Goal: Task Accomplishment & Management: Complete application form

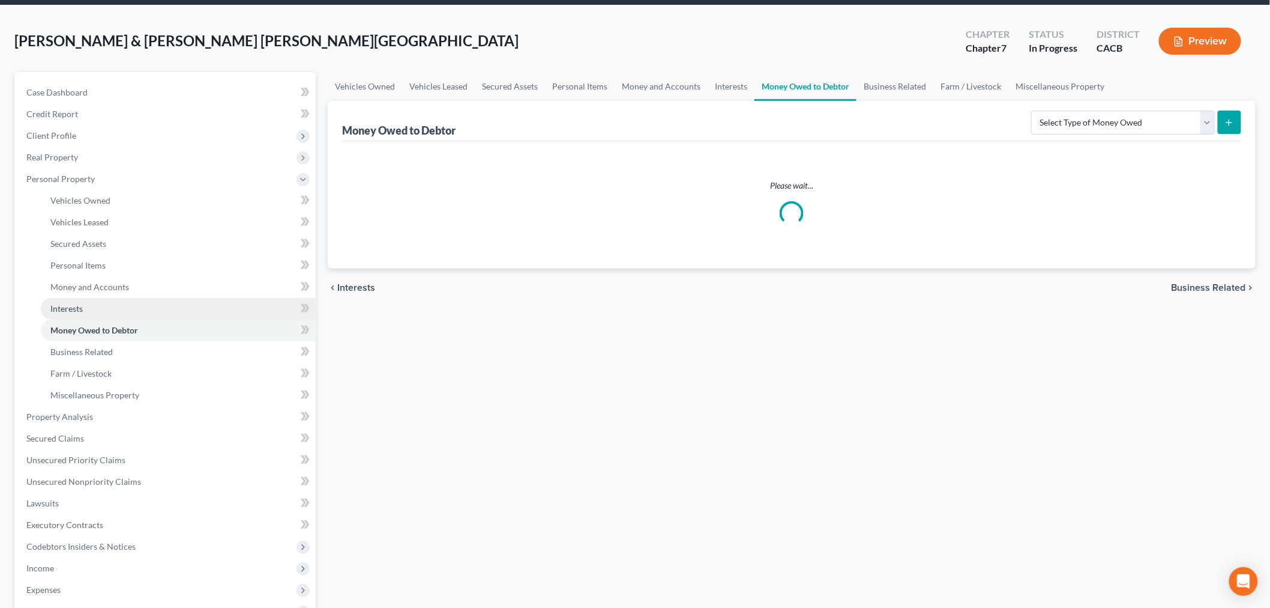
scroll to position [67, 0]
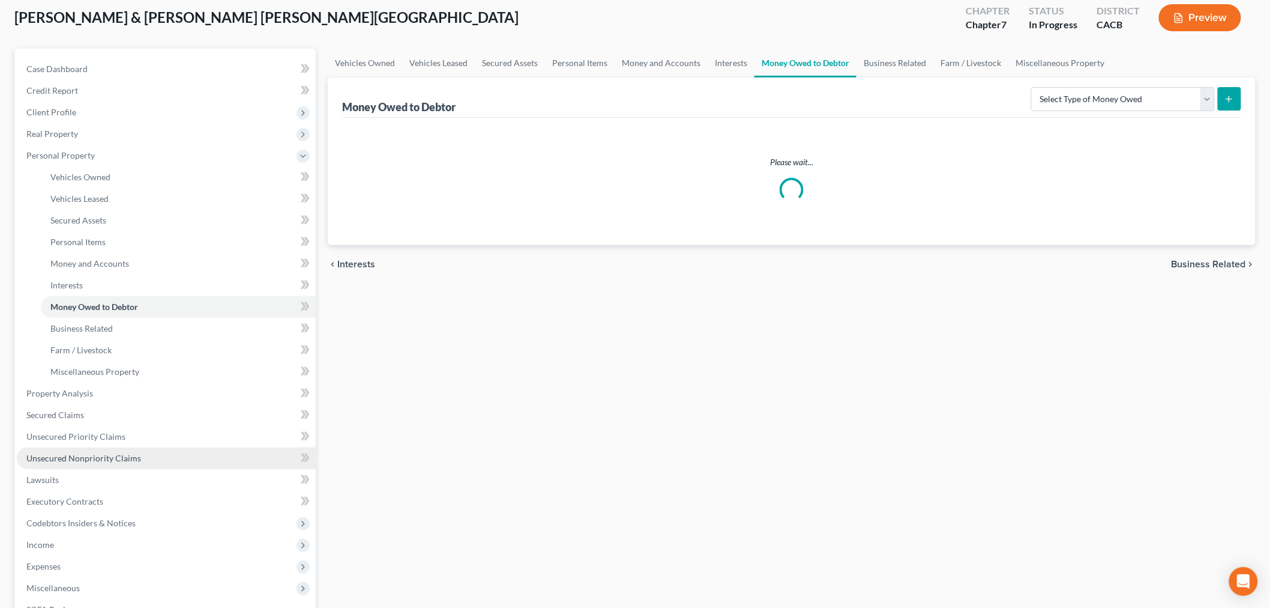
click at [100, 453] on span "Unsecured Nonpriority Claims" at bounding box center [83, 458] width 115 height 10
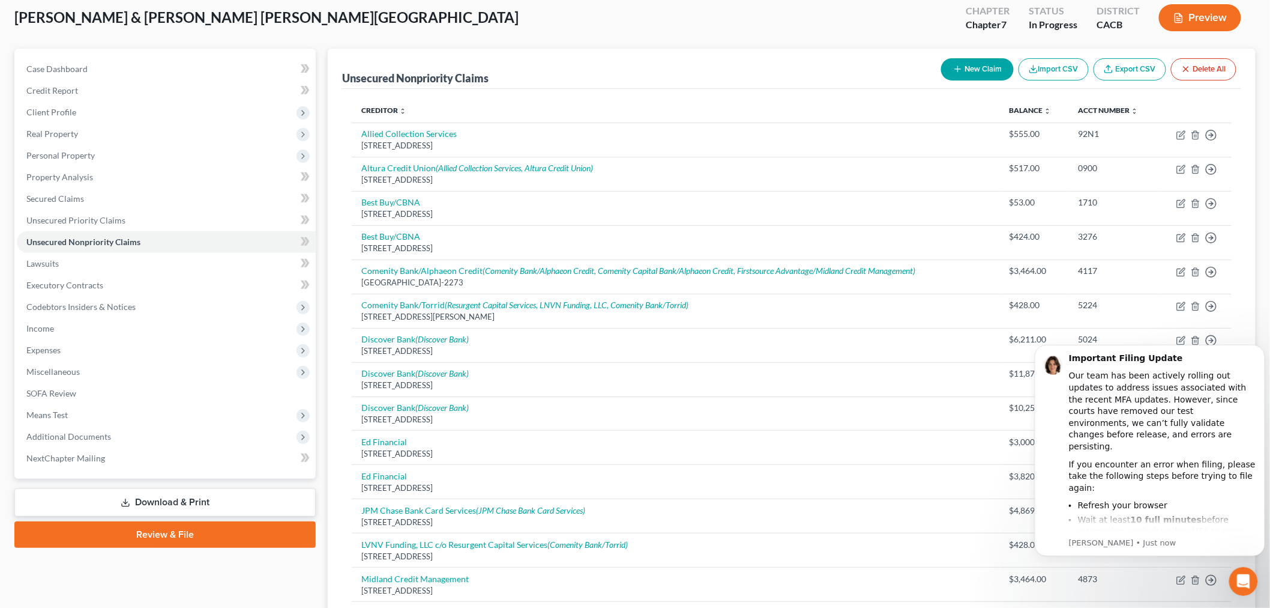
click at [699, 18] on div "[PERSON_NAME] & [PERSON_NAME] [PERSON_NAME] Upgraded Chapter Chapter 7 Status I…" at bounding box center [634, 22] width 1241 height 52
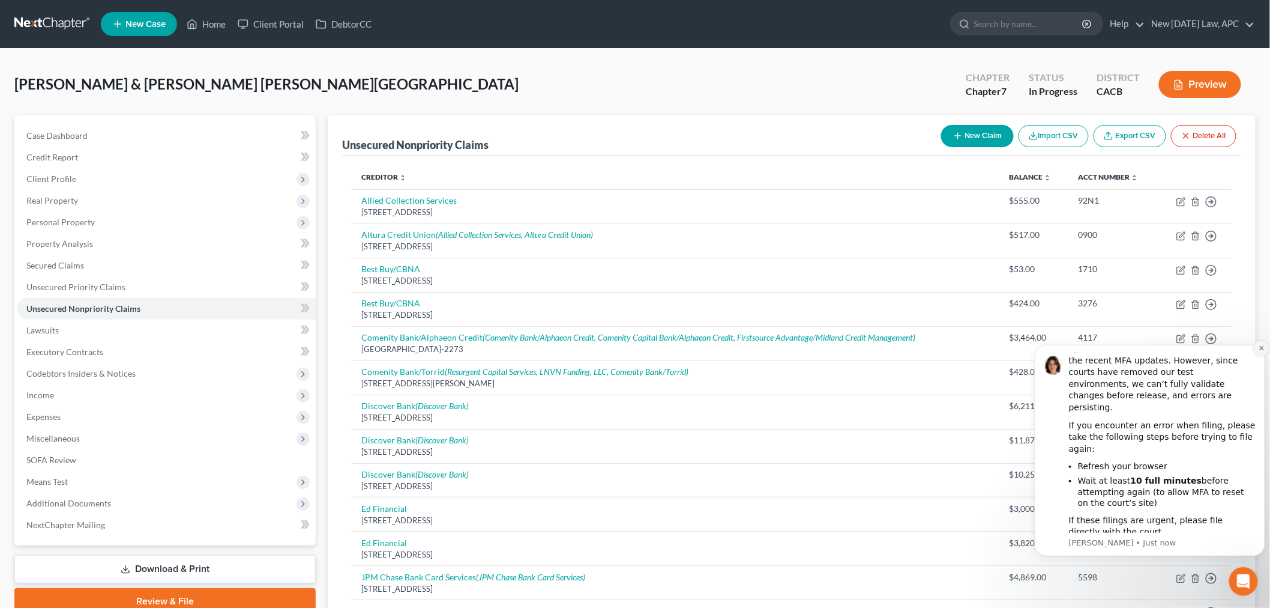
click at [1262, 348] on icon "Dismiss notification" at bounding box center [1261, 347] width 4 height 4
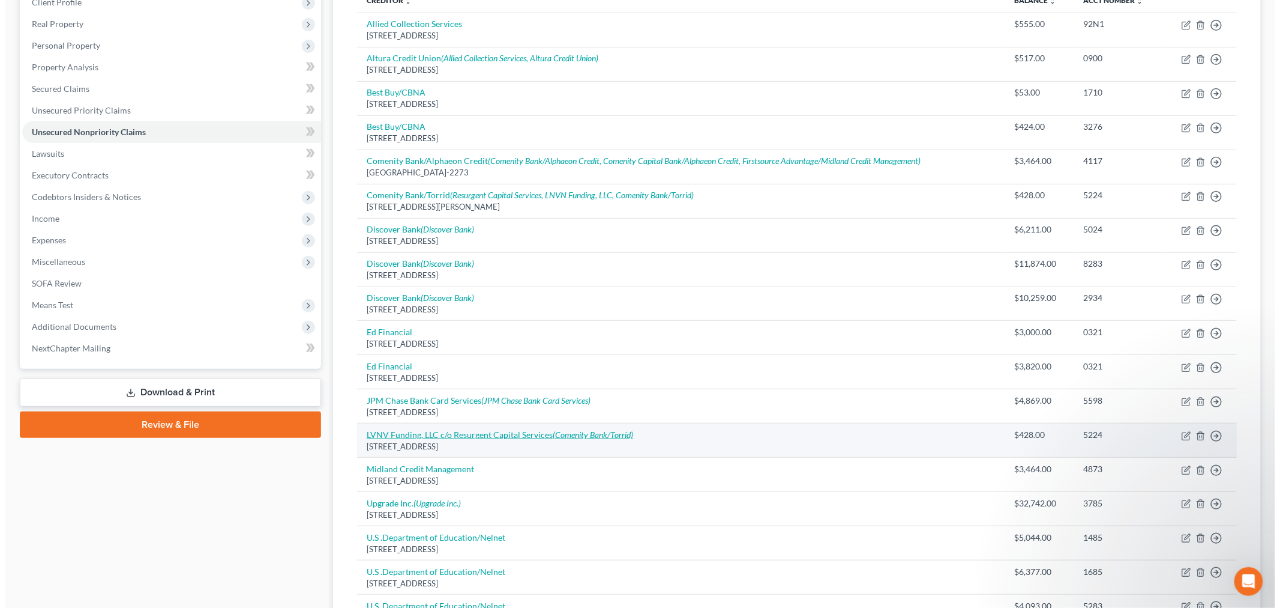
scroll to position [200, 0]
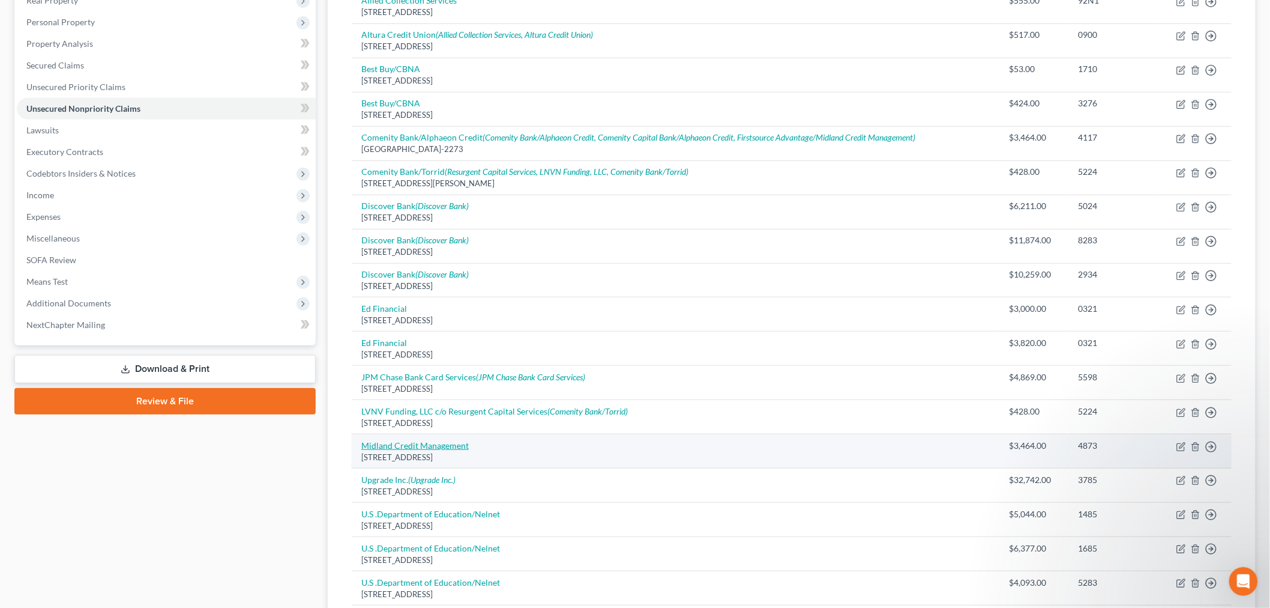
click at [439, 444] on link "Midland Credit Management" at bounding box center [414, 445] width 107 height 10
select select "23"
select select "1"
select select "4"
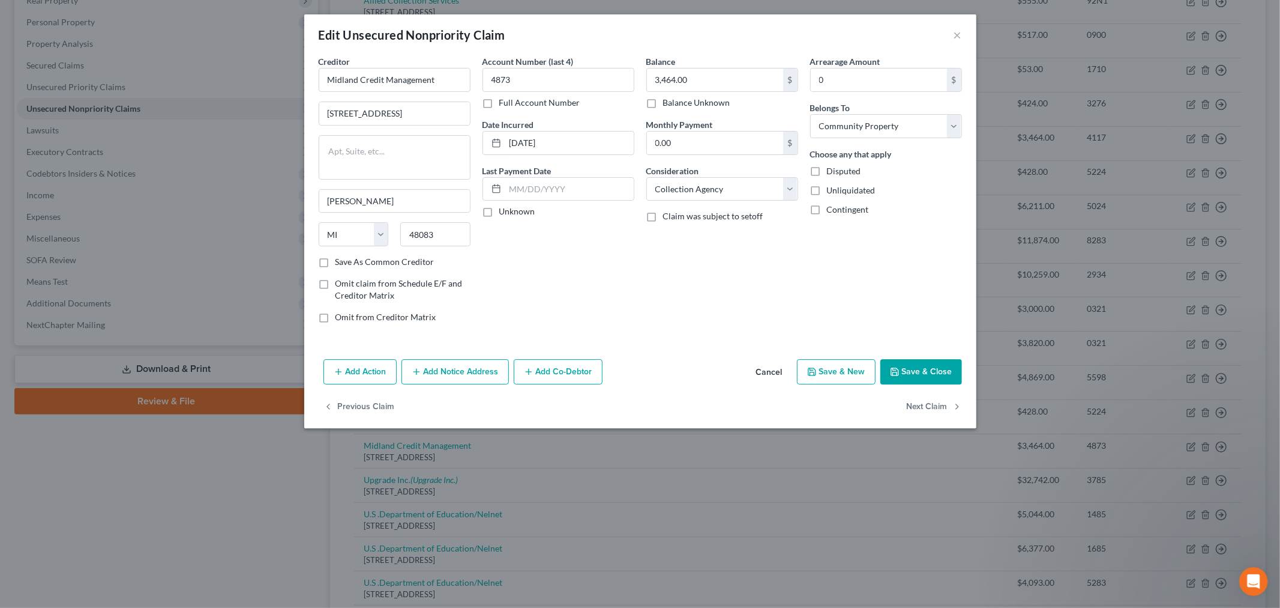
drag, startPoint x: 436, startPoint y: 376, endPoint x: 412, endPoint y: 393, distance: 29.2
click at [436, 376] on button "Add Notice Address" at bounding box center [455, 371] width 107 height 25
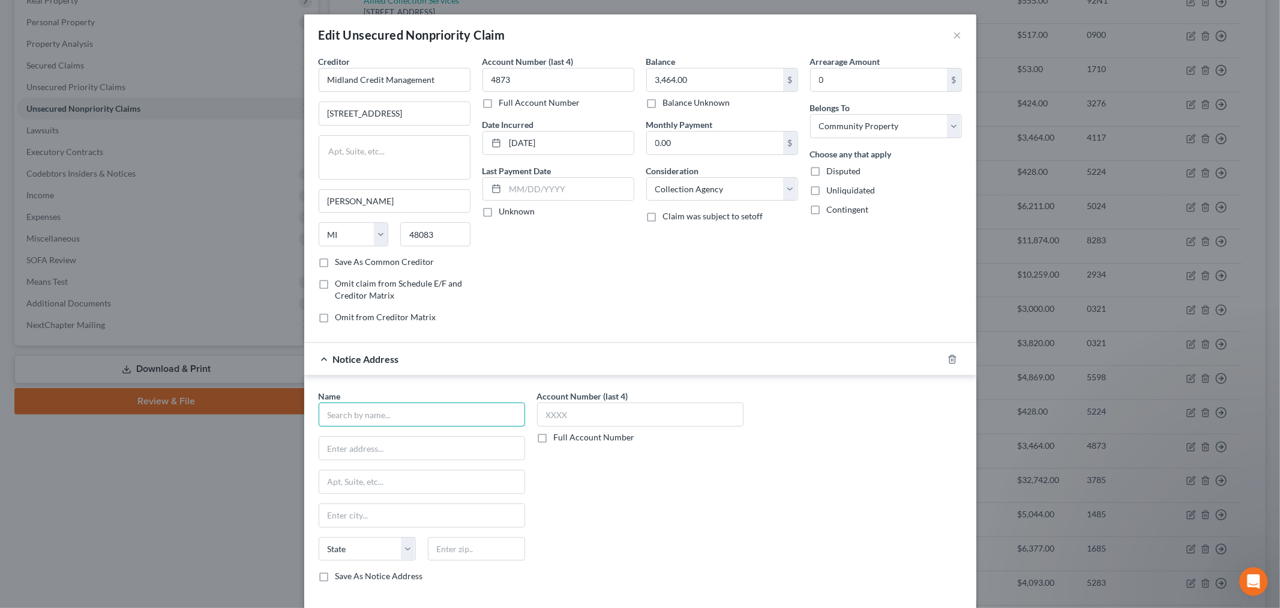
click at [387, 414] on input "text" at bounding box center [422, 414] width 207 height 24
paste input "Comenity Bank/Alphaeon Credit"
type input "Comenity Bank/Alphaeon Credit"
click at [577, 391] on label "Account Number (last 4)" at bounding box center [582, 396] width 91 height 13
click at [572, 411] on input "text" at bounding box center [640, 414] width 207 height 24
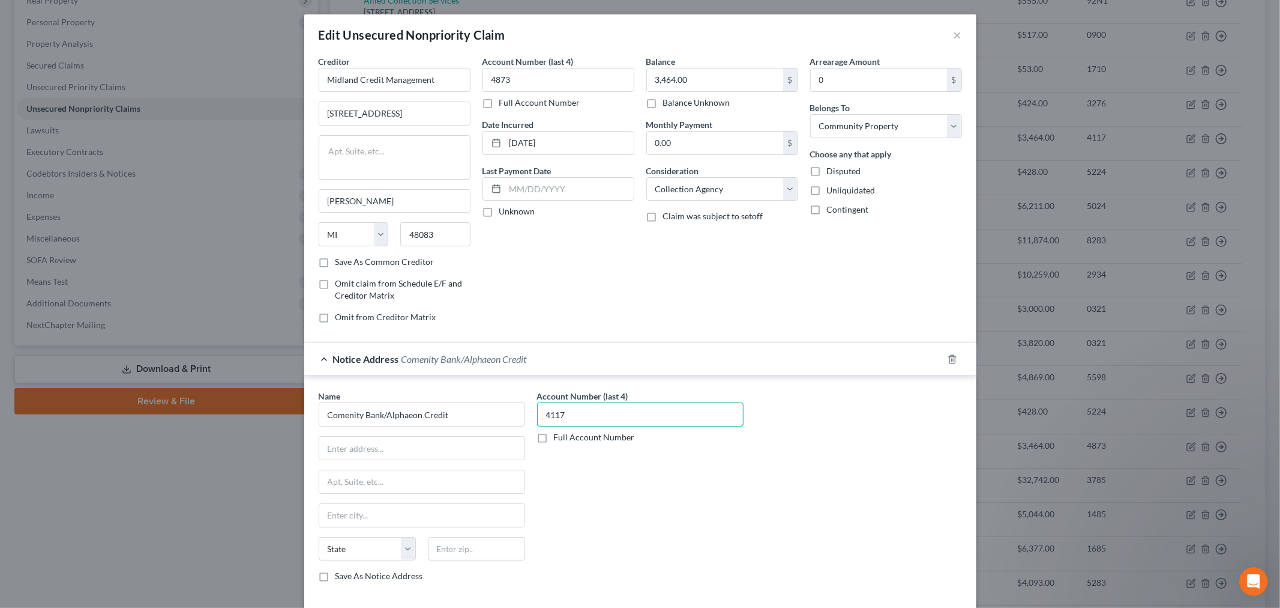
type input "4117"
click at [581, 508] on div "Account Number (last 4) 4117 Full Account Number" at bounding box center [640, 491] width 219 height 202
click at [400, 457] on input "text" at bounding box center [421, 447] width 205 height 23
paste input "PO Box 182273"
type input "PO Box 182273"
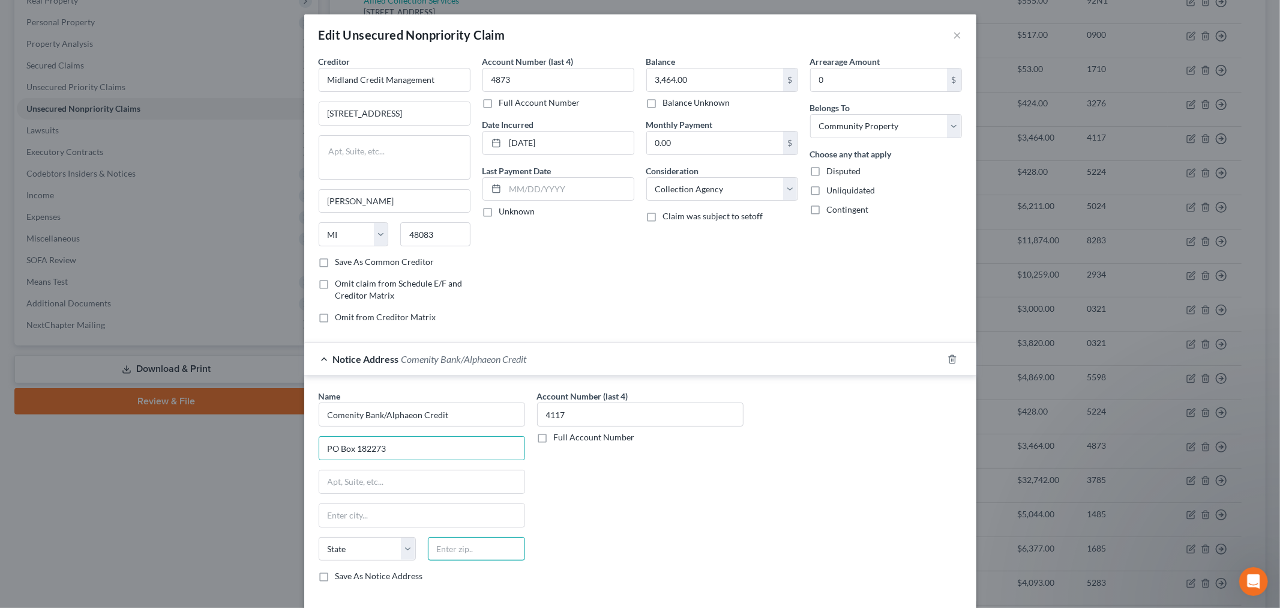
click at [465, 548] on input "text" at bounding box center [476, 549] width 97 height 24
paste input "43218"
type input "43218"
type input "Columbus"
select select "36"
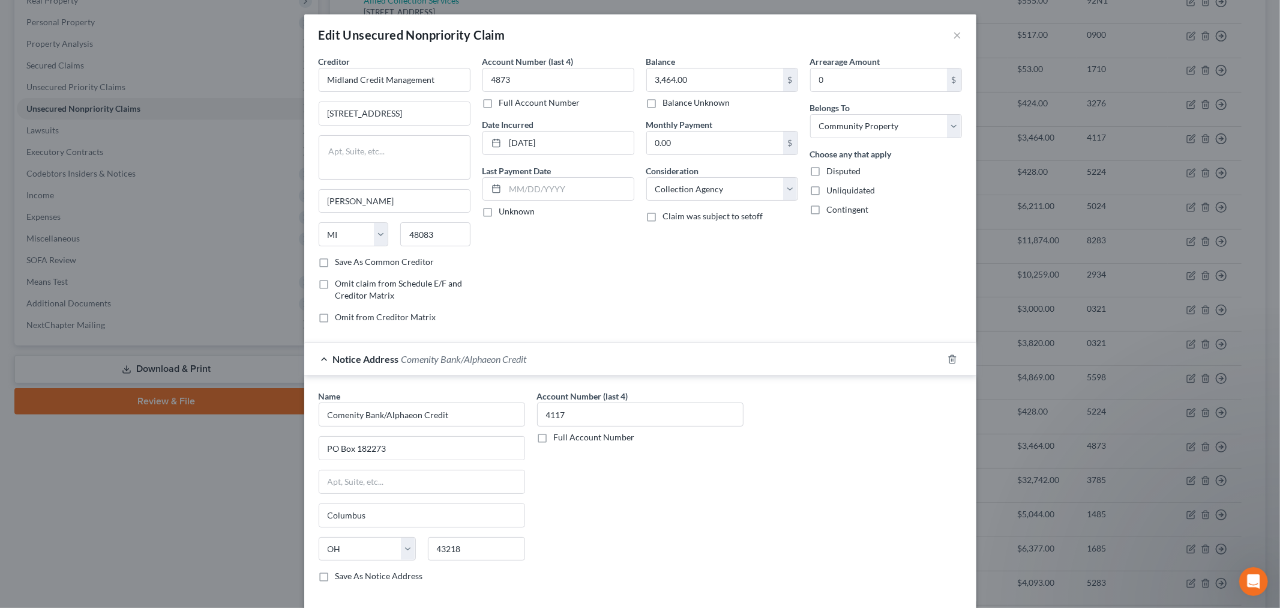
click at [573, 558] on div "Account Number (last 4) 4117 Full Account Number" at bounding box center [640, 491] width 219 height 202
click at [490, 552] on input "43218" at bounding box center [476, 549] width 97 height 24
paste input "-2273"
type input "43218-2273"
click at [592, 520] on div "Account Number (last 4) 4117 Full Account Number" at bounding box center [640, 491] width 219 height 202
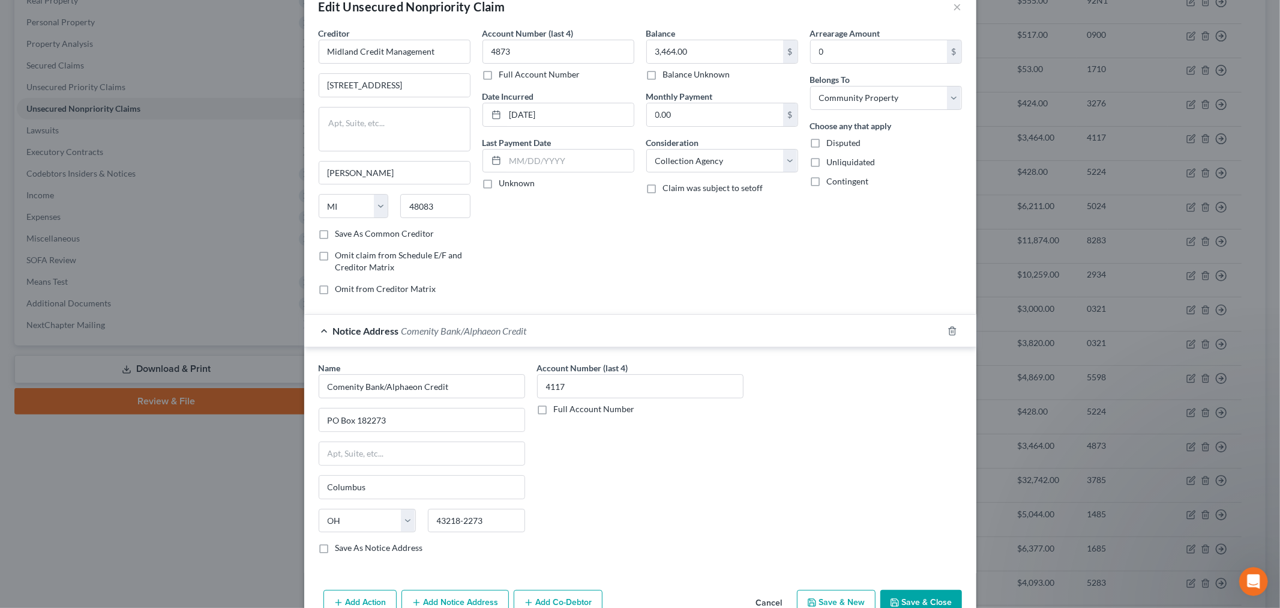
scroll to position [95, 0]
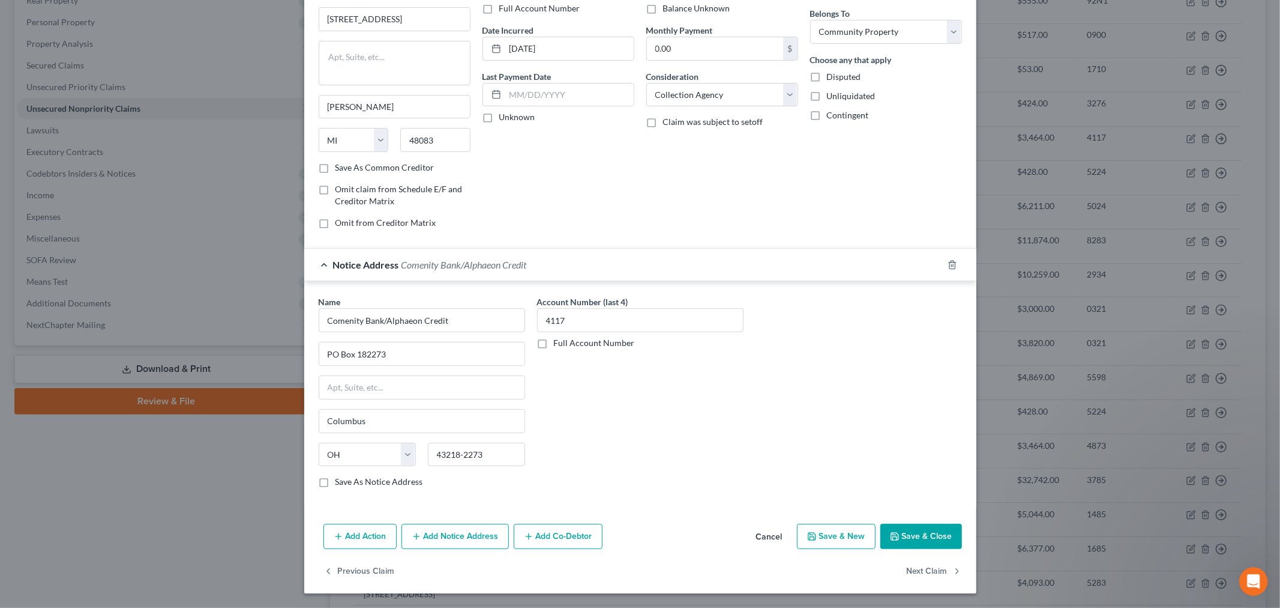
click at [424, 537] on button "Add Notice Address" at bounding box center [455, 535] width 107 height 25
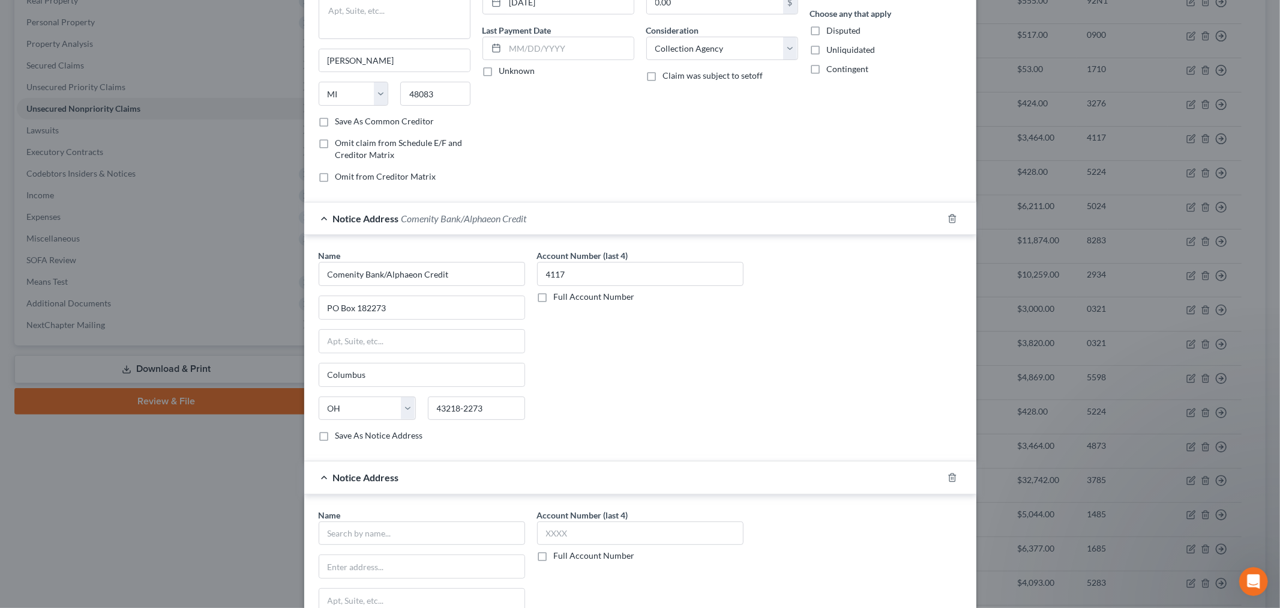
scroll to position [162, 0]
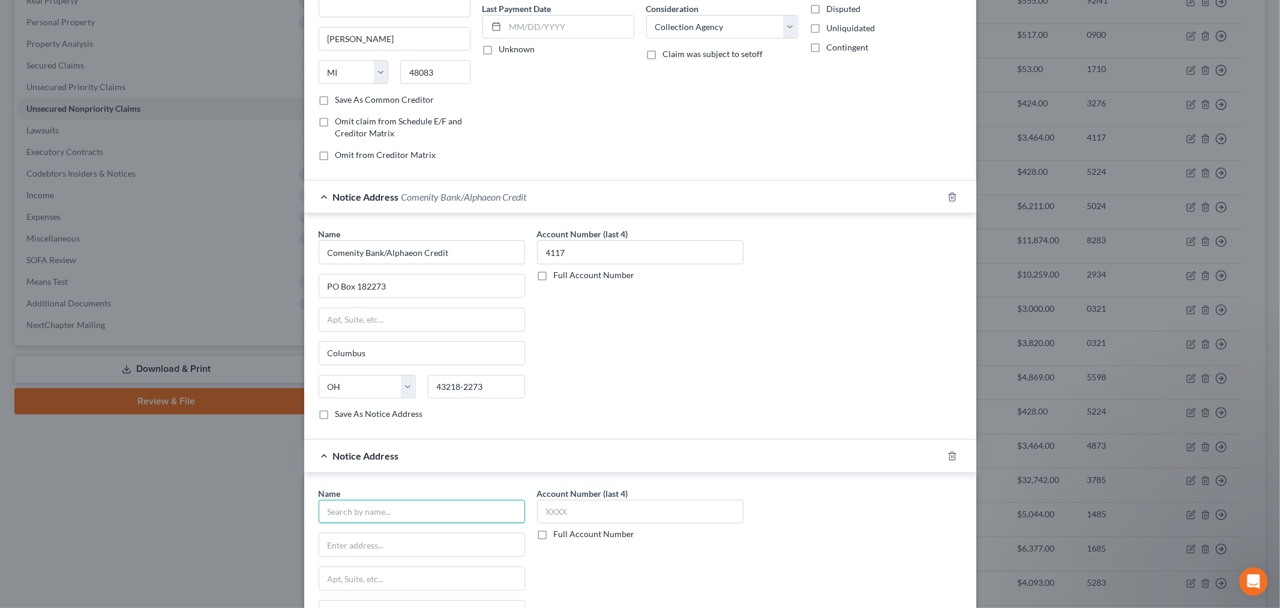
click at [384, 509] on input "text" at bounding box center [422, 511] width 207 height 24
paste input "Comenity Bank/Alphaeon Credit"
type input "Comenity Bank/Alphaeon Credit"
drag, startPoint x: 410, startPoint y: 548, endPoint x: 418, endPoint y: 417, distance: 131.7
click at [410, 548] on input "text" at bounding box center [421, 544] width 205 height 23
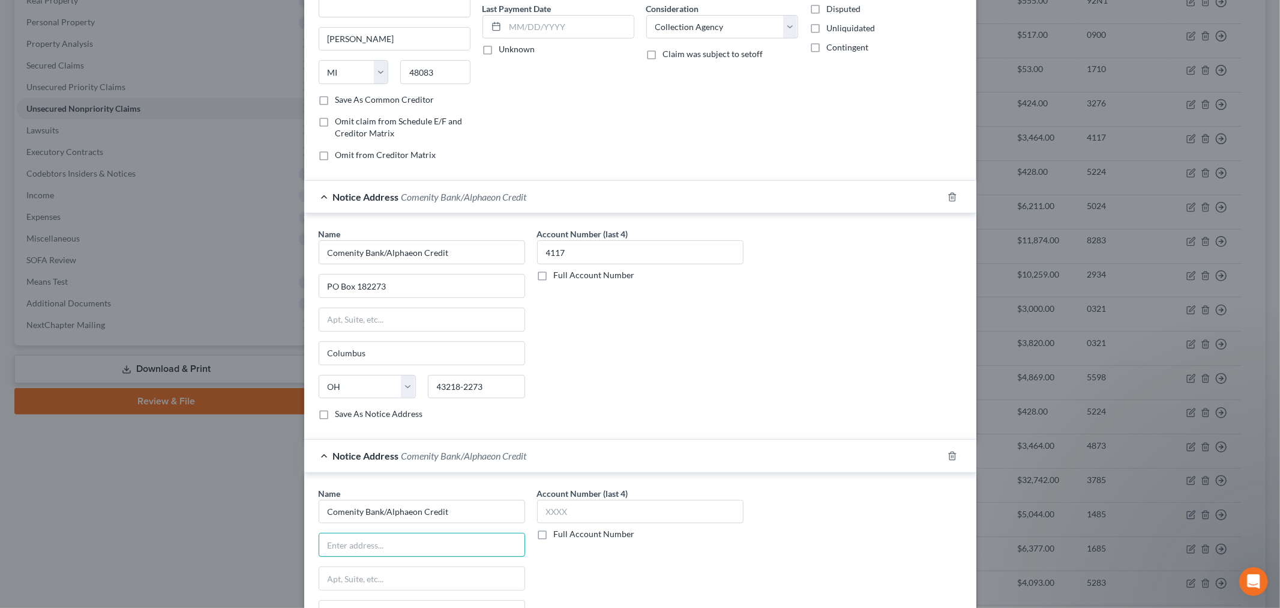
paste input "PO Box 650965"
type input "PO Box 650965"
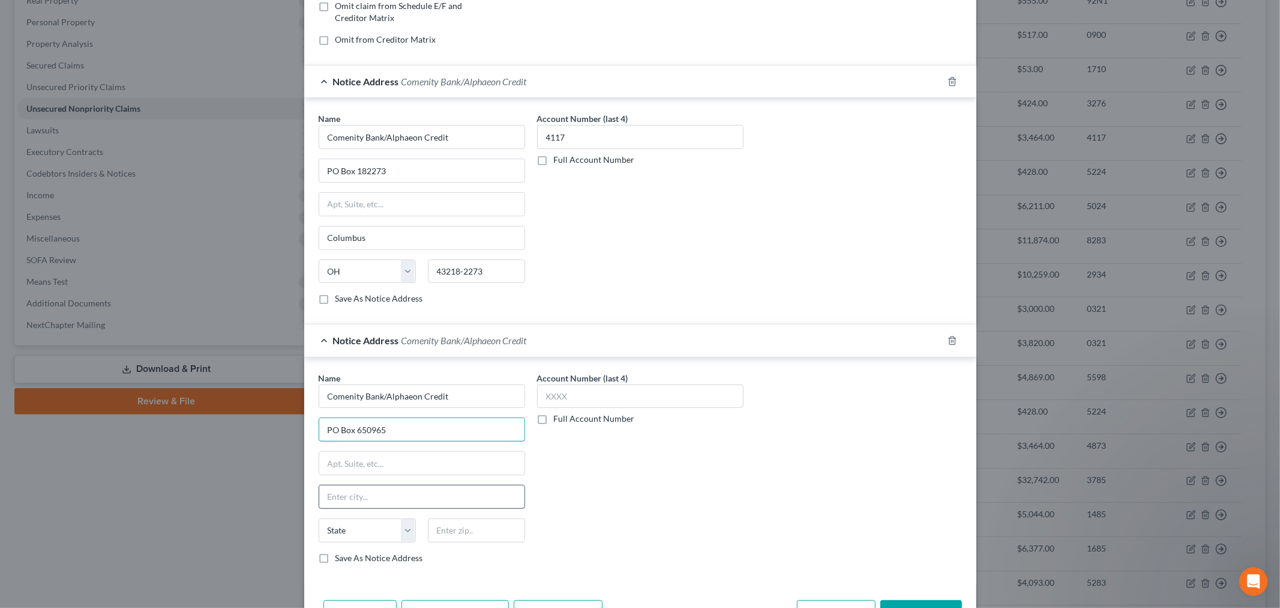
scroll to position [295, 0]
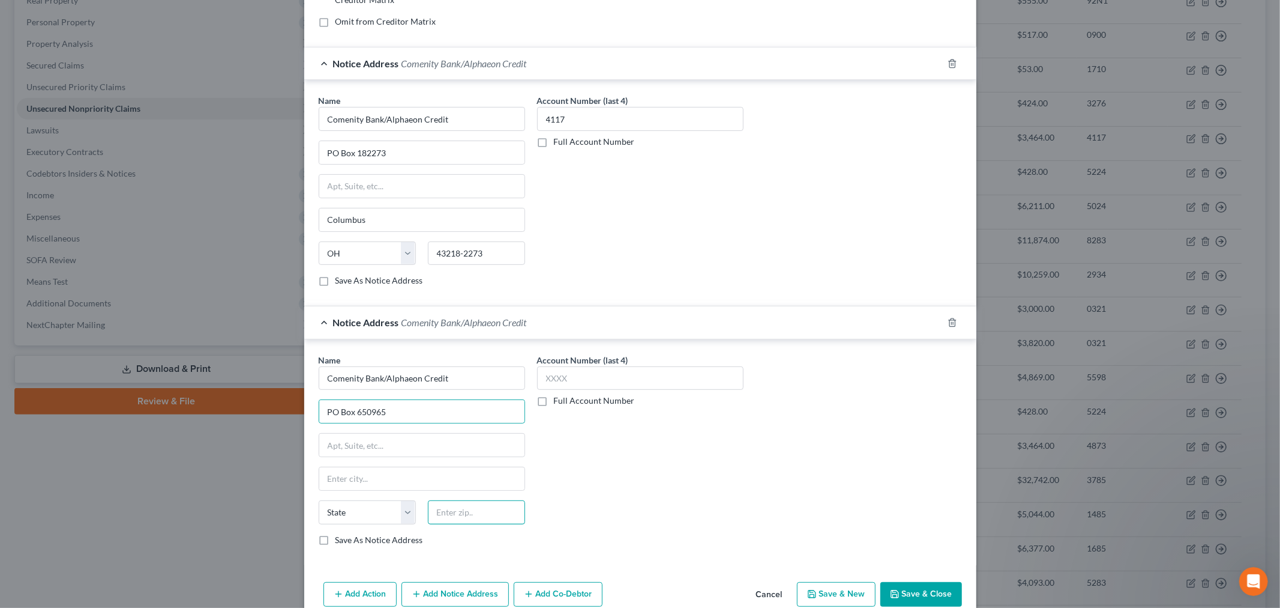
drag, startPoint x: 465, startPoint y: 514, endPoint x: 477, endPoint y: 502, distance: 17.0
click at [465, 514] on input "text" at bounding box center [476, 512] width 97 height 24
paste input "75265"
type input "75265"
drag, startPoint x: 610, startPoint y: 489, endPoint x: 610, endPoint y: 479, distance: 10.2
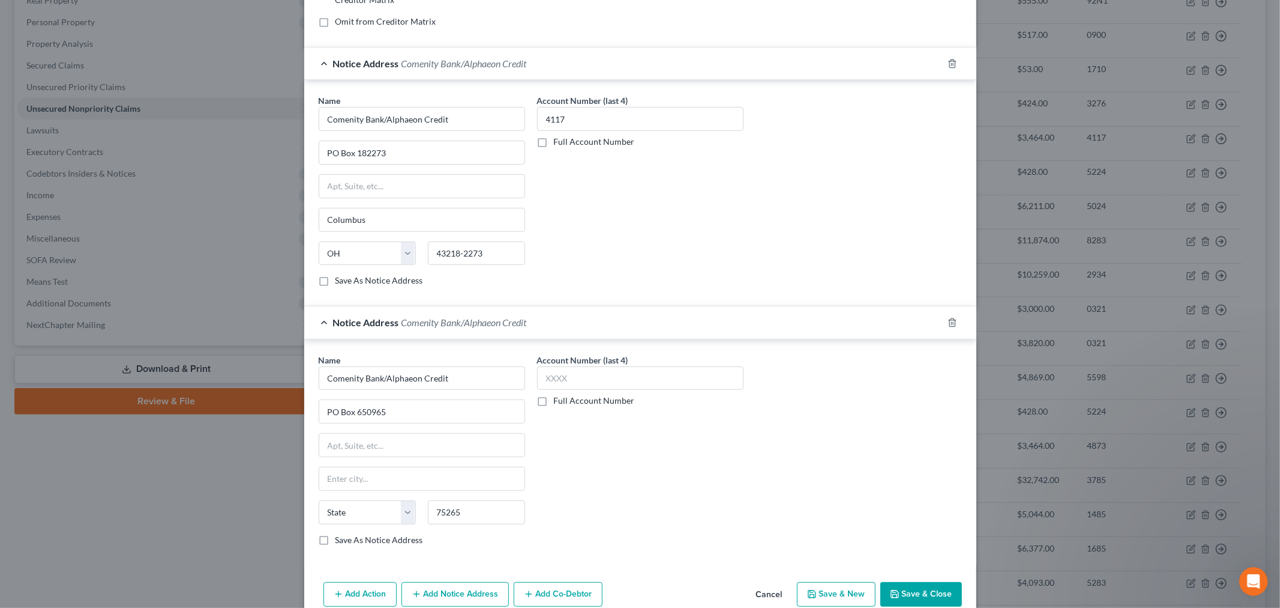
click at [610, 489] on div "Account Number (last 4) Full Account Number" at bounding box center [640, 455] width 219 height 202
type input "[GEOGRAPHIC_DATA]"
select select "45"
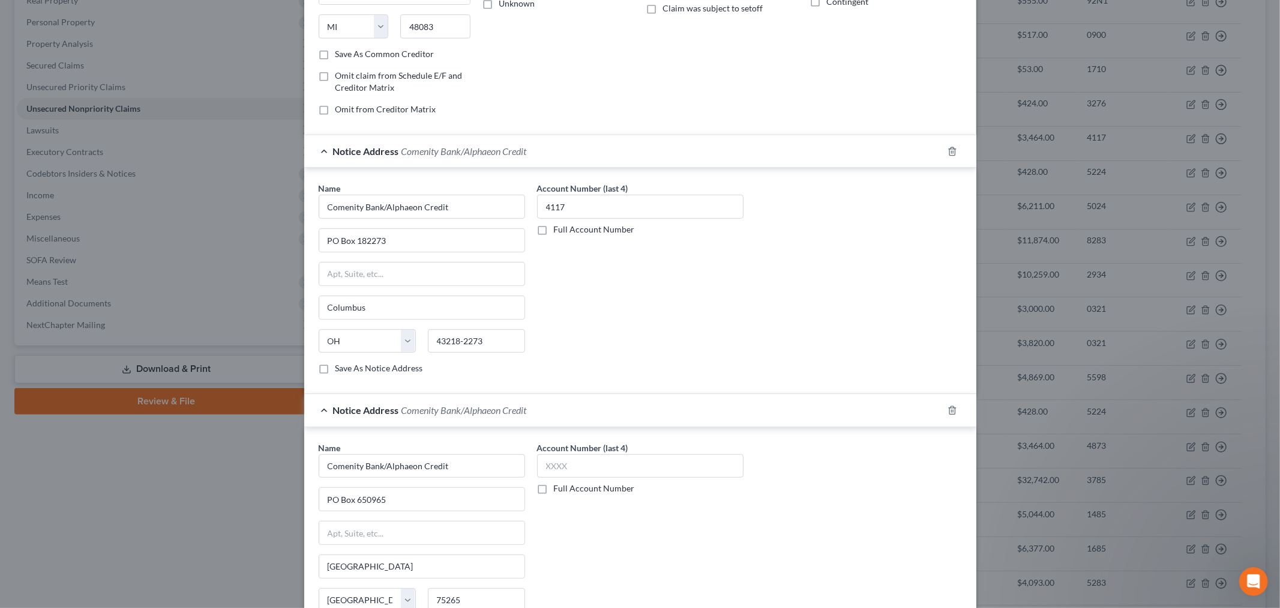
scroll to position [162, 0]
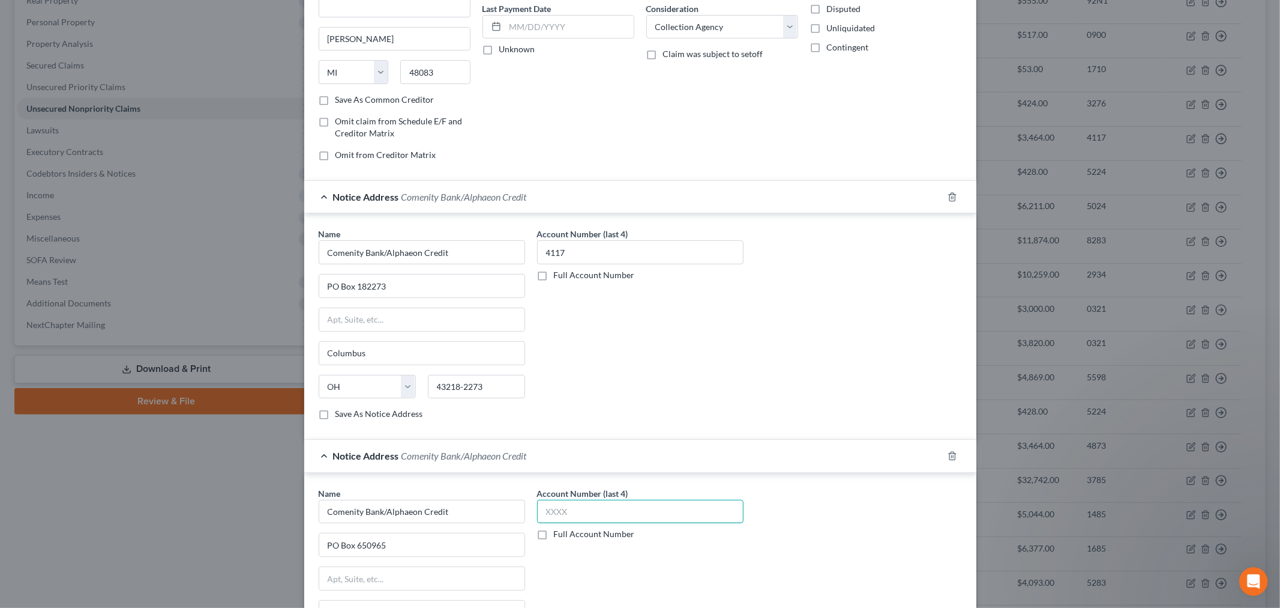
click at [592, 523] on input "text" at bounding box center [640, 511] width 207 height 24
type input "4117"
click at [593, 559] on div "Account Number (last 4) 4117 Full Account Number" at bounding box center [640, 588] width 219 height 202
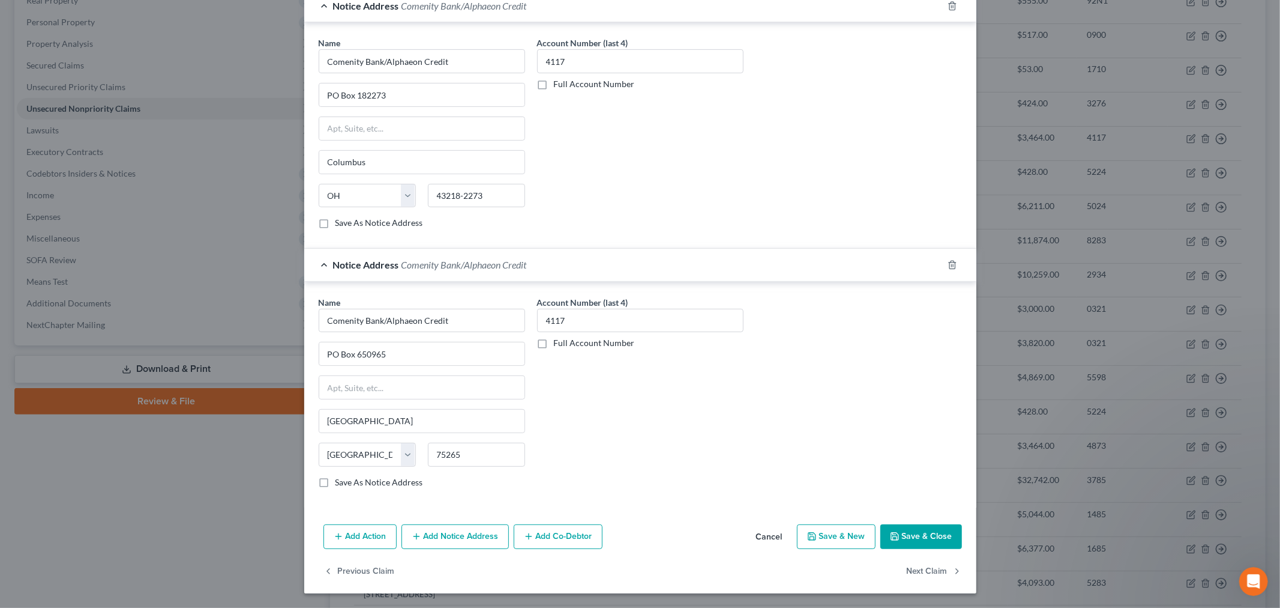
scroll to position [355, 0]
click at [429, 537] on button "Add Notice Address" at bounding box center [455, 536] width 107 height 25
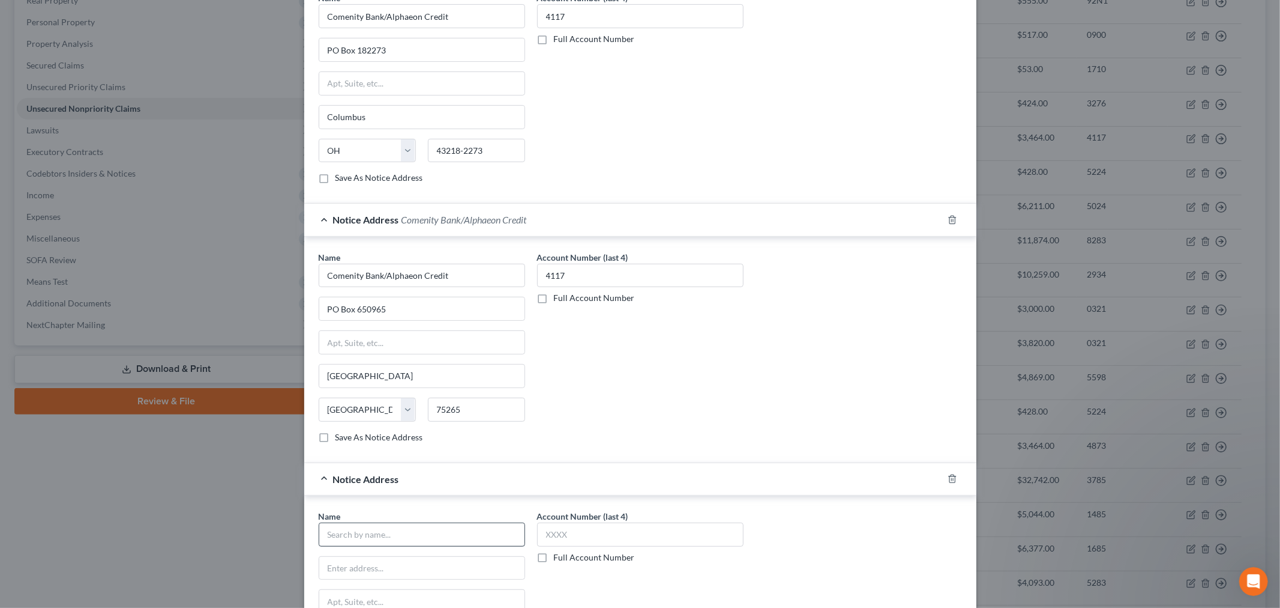
scroll to position [421, 0]
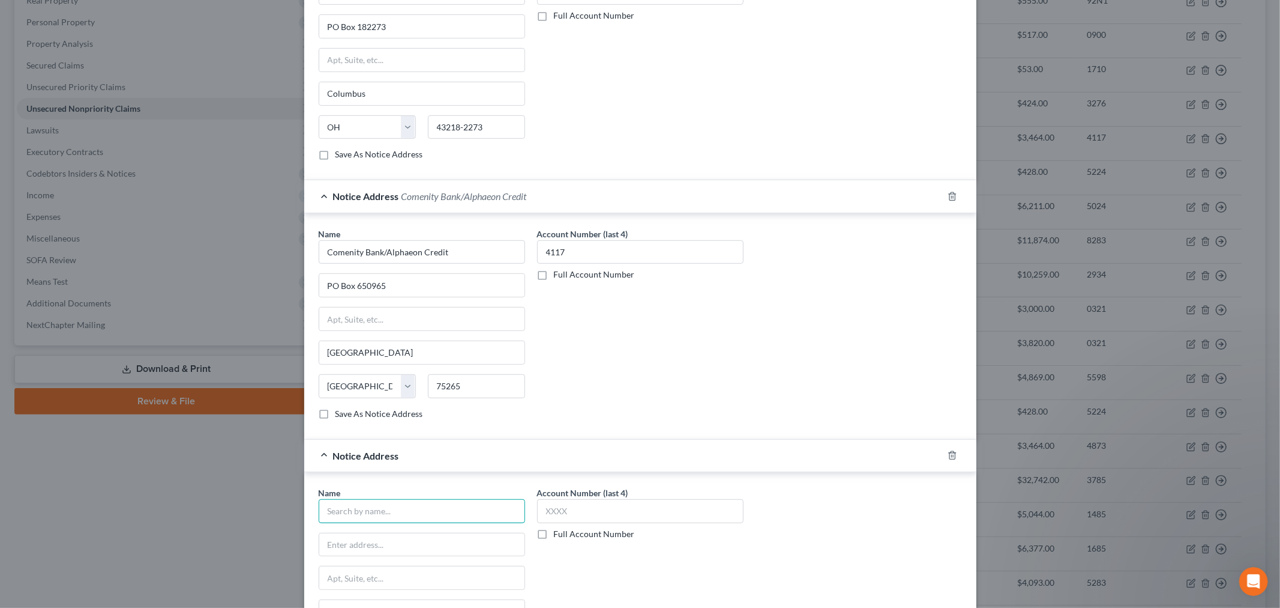
click at [367, 519] on input "text" at bounding box center [422, 511] width 207 height 24
click at [372, 554] on input "text" at bounding box center [421, 544] width 205 height 23
paste input "PO Box 183003"
type input "PO Box 183003"
click at [401, 512] on input "text" at bounding box center [422, 511] width 207 height 24
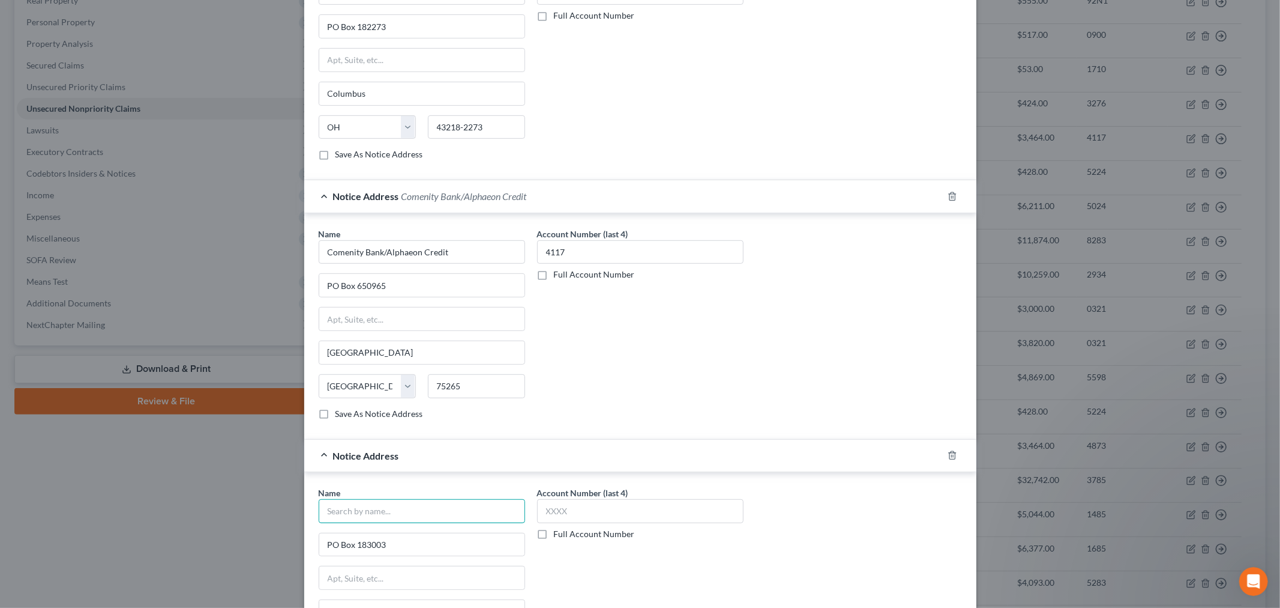
click at [421, 519] on input "text" at bounding box center [422, 511] width 207 height 24
paste input "Comenity Capital Bank/Alphaeon Credit"
type input "Comenity Capital Bank/Alphaeon Credit"
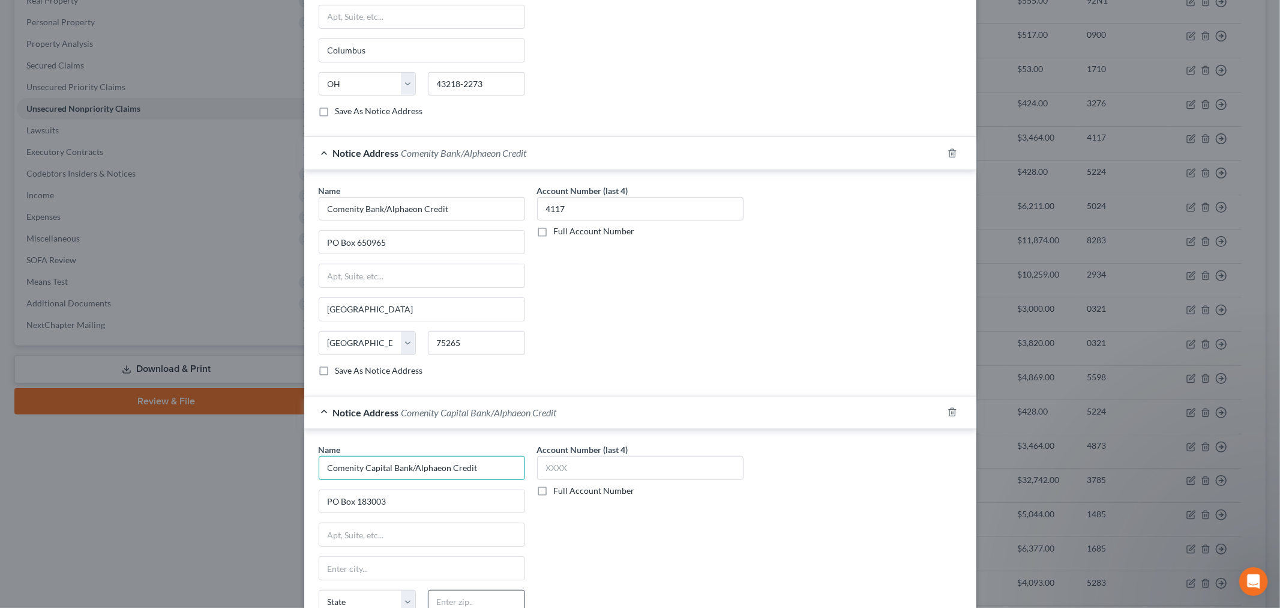
scroll to position [555, 0]
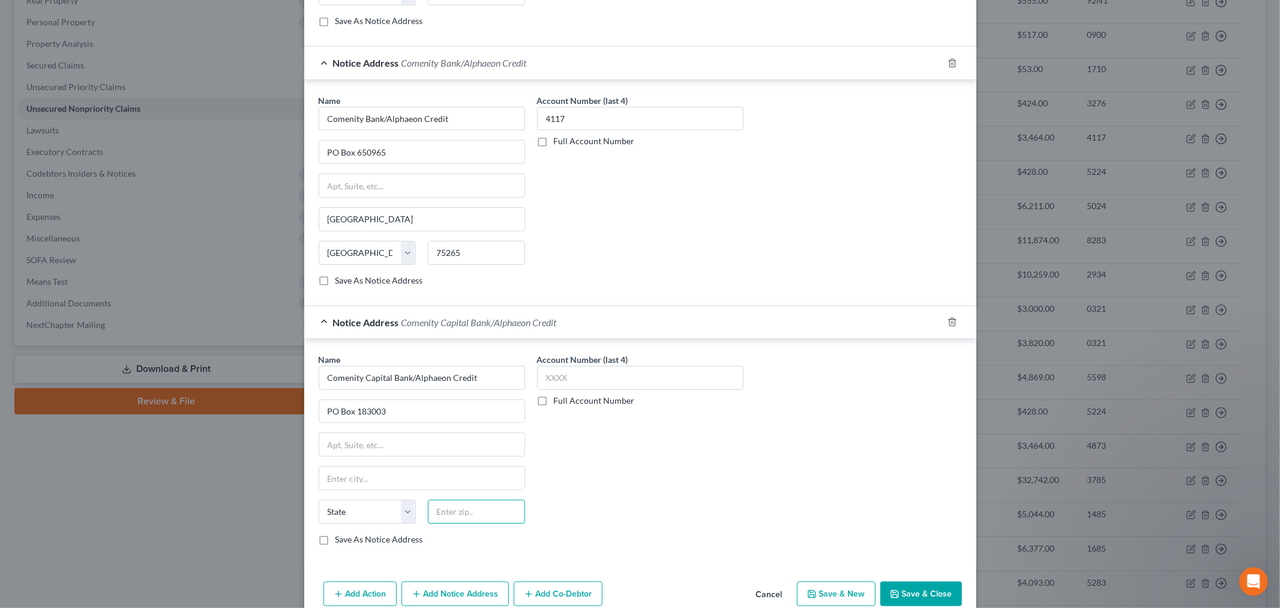
click at [465, 519] on input "text" at bounding box center [476, 511] width 97 height 24
paste input "43218"
type input "43218"
click at [623, 463] on div "Account Number (last 4) Full Account Number" at bounding box center [640, 454] width 219 height 202
type input "Columbus"
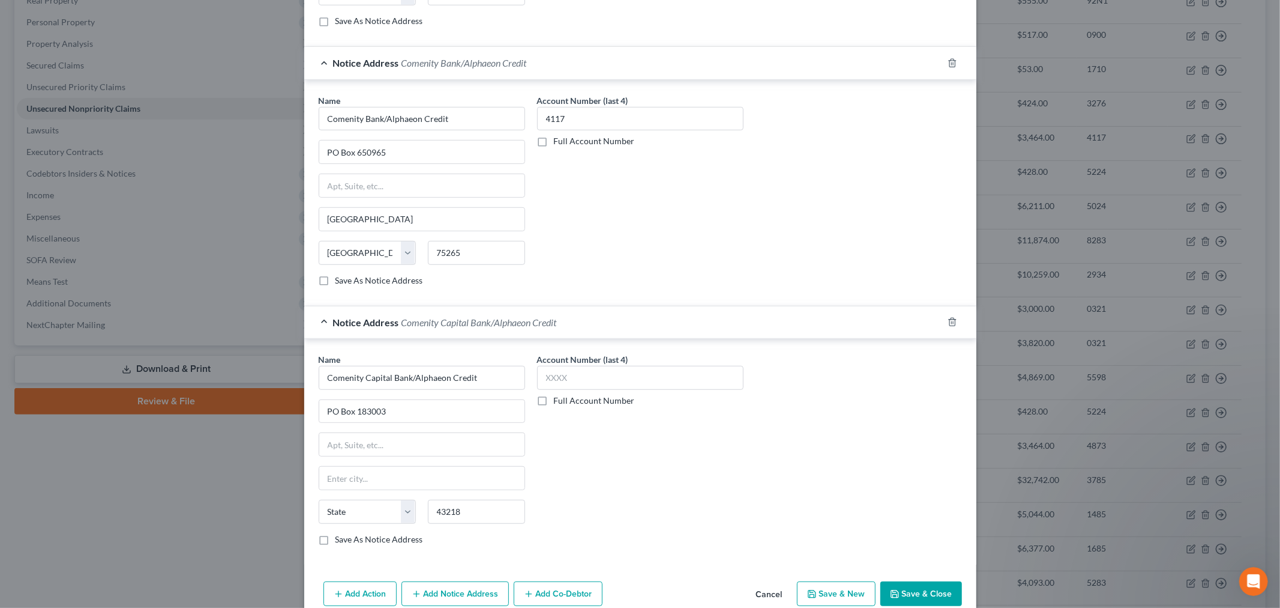
select select "36"
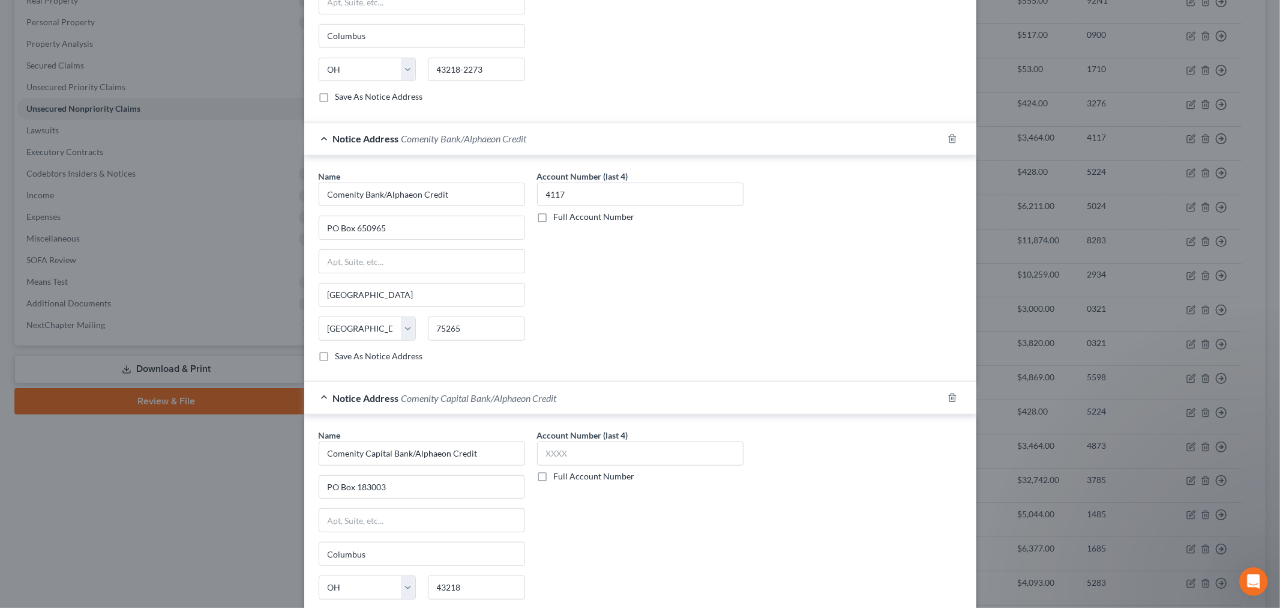
scroll to position [533, 0]
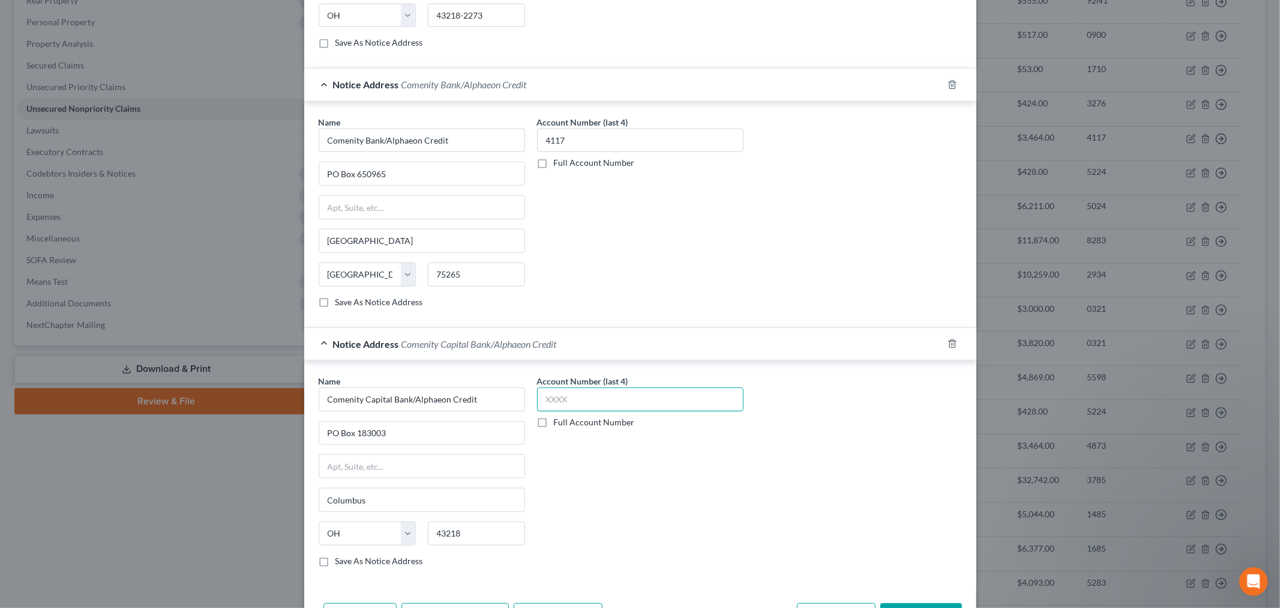
click at [595, 400] on input "text" at bounding box center [640, 399] width 207 height 24
type input "4117"
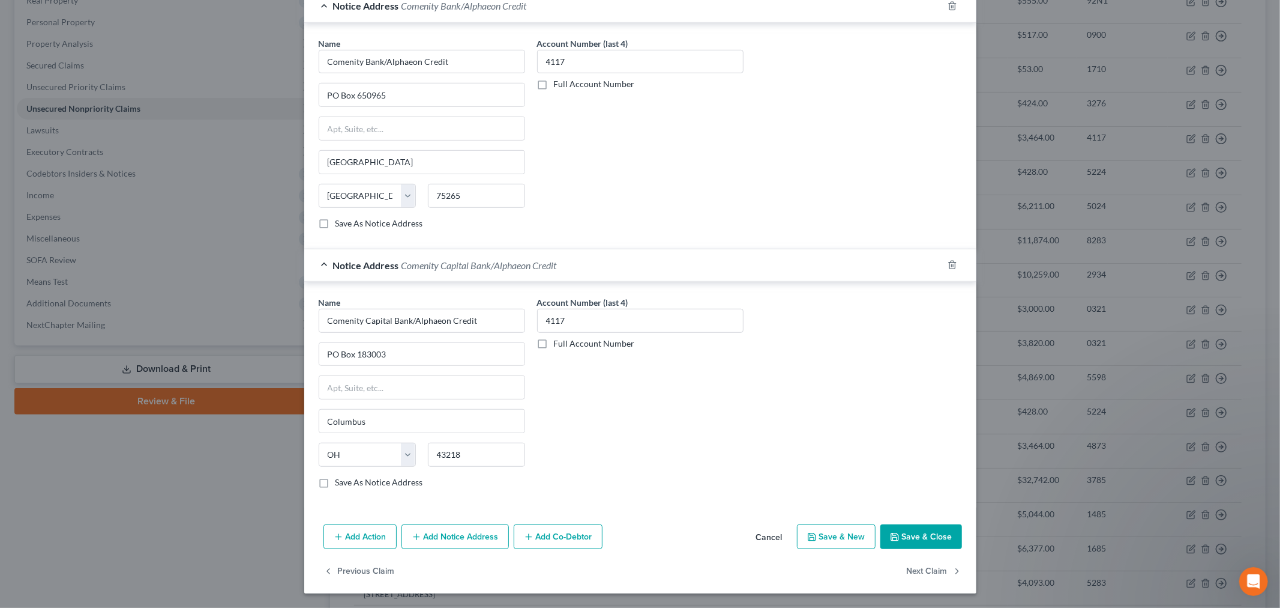
click at [424, 530] on button "Add Notice Address" at bounding box center [455, 536] width 107 height 25
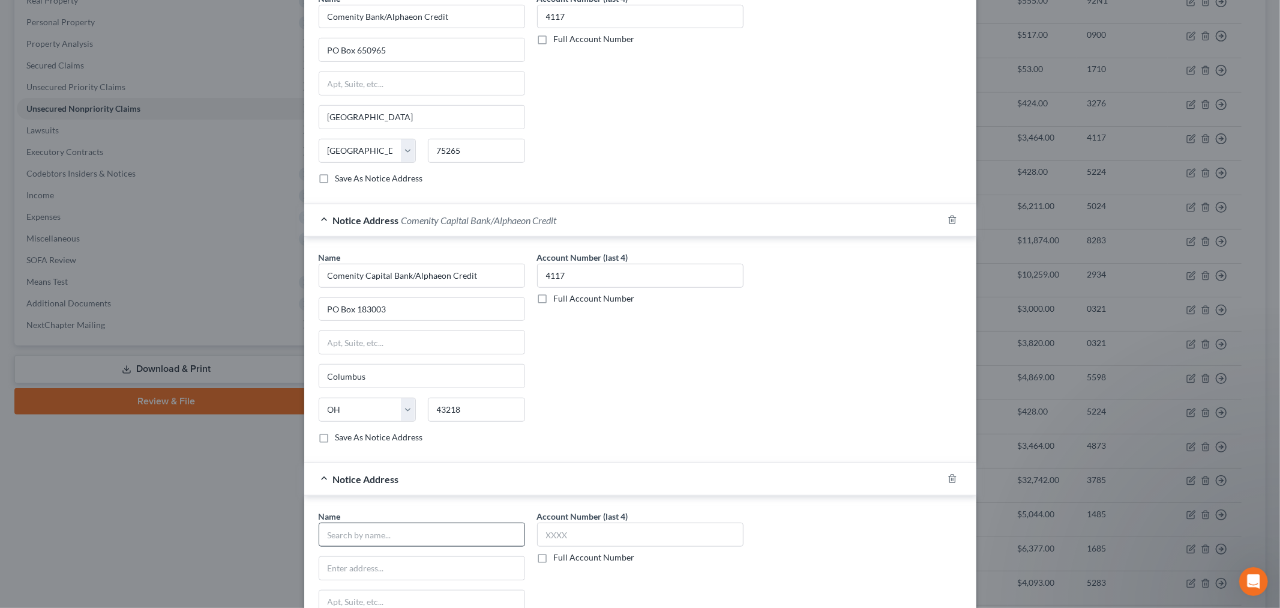
scroll to position [681, 0]
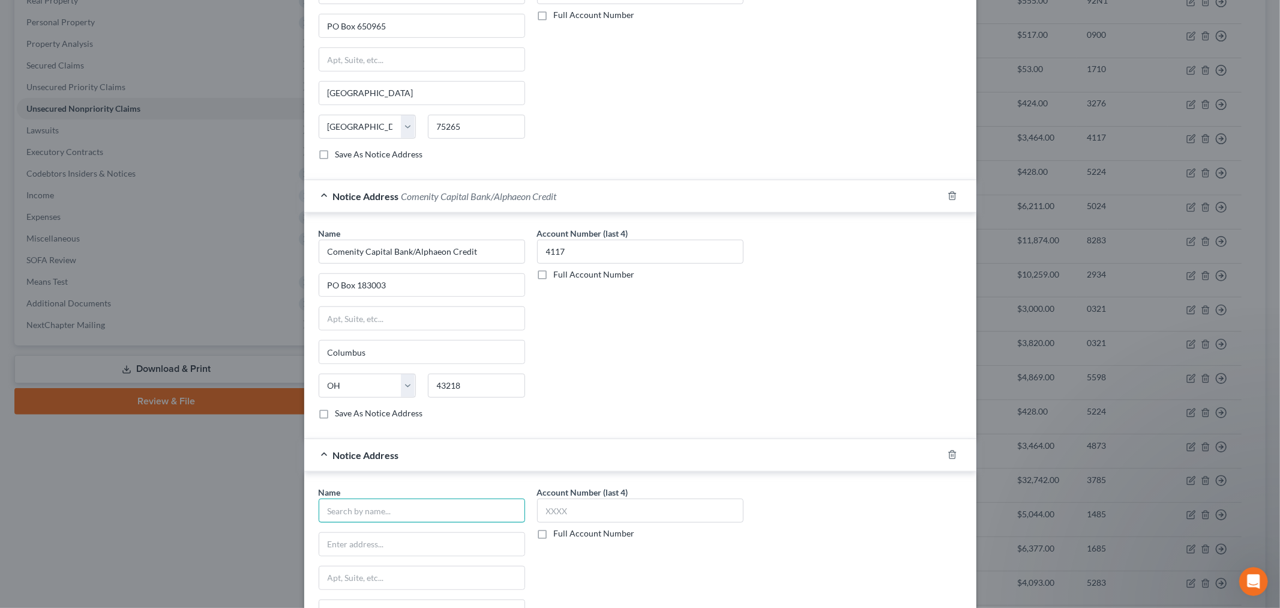
click at [381, 509] on input "text" at bounding box center [422, 510] width 207 height 24
paste input "Firstsource Advantage/Midland Credit Management"
type input "Firstsource Advantage/Midland Credit Management"
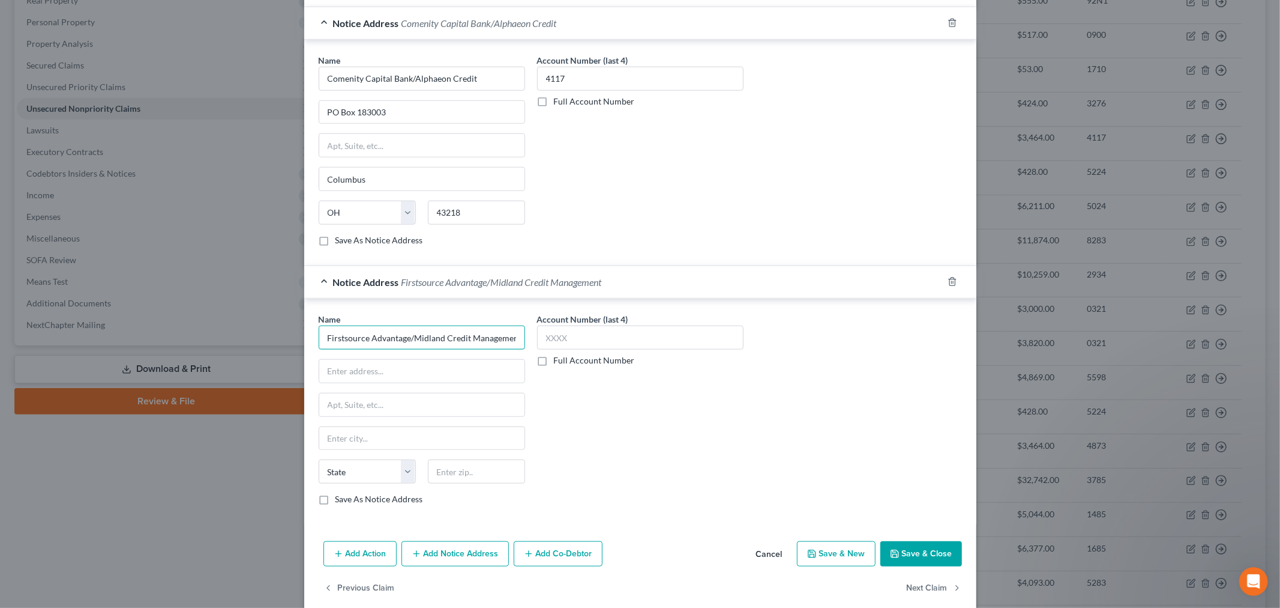
scroll to position [873, 0]
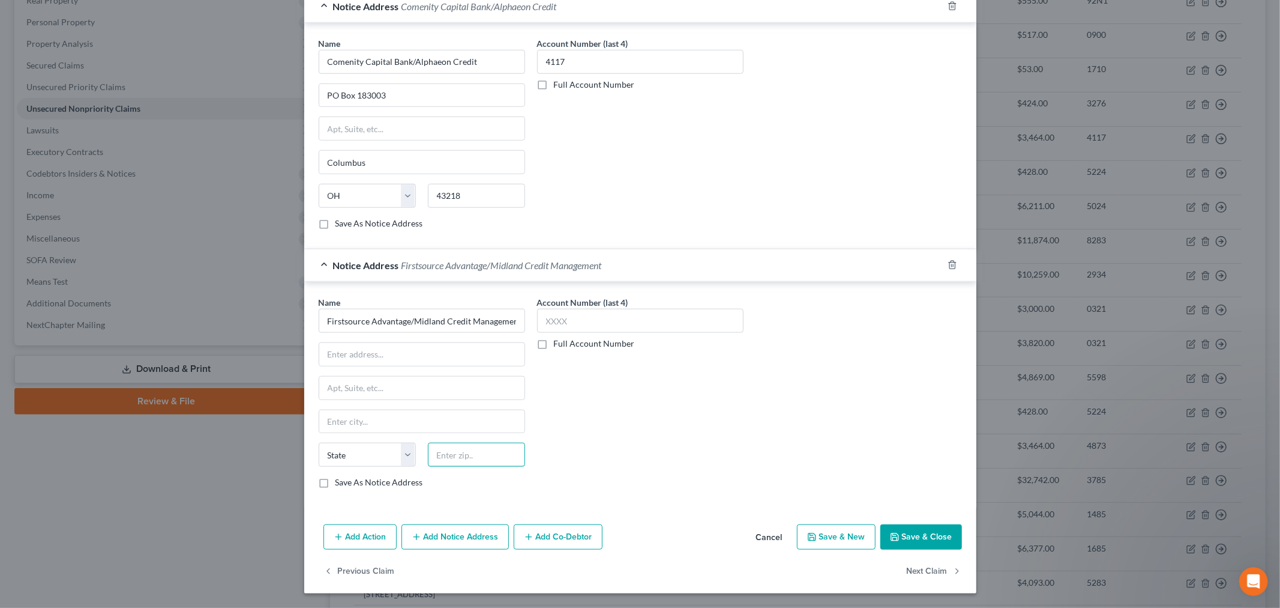
click at [485, 462] on input "text" at bounding box center [476, 454] width 97 height 24
paste input "14228"
type input "14228"
click at [611, 418] on div "Account Number (last 4) Full Account Number" at bounding box center [640, 397] width 219 height 202
type input "Buffalo"
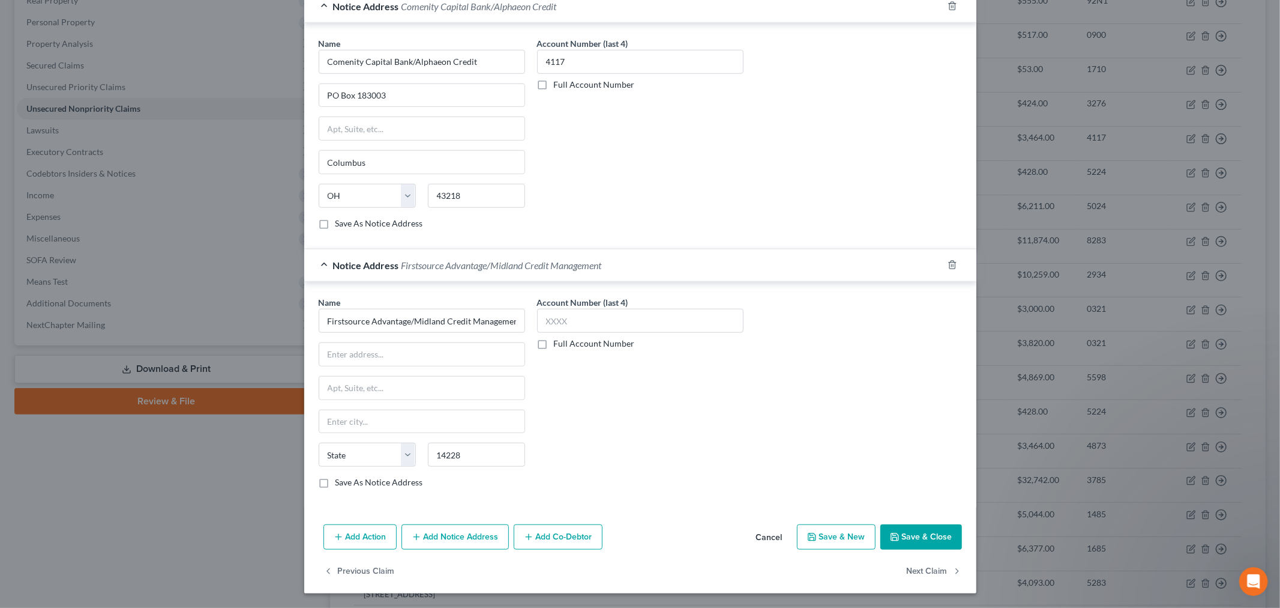
select select "35"
click at [406, 418] on input "Buffalo" at bounding box center [421, 421] width 205 height 23
drag, startPoint x: 395, startPoint y: 421, endPoint x: 296, endPoint y: 418, distance: 99.1
click at [296, 418] on div "Edit Unsecured Nonpriority Claim × Creditor * Midland Credit Management [STREET…" at bounding box center [640, 304] width 1280 height 608
paste input "Amherst"
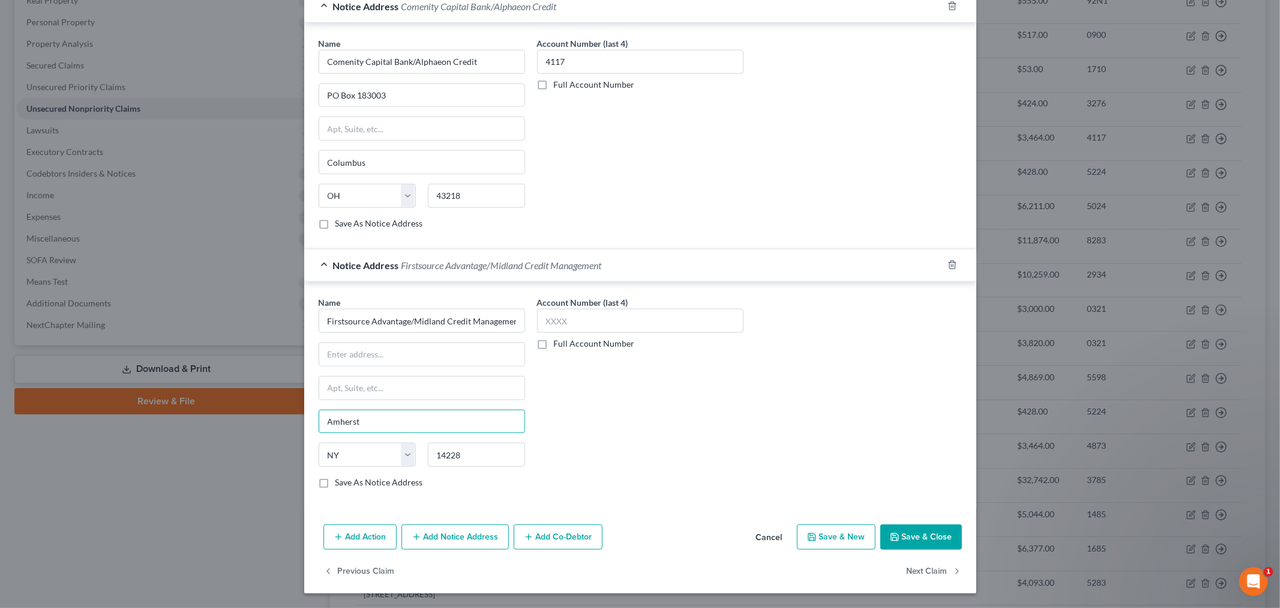
type input "Amherst"
click at [771, 481] on div "Name * Firstsource Advantage/Midland Credit Management [GEOGRAPHIC_DATA] [US_ST…" at bounding box center [641, 397] width 656 height 202
click at [914, 535] on button "Save & Close" at bounding box center [922, 536] width 82 height 25
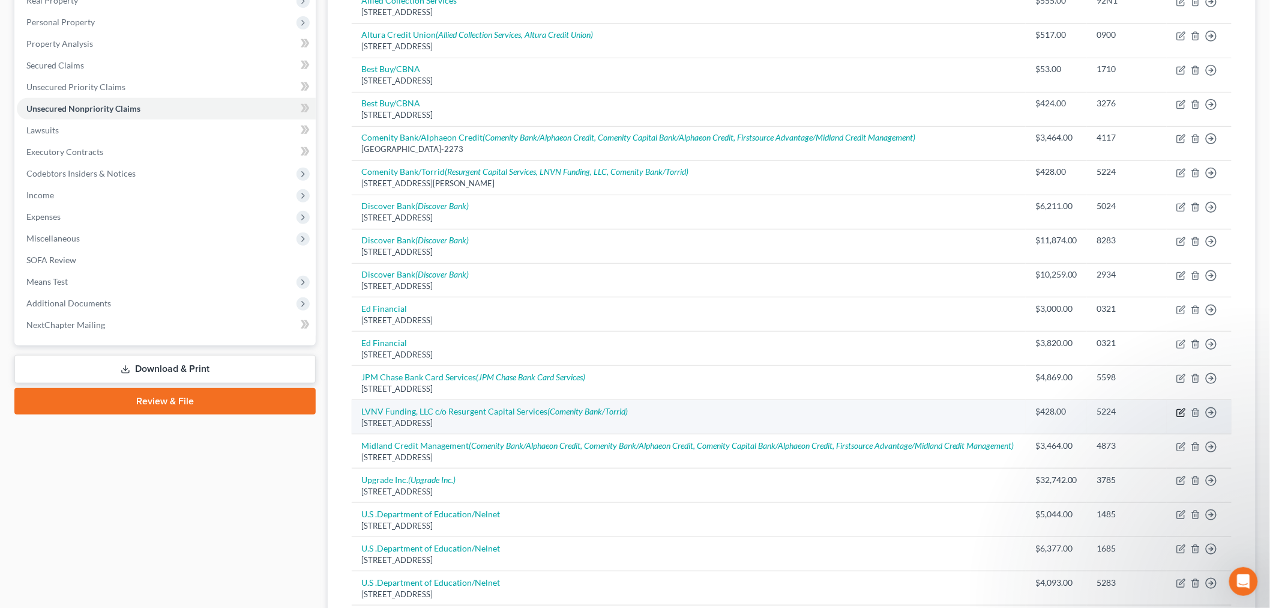
click at [1183, 417] on icon "button" at bounding box center [1182, 413] width 10 height 10
select select "42"
select select "1"
select select "4"
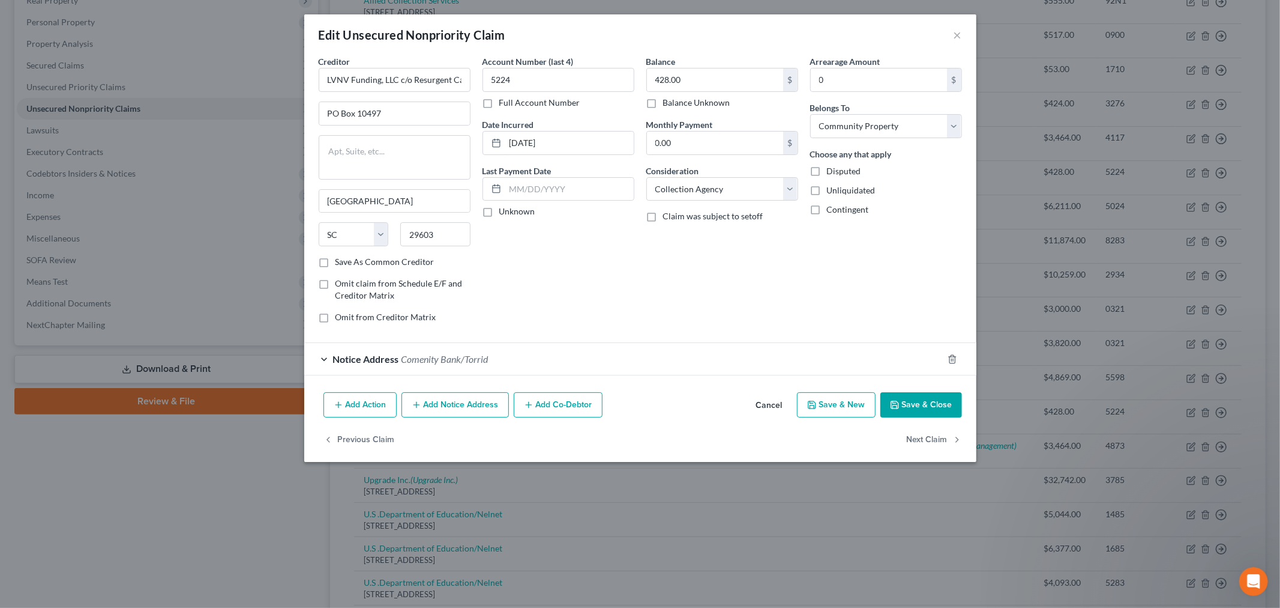
click at [329, 362] on div "Notice Address Comenity Bank/[GEOGRAPHIC_DATA]" at bounding box center [623, 359] width 639 height 32
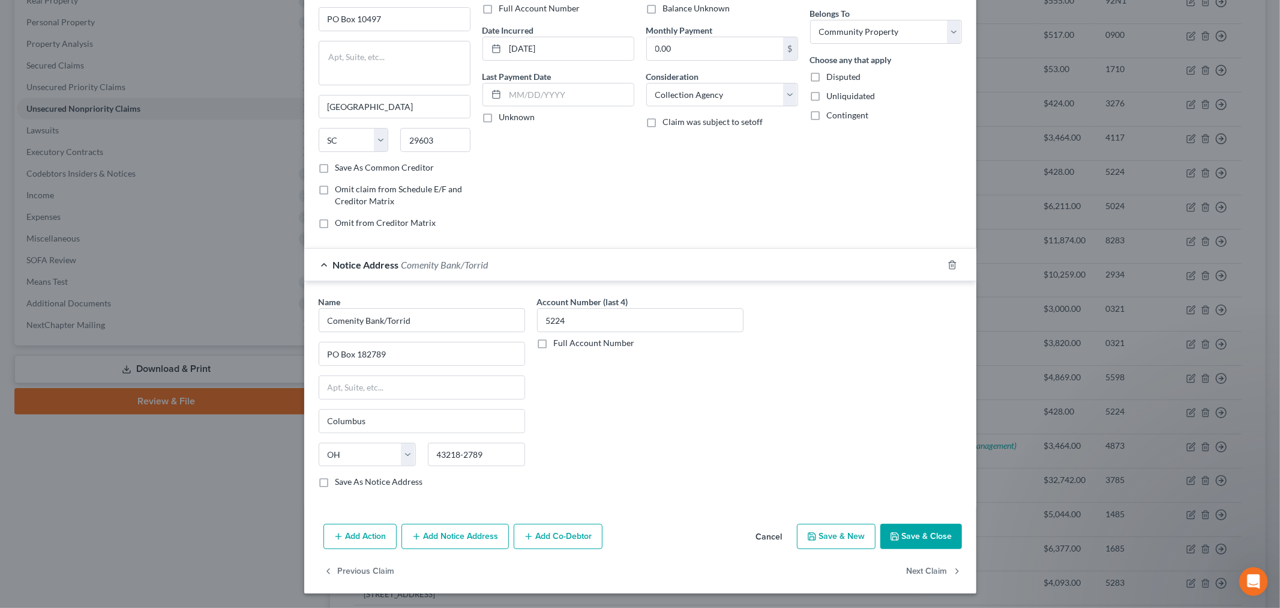
click at [458, 530] on button "Add Notice Address" at bounding box center [455, 535] width 107 height 25
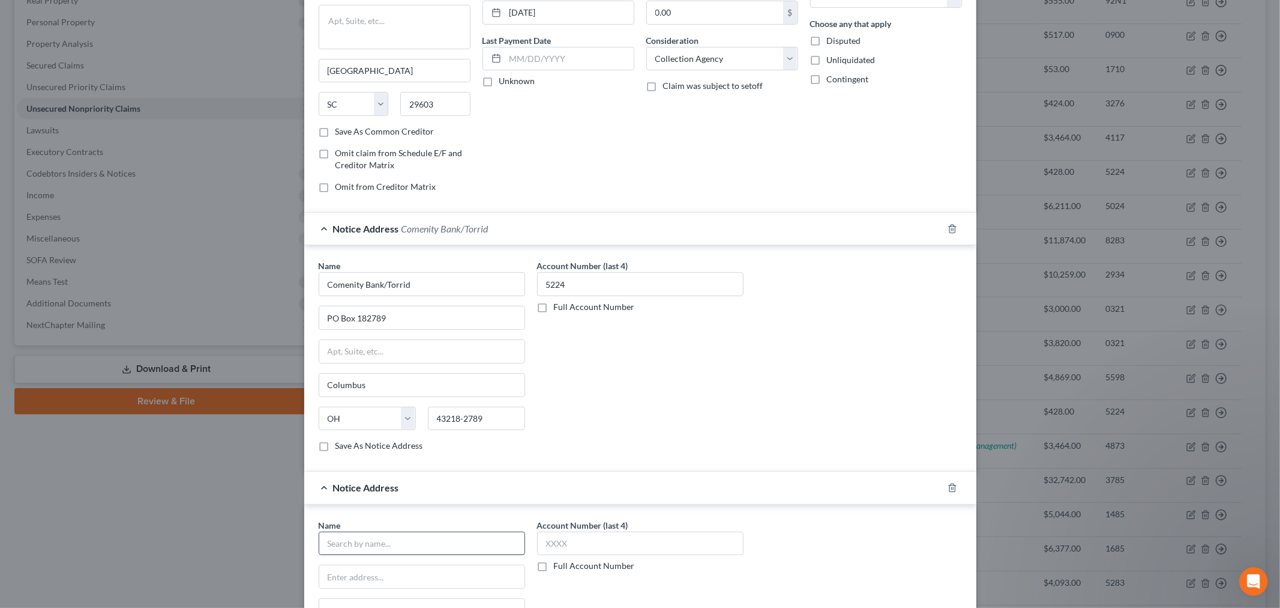
scroll to position [162, 0]
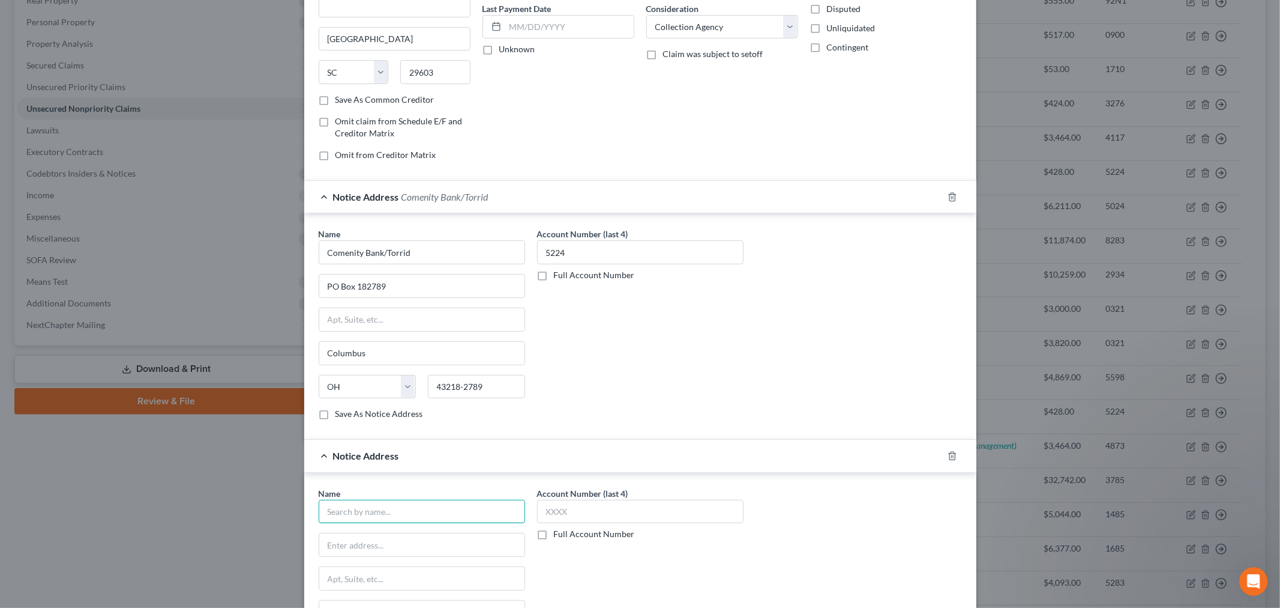
click at [390, 508] on input "text" at bounding box center [422, 511] width 207 height 24
paste input "Comenity Bank/Torrid"
type input "Comenity Bank/Torrid"
drag, startPoint x: 384, startPoint y: 543, endPoint x: 385, endPoint y: 533, distance: 10.2
click at [384, 543] on input "text" at bounding box center [421, 544] width 205 height 23
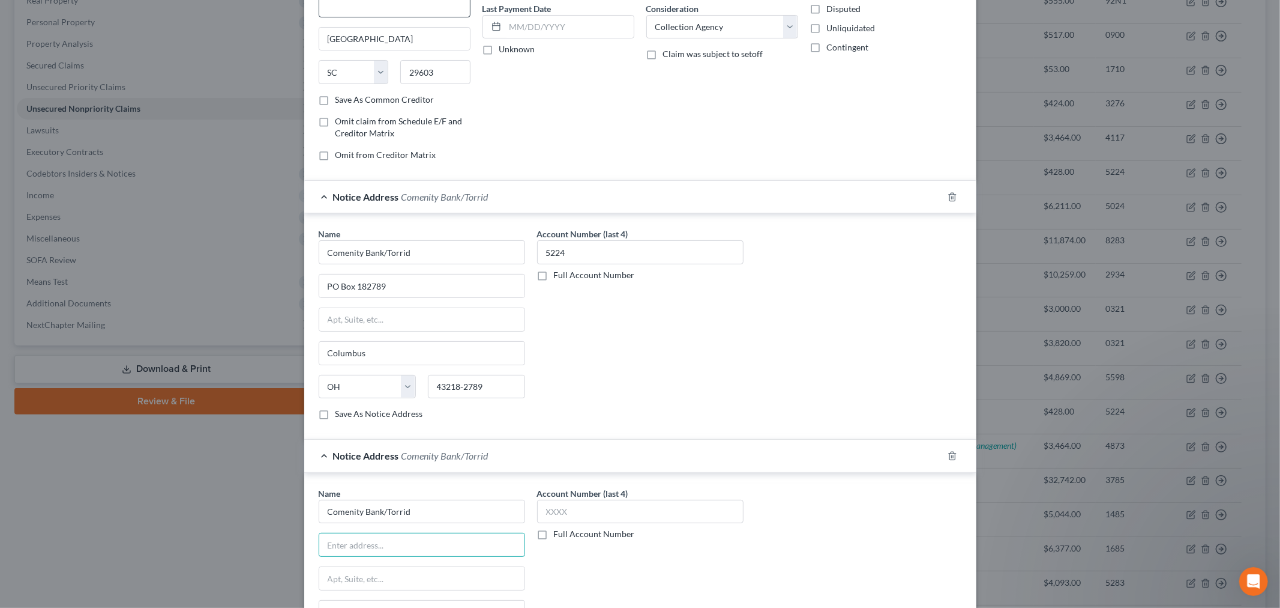
paste input "[STREET_ADDRESS][PERSON_NAME]"
type input "[STREET_ADDRESS][PERSON_NAME]"
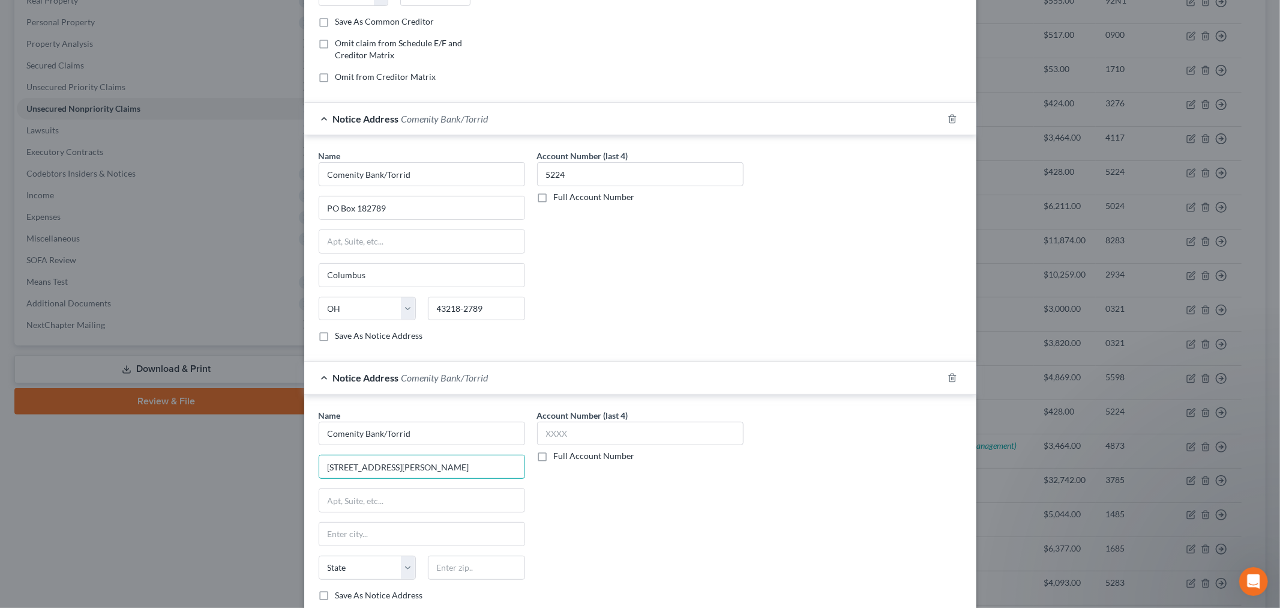
scroll to position [295, 0]
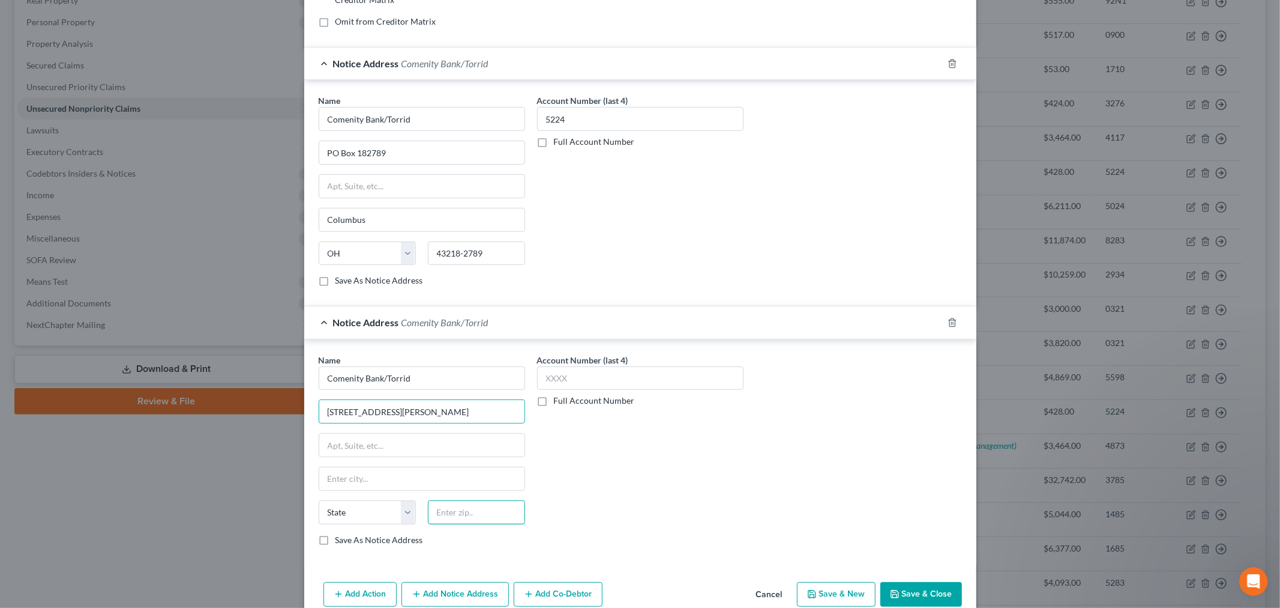
click at [472, 509] on input "text" at bounding box center [476, 512] width 97 height 24
paste input "43081"
type input "43081"
click at [627, 523] on div "Account Number (last 4) Full Account Number" at bounding box center [640, 455] width 219 height 202
type input "[GEOGRAPHIC_DATA]"
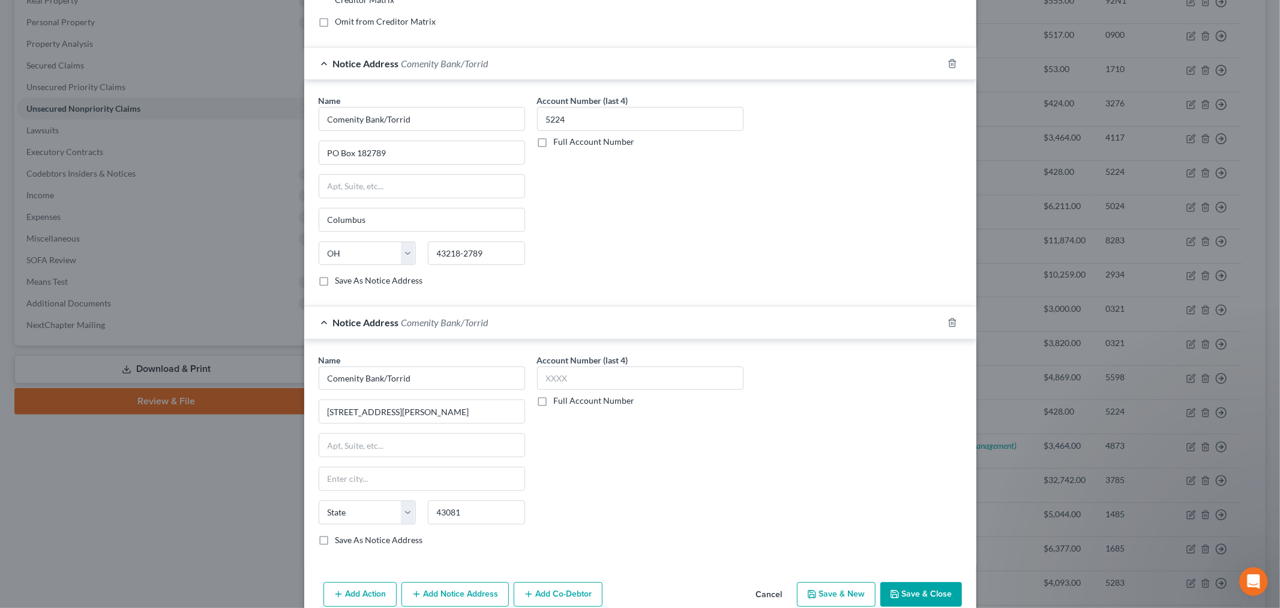
select select "36"
click at [565, 385] on input "text" at bounding box center [640, 378] width 207 height 24
paste input "5224"
type input "5224"
drag, startPoint x: 564, startPoint y: 460, endPoint x: 559, endPoint y: 442, distance: 18.6
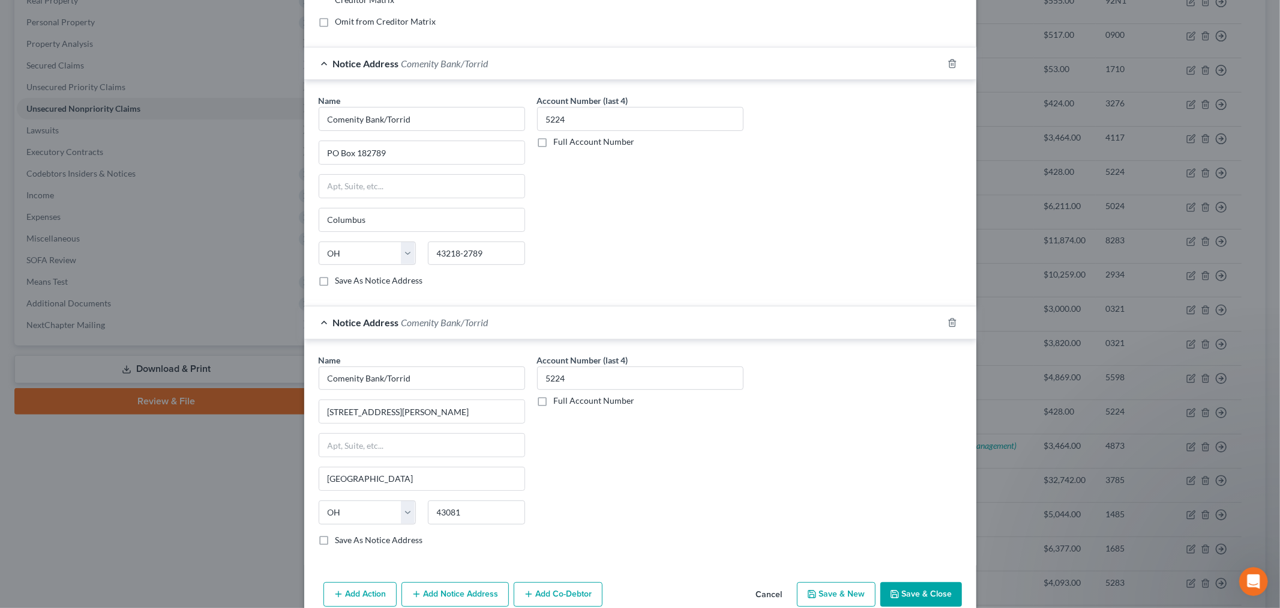
click at [564, 460] on div "Account Number (last 4) 5224 Full Account Number" at bounding box center [640, 455] width 219 height 202
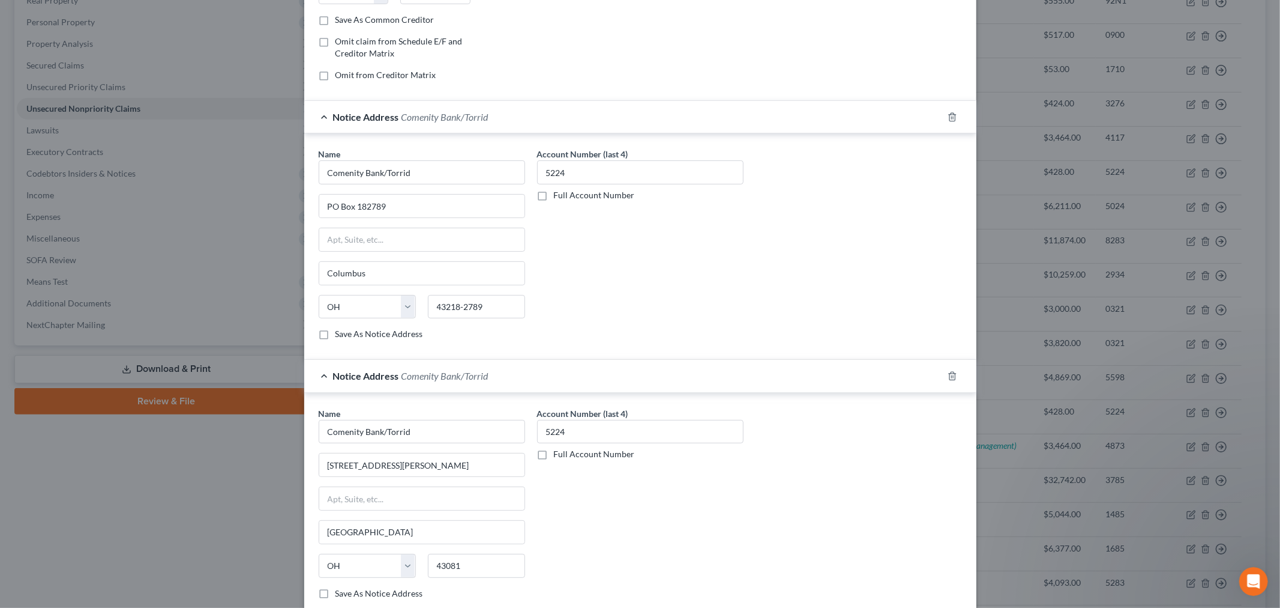
scroll to position [355, 0]
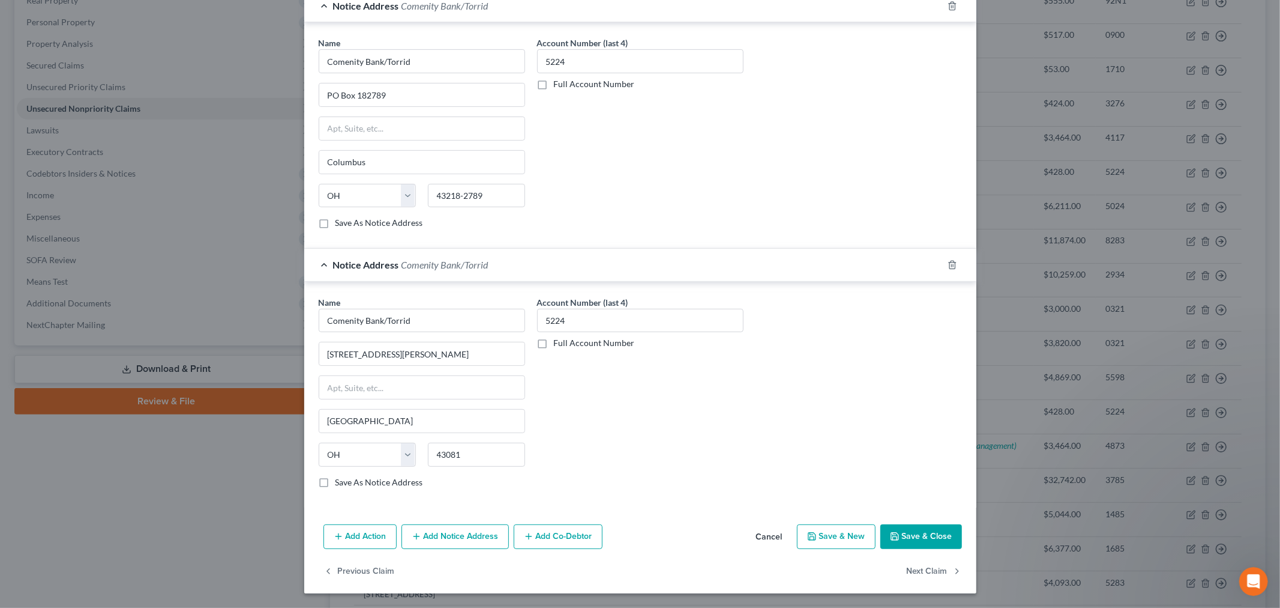
click at [413, 537] on icon "button" at bounding box center [417, 536] width 10 height 10
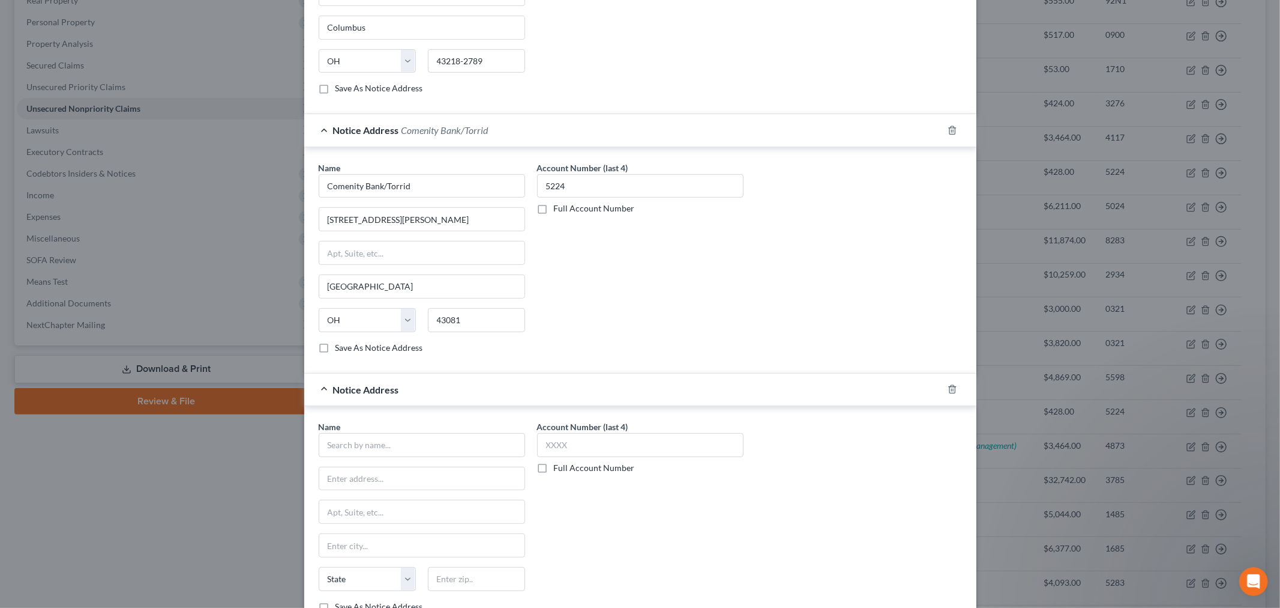
scroll to position [488, 0]
click at [390, 453] on input "text" at bounding box center [422, 444] width 207 height 24
paste input "LNVN Funding, LLC"
type input "LNVN Funding, LLC"
click at [367, 481] on input "text" at bounding box center [421, 477] width 205 height 23
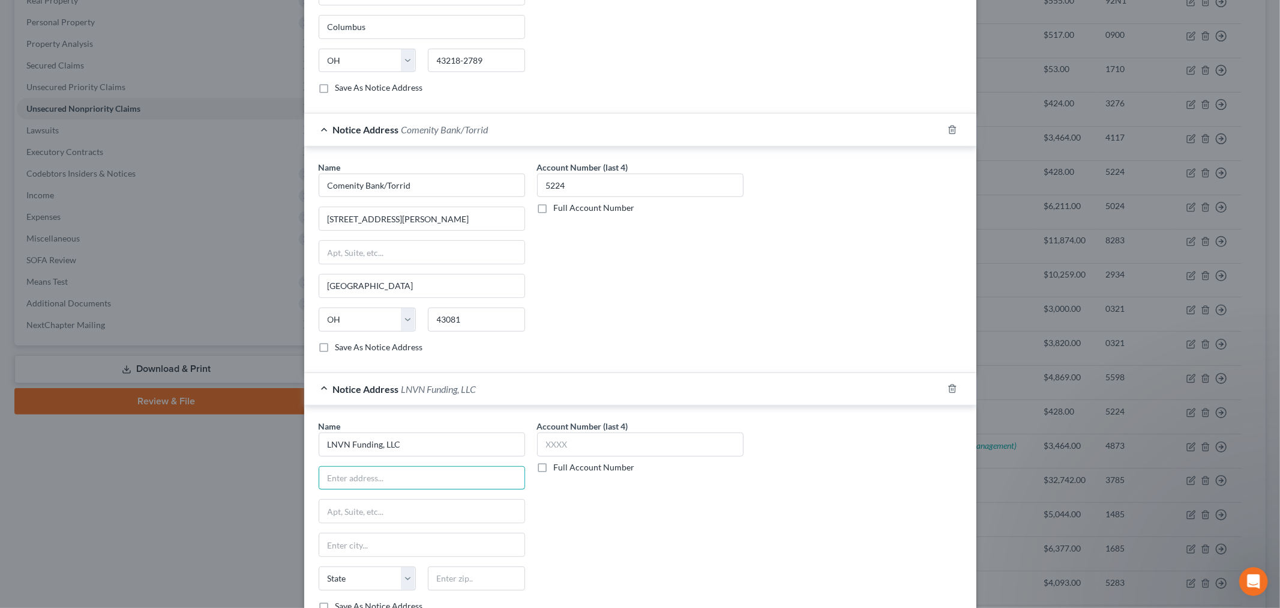
paste input "PO Box 10584"
type input "PO Box 10584"
drag, startPoint x: 442, startPoint y: 577, endPoint x: 485, endPoint y: 409, distance: 173.4
click at [442, 577] on input "text" at bounding box center [476, 578] width 97 height 24
paste input "29603"
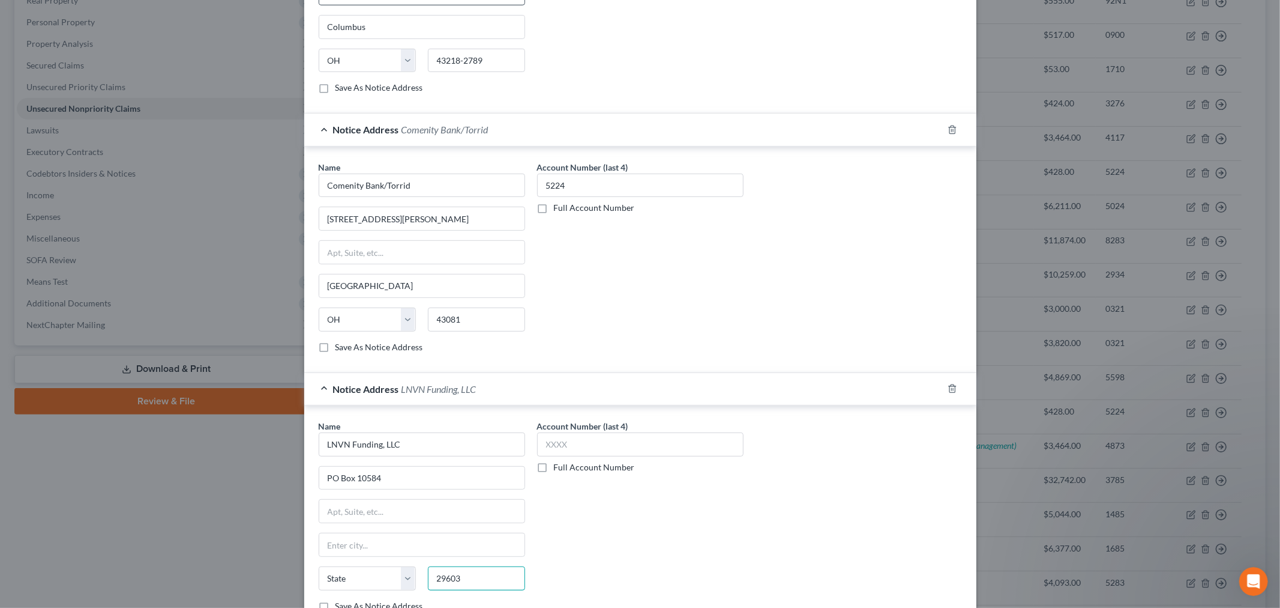
type input "29603"
type input "[GEOGRAPHIC_DATA]"
select select "42"
click at [597, 455] on input "text" at bounding box center [640, 444] width 207 height 24
paste input "5224"
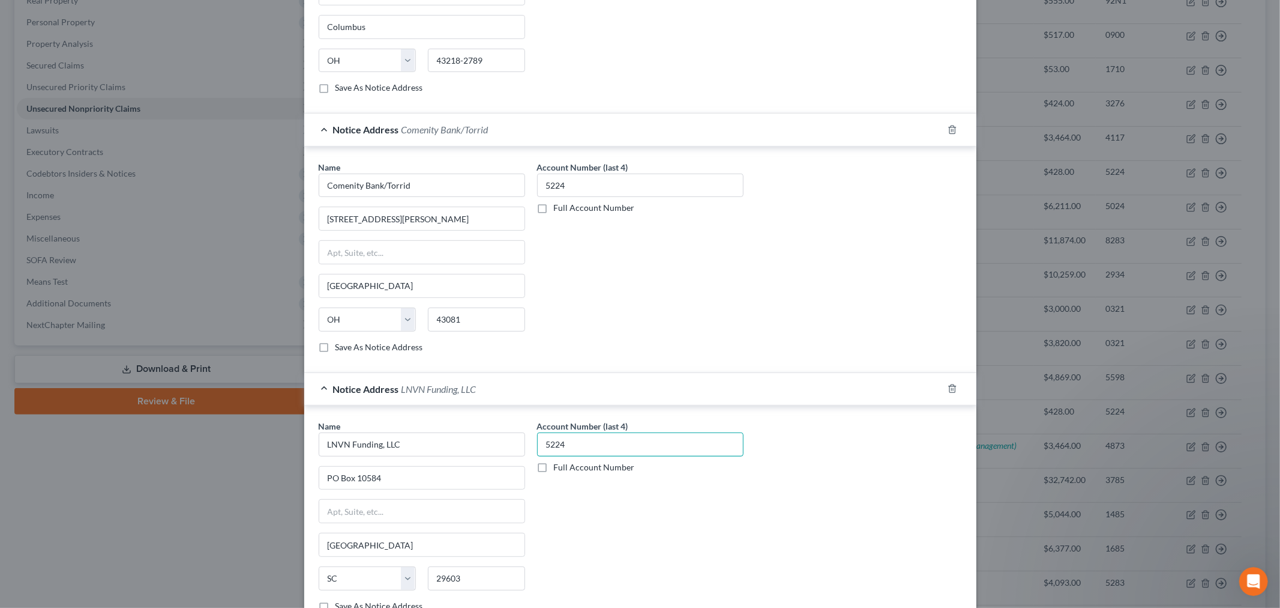
type input "5224"
click at [592, 529] on div "Account Number (last 4) 5224 Full Account Number" at bounding box center [640, 521] width 219 height 202
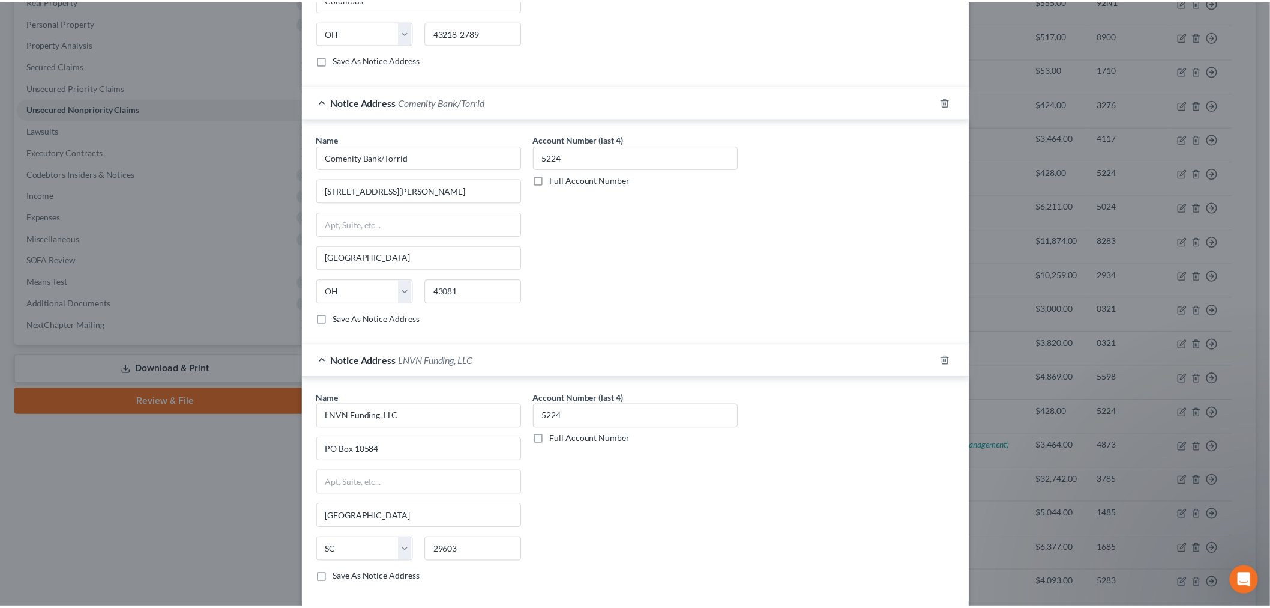
scroll to position [614, 0]
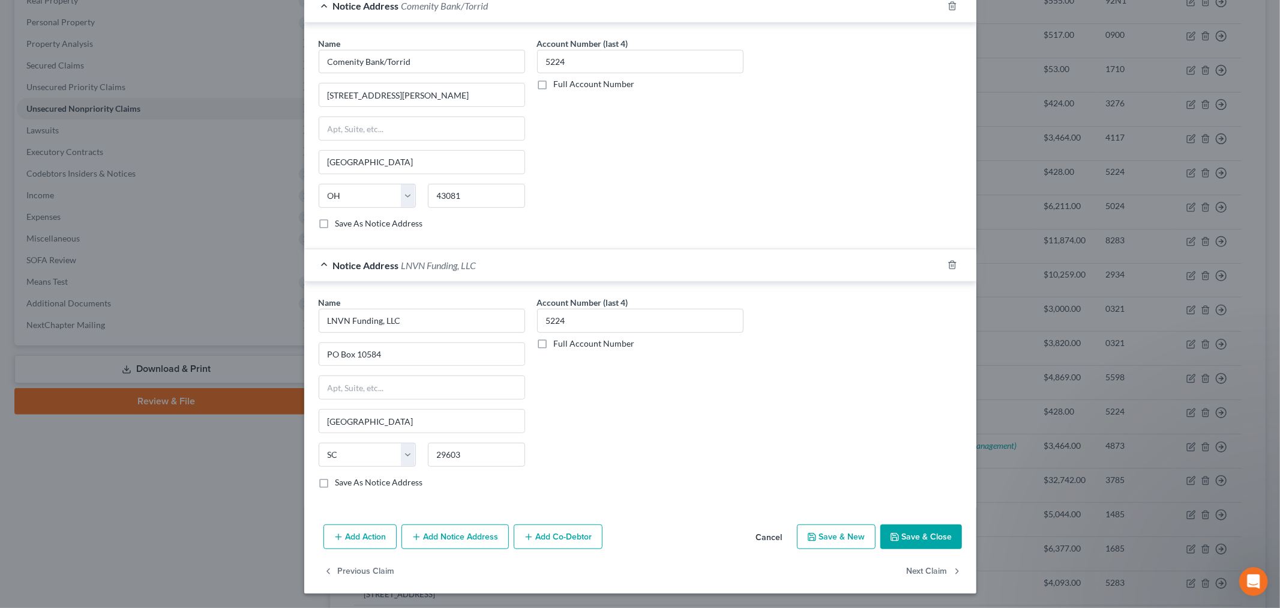
click at [916, 549] on div "Add Action Add Notice Address Add Co-Debtor Cancel Save & New Save & Close" at bounding box center [640, 539] width 672 height 40
click at [914, 539] on button "Save & Close" at bounding box center [922, 536] width 82 height 25
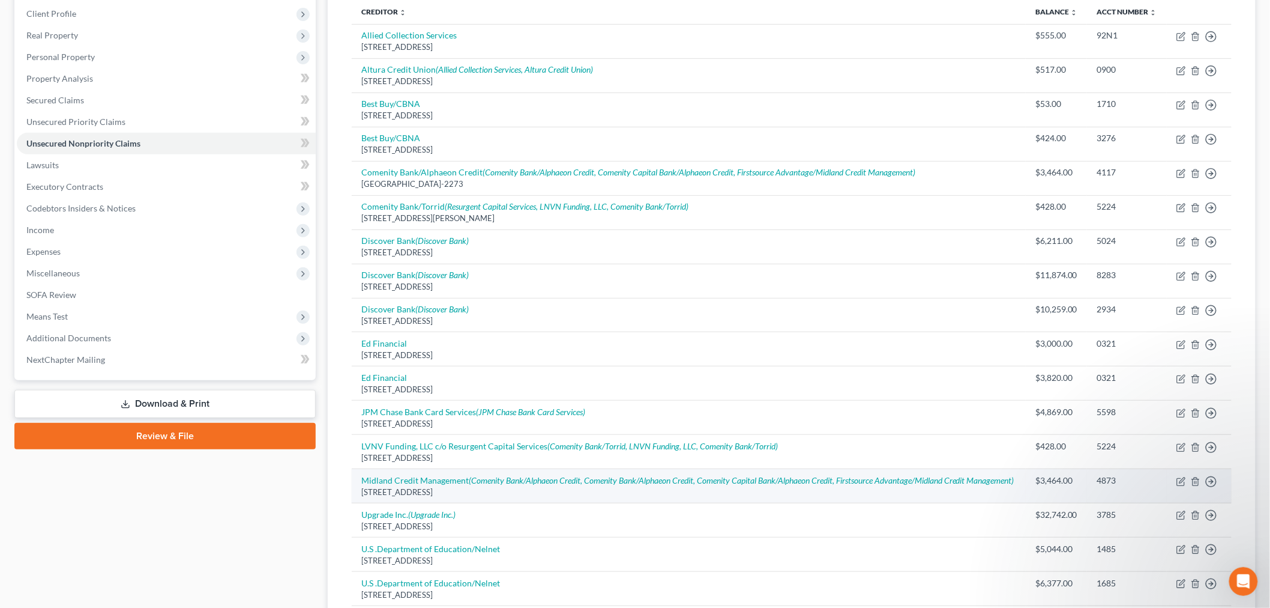
scroll to position [133, 0]
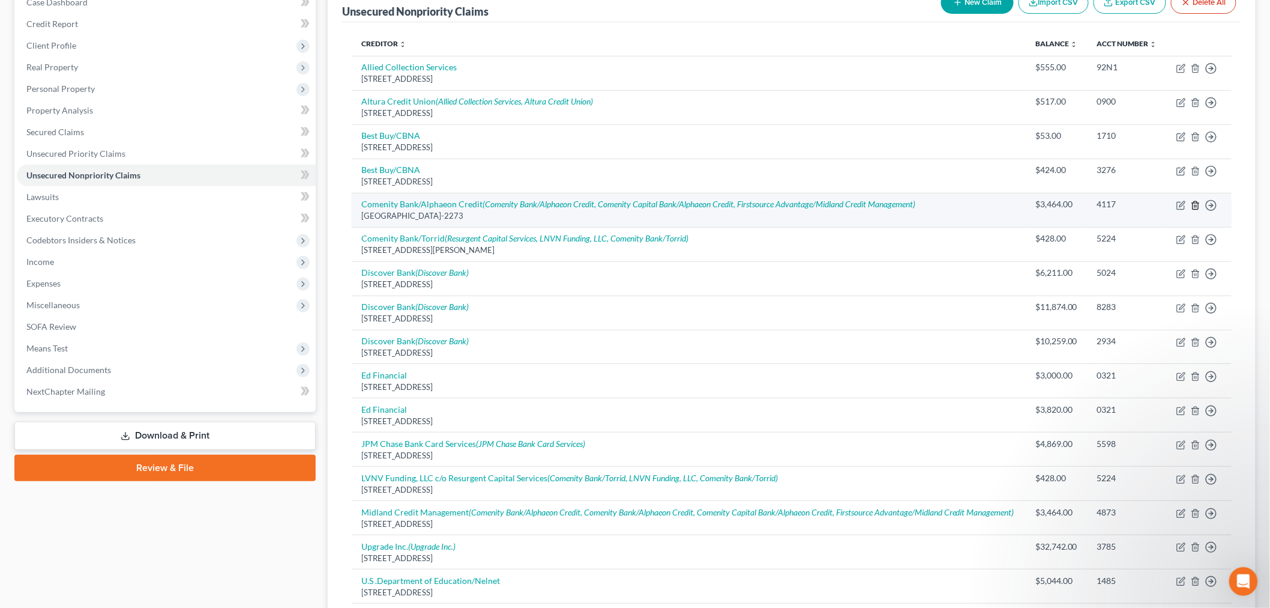
click at [1197, 210] on icon "button" at bounding box center [1196, 205] width 10 height 10
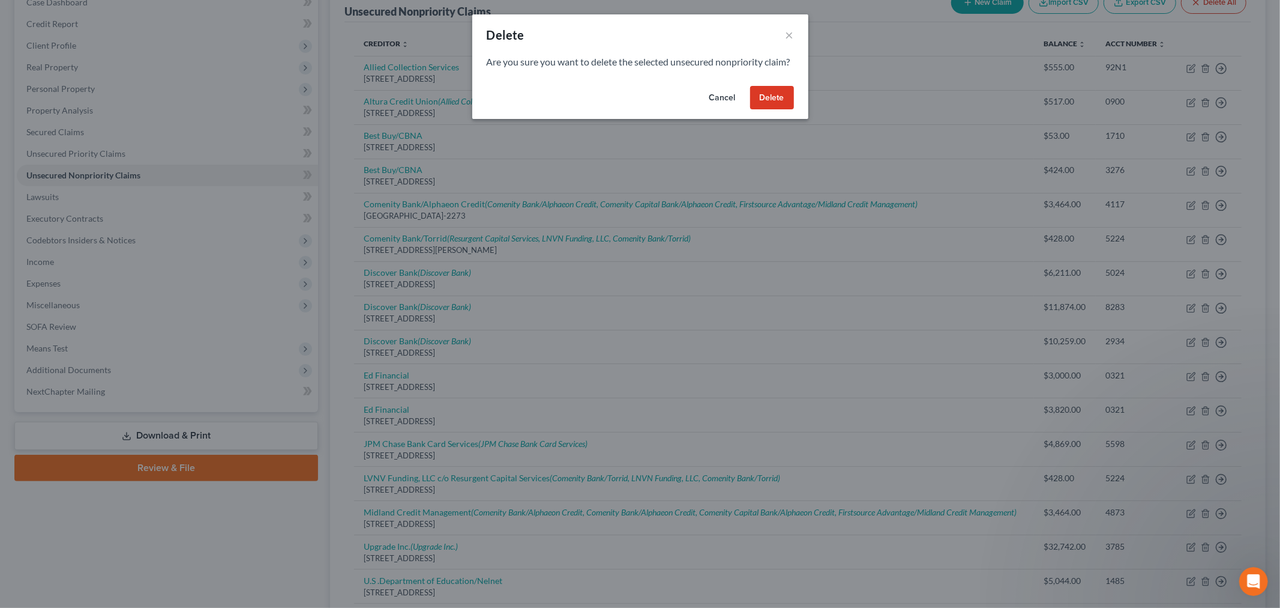
click at [786, 110] on button "Delete" at bounding box center [772, 98] width 44 height 24
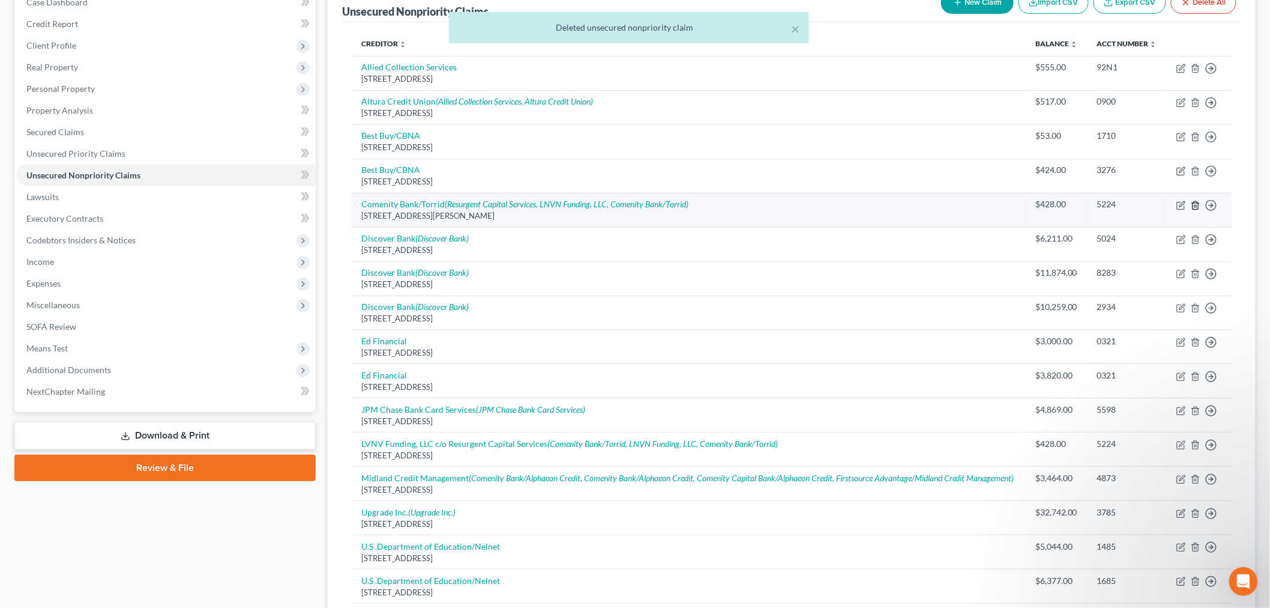
click at [1196, 210] on icon "button" at bounding box center [1196, 205] width 10 height 10
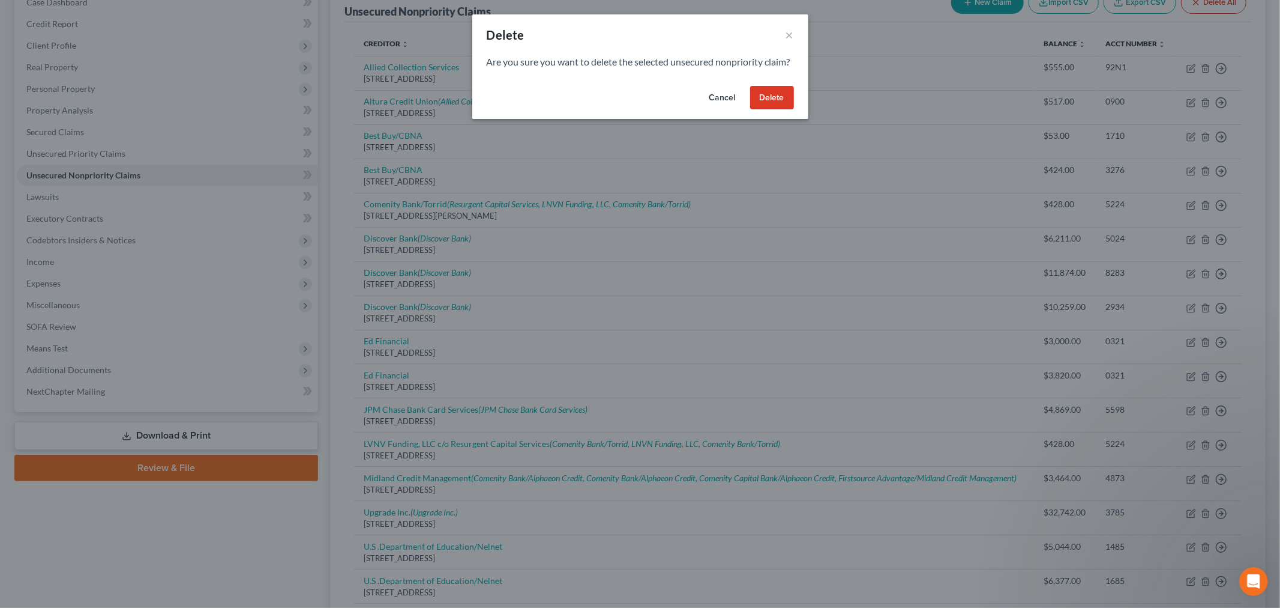
click at [771, 110] on button "Delete" at bounding box center [772, 98] width 44 height 24
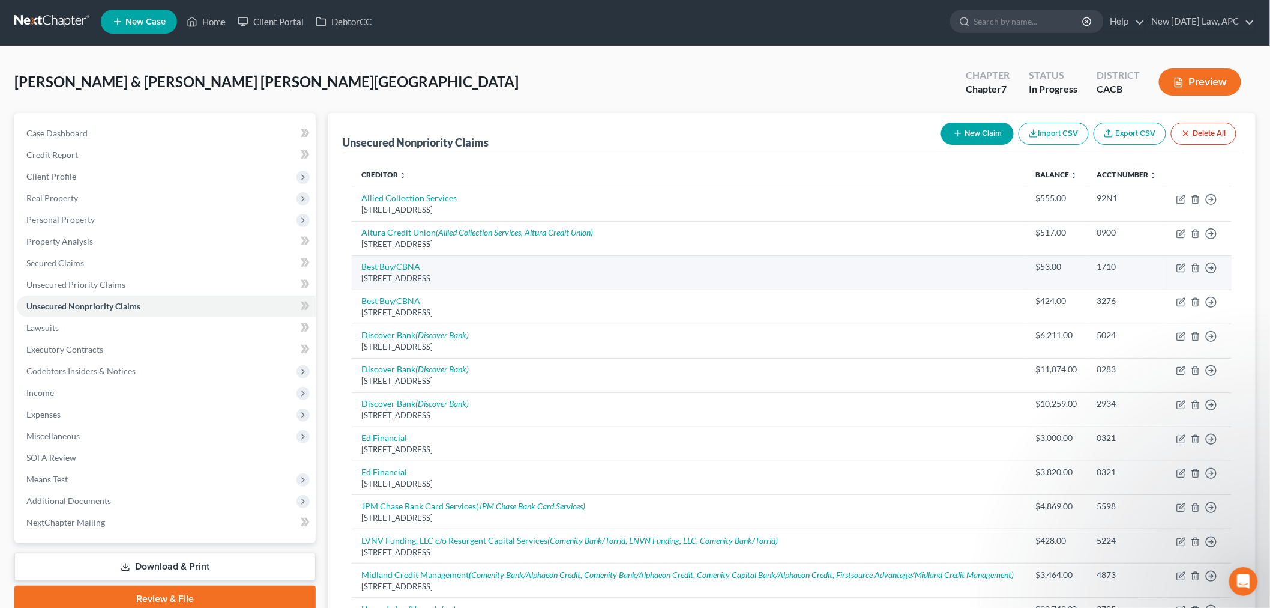
scroll to position [0, 0]
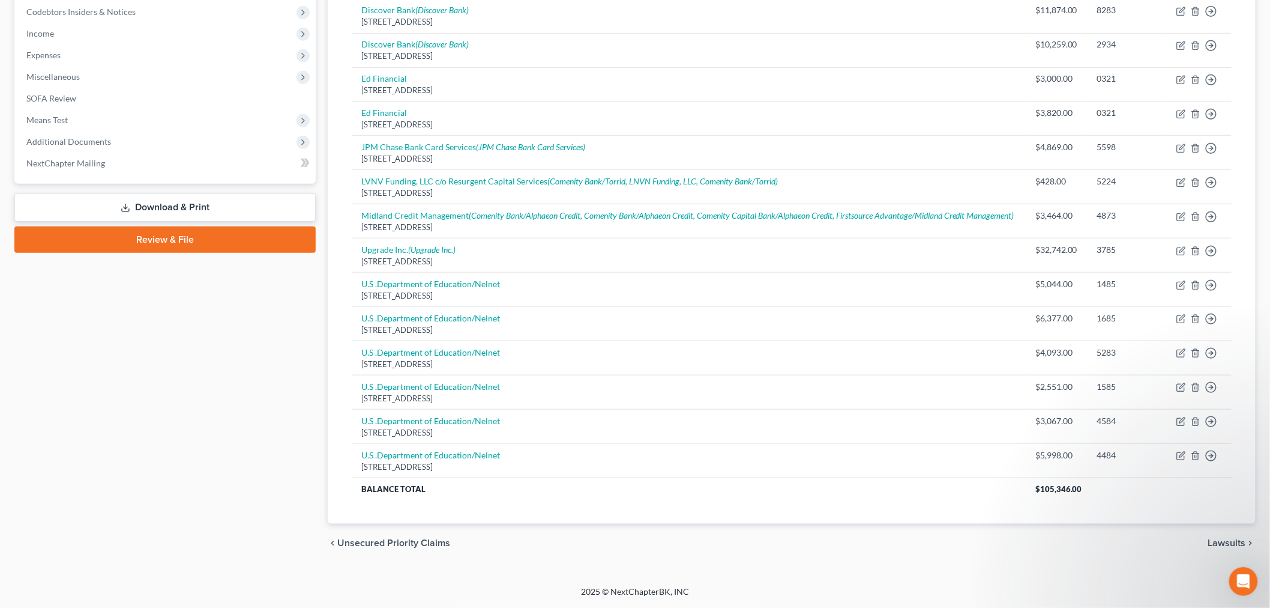
click at [583, 516] on div "Creditor expand_more expand_less unfold_more Balance expand_more expand_less un…" at bounding box center [791, 158] width 899 height 729
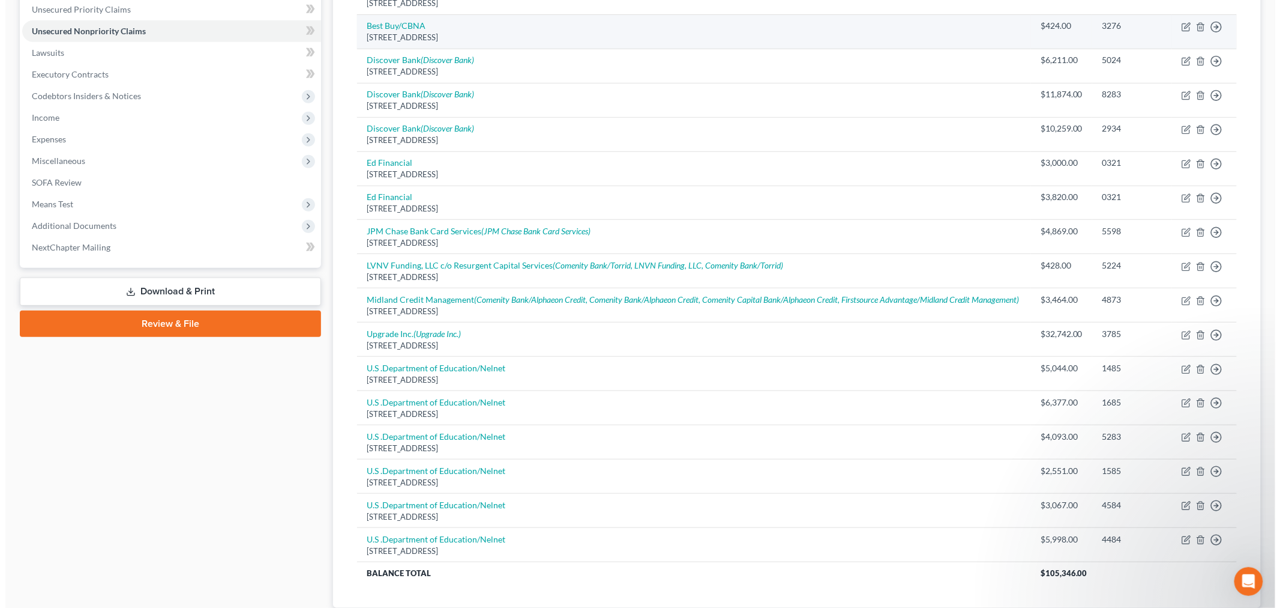
scroll to position [51, 0]
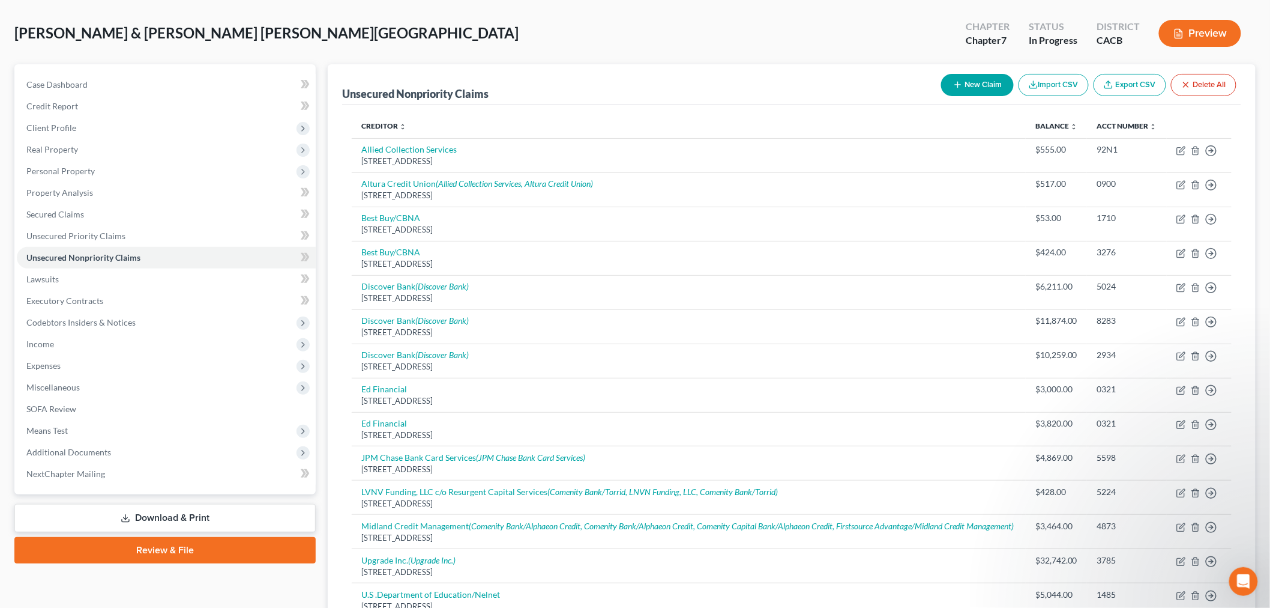
click at [967, 91] on button "New Claim" at bounding box center [977, 85] width 73 height 22
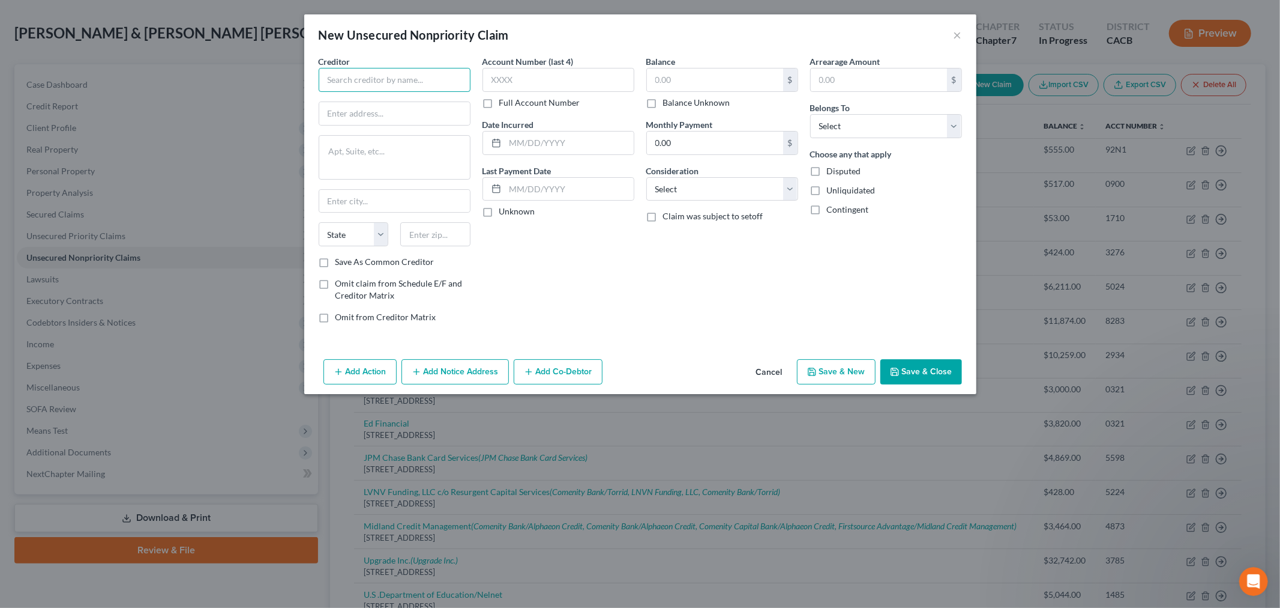
click at [369, 86] on input "text" at bounding box center [395, 80] width 152 height 24
type input "Portfolio Recovery Associates"
click at [377, 113] on div "[STREET_ADDRESS]" at bounding box center [390, 112] width 125 height 10
type input "[STREET_ADDRESS]"
type input "[GEOGRAPHIC_DATA]"
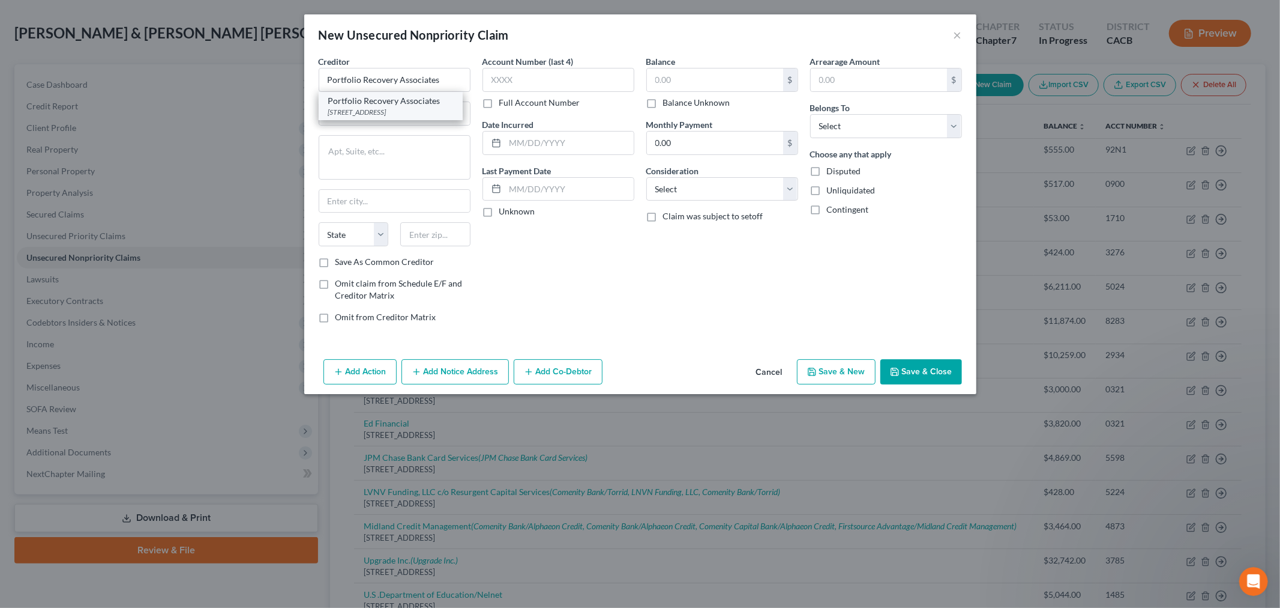
select select "48"
type input "23502"
click at [406, 114] on input "[STREET_ADDRESS]" at bounding box center [394, 113] width 151 height 23
drag, startPoint x: 403, startPoint y: 114, endPoint x: 382, endPoint y: 114, distance: 21.0
click at [382, 114] on input "[STREET_ADDRESS]" at bounding box center [394, 113] width 151 height 23
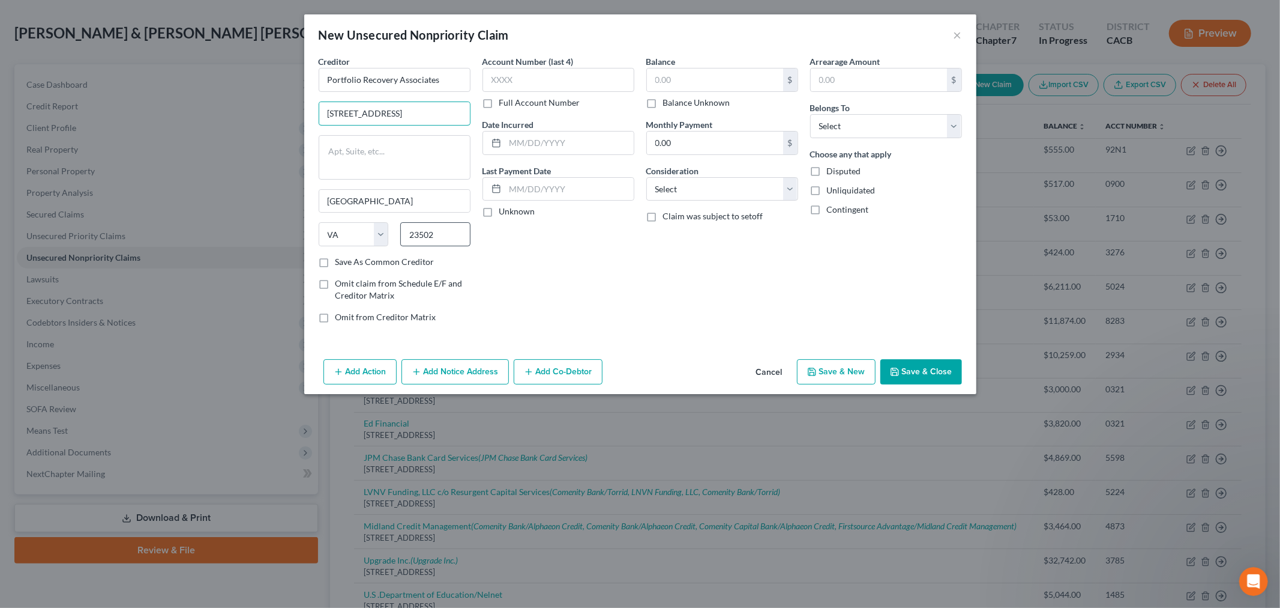
type input "[STREET_ADDRESS]"
click at [432, 235] on input "23502" at bounding box center [435, 234] width 70 height 24
drag, startPoint x: 434, startPoint y: 233, endPoint x: 409, endPoint y: 232, distance: 24.6
click at [409, 232] on input "23502" at bounding box center [435, 234] width 70 height 24
type input "23513"
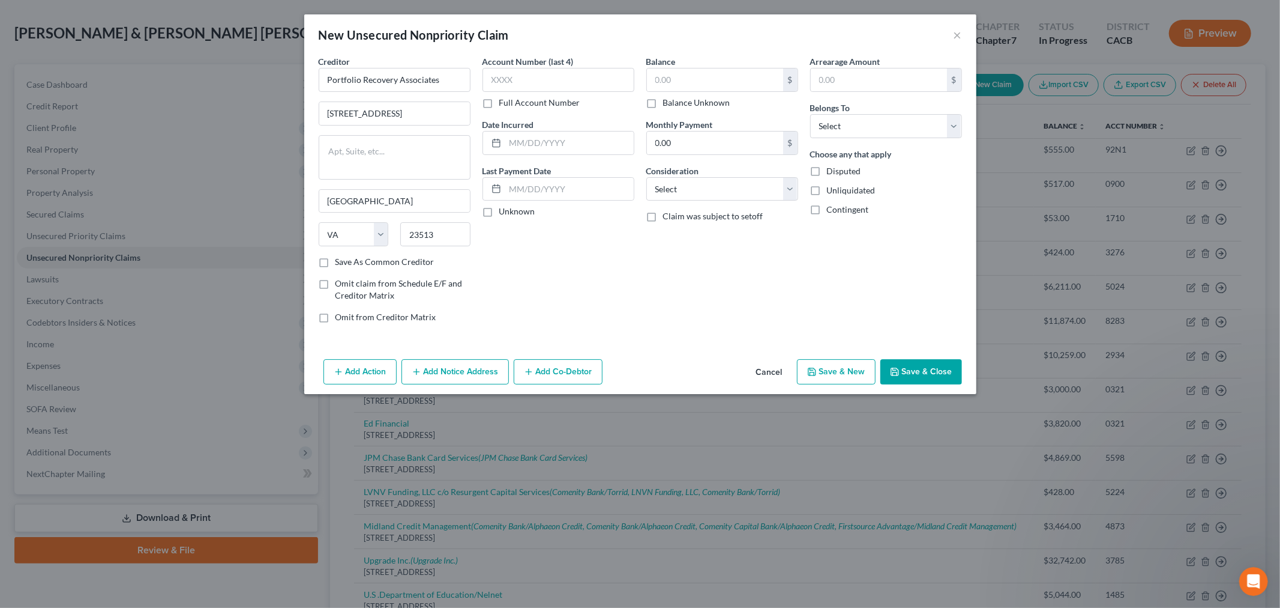
click at [556, 263] on div "Account Number (last 4) Full Account Number Date Incurred Last Payment Date Unk…" at bounding box center [559, 193] width 164 height 277
click at [530, 88] on input "text" at bounding box center [559, 80] width 152 height 24
type input "3276"
click at [523, 136] on input "text" at bounding box center [569, 142] width 128 height 23
type input "[DATE]"
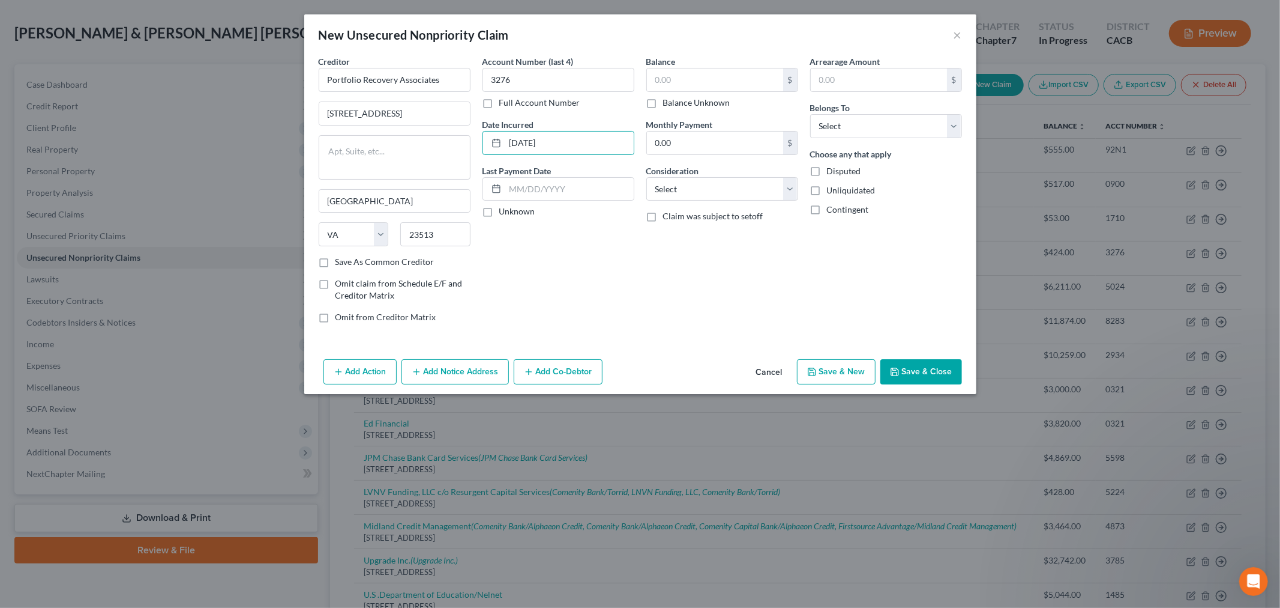
click at [692, 62] on div "Balance $ Balance Unknown Balance Undetermined $ Balance Unknown" at bounding box center [723, 81] width 152 height 53
click at [676, 82] on input "text" at bounding box center [715, 79] width 136 height 23
type input "424.00"
click at [842, 115] on select "Select Debtor 1 Only Debtor 2 Only Debtor 1 And Debtor 2 Only At Least One Of T…" at bounding box center [886, 126] width 152 height 24
select select "4"
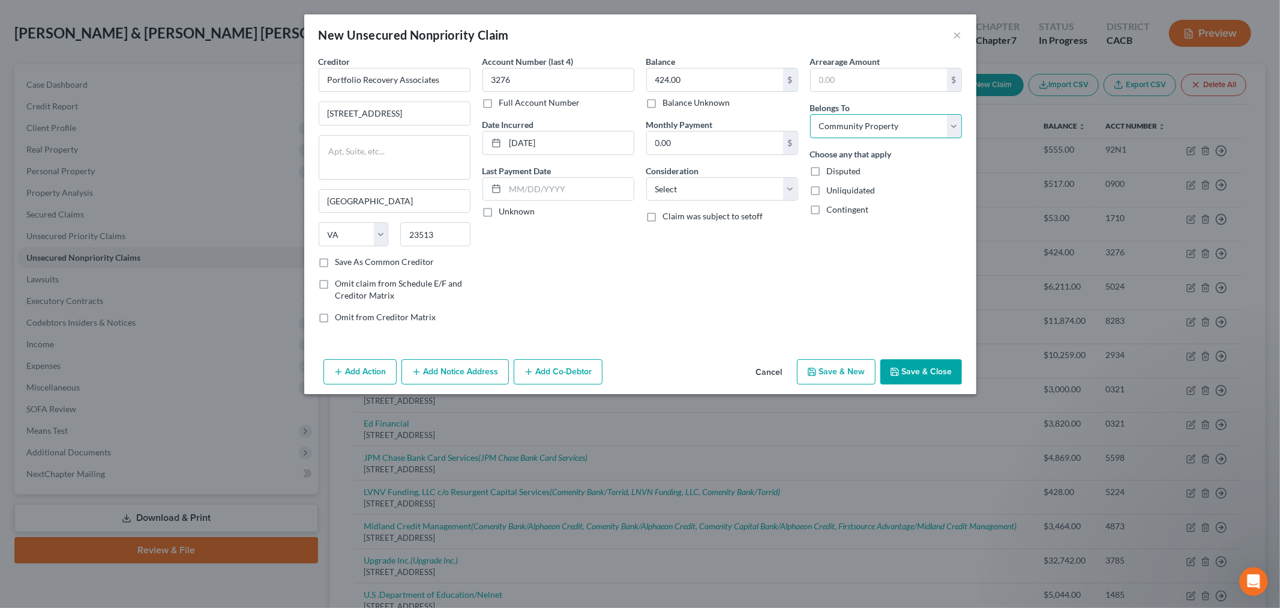
click at [810, 114] on select "Select Debtor 1 Only Debtor 2 Only Debtor 1 And Debtor 2 Only At Least One Of T…" at bounding box center [886, 126] width 152 height 24
click at [755, 191] on select "Select Cable / Satellite Services Collection Agency Credit Card Debt Debt Couns…" at bounding box center [723, 189] width 152 height 24
select select "1"
click at [647, 177] on select "Select Cable / Satellite Services Collection Agency Credit Card Debt Debt Couns…" at bounding box center [723, 189] width 152 height 24
click at [674, 256] on div "Balance 424.00 $ Balance Unknown Balance Undetermined 424.00 $ Balance Unknown …" at bounding box center [723, 193] width 164 height 277
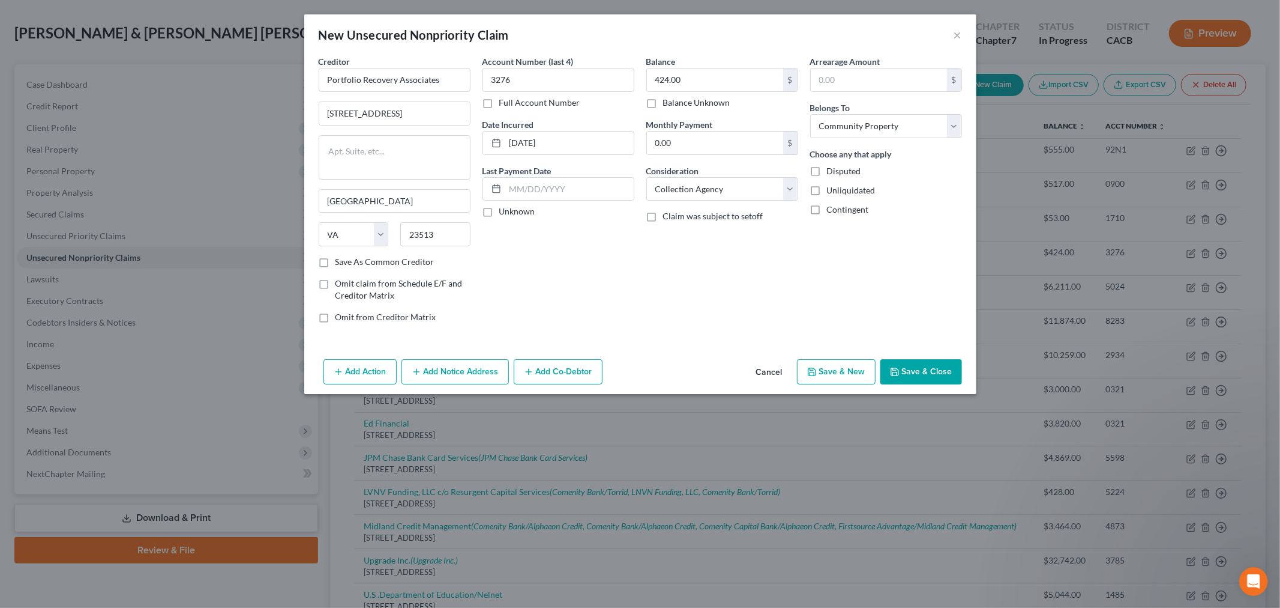
click at [451, 372] on button "Add Notice Address" at bounding box center [455, 371] width 107 height 25
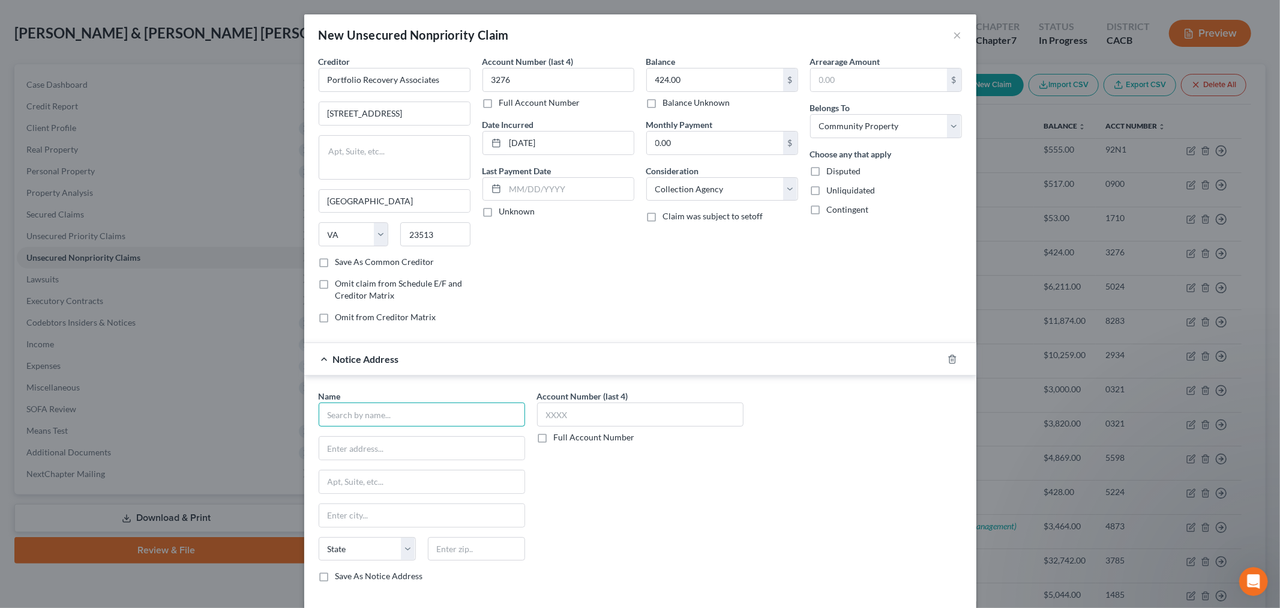
click at [378, 418] on input "text" at bounding box center [422, 414] width 207 height 24
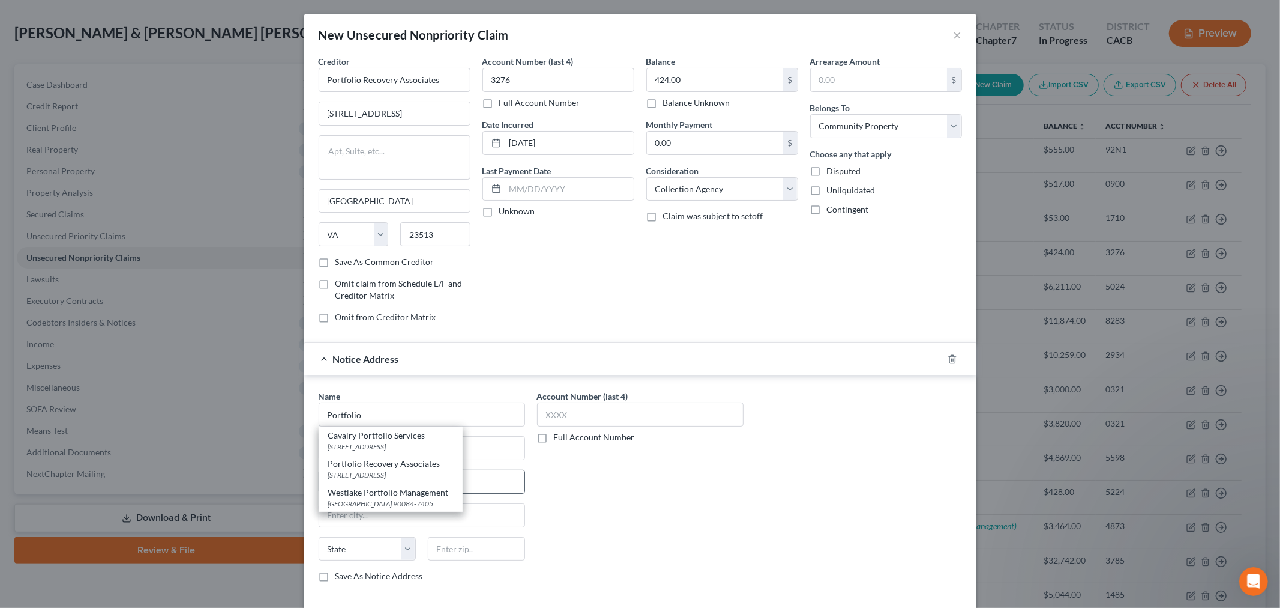
click at [385, 475] on div "[STREET_ADDRESS]" at bounding box center [390, 474] width 125 height 10
type input "Portfolio Recovery Associates"
type input "[STREET_ADDRESS]"
type input "[GEOGRAPHIC_DATA]"
select select "48"
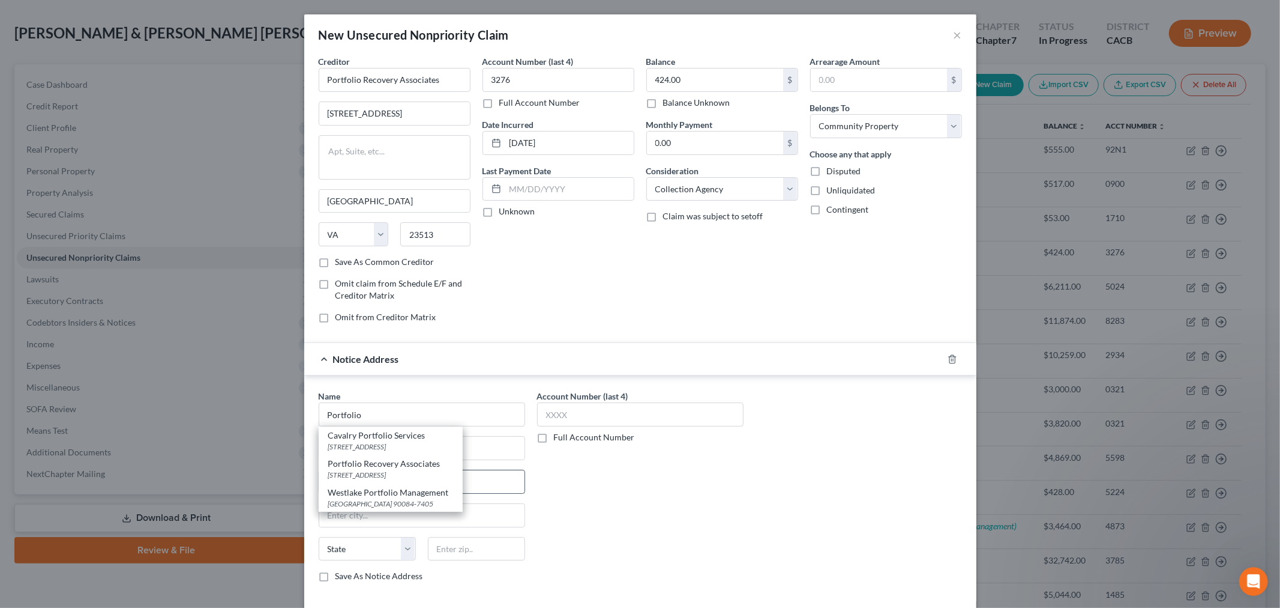
type input "23502"
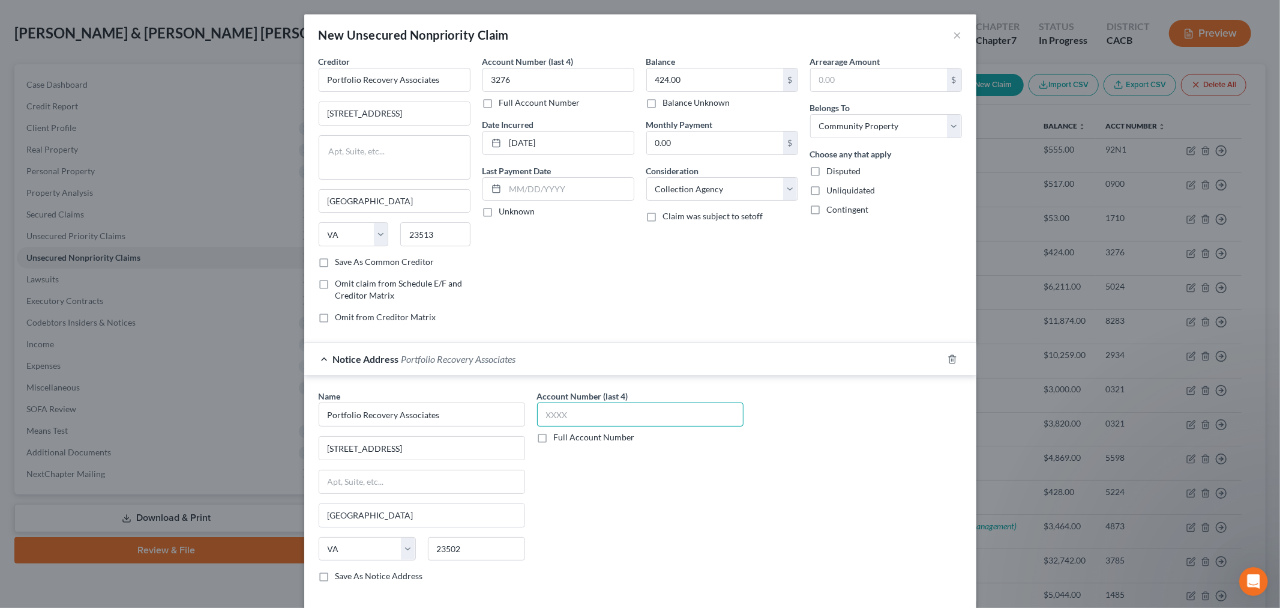
click at [574, 414] on input "text" at bounding box center [640, 414] width 207 height 24
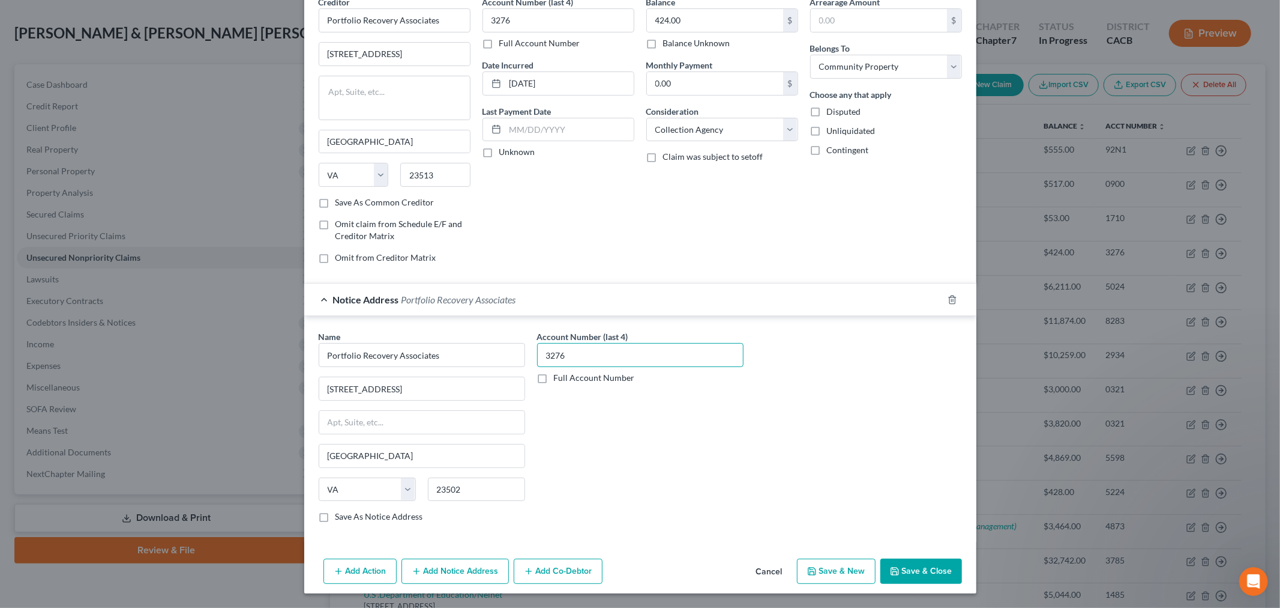
type input "3276"
click at [426, 568] on button "Add Notice Address" at bounding box center [455, 570] width 107 height 25
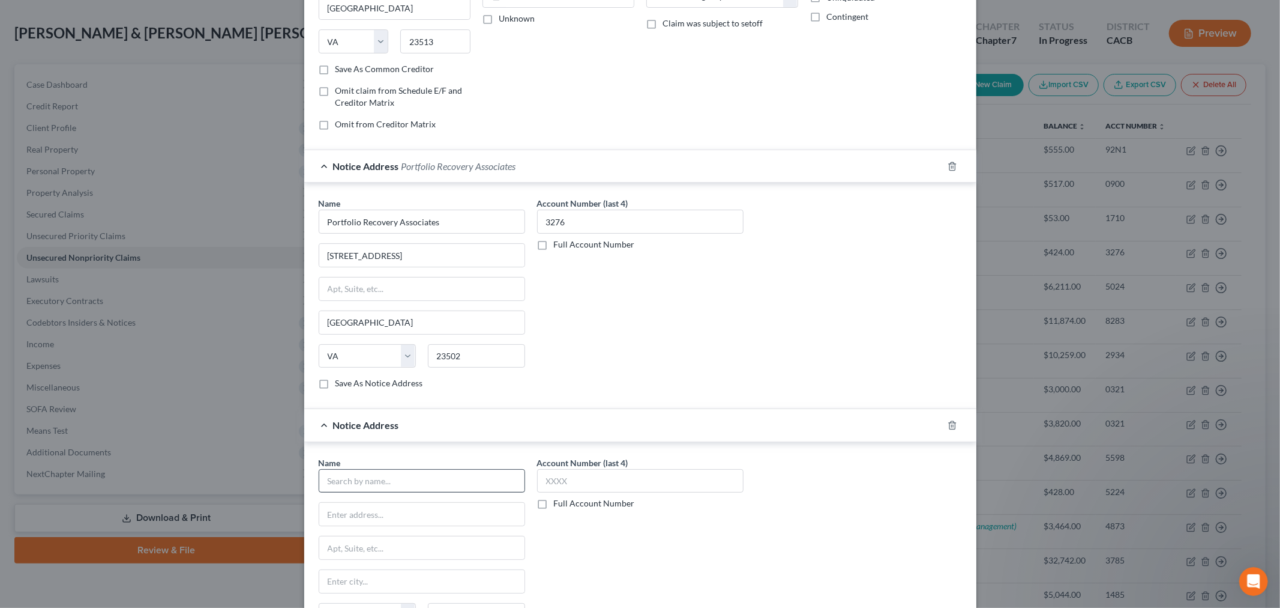
scroll to position [194, 0]
click at [382, 481] on input "text" at bounding box center [422, 480] width 207 height 24
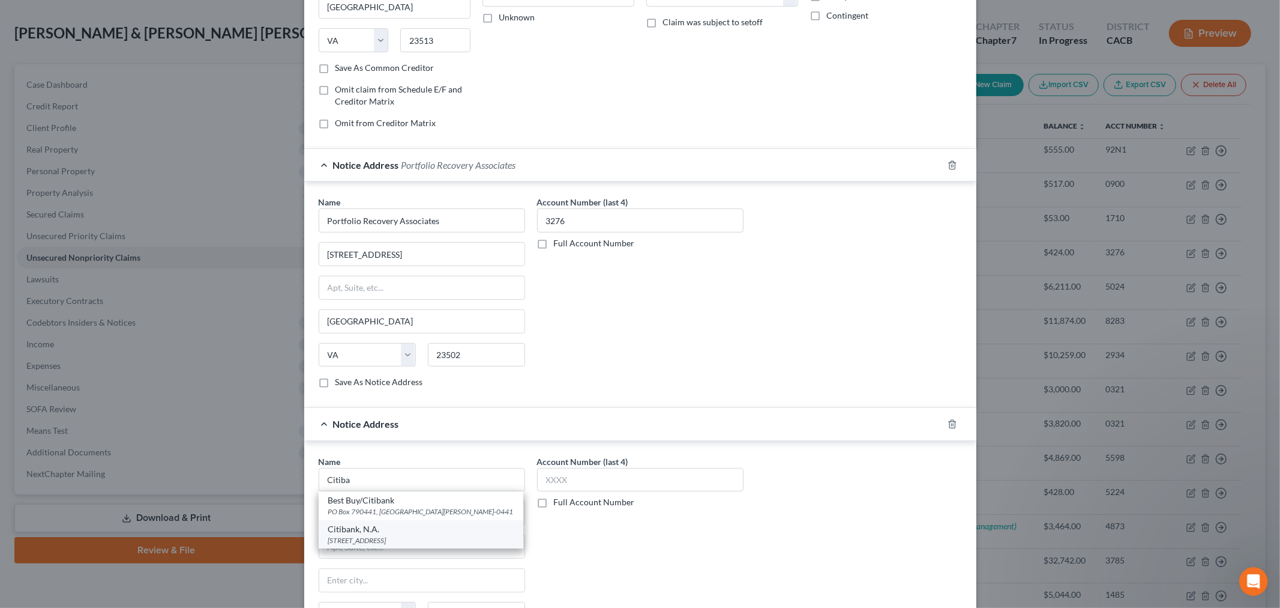
click at [374, 535] on div "Citibank, N.A." at bounding box center [420, 529] width 185 height 12
type input "Citibank, N.A."
type input "PO Box 760937"
type input "San Antonio"
select select "45"
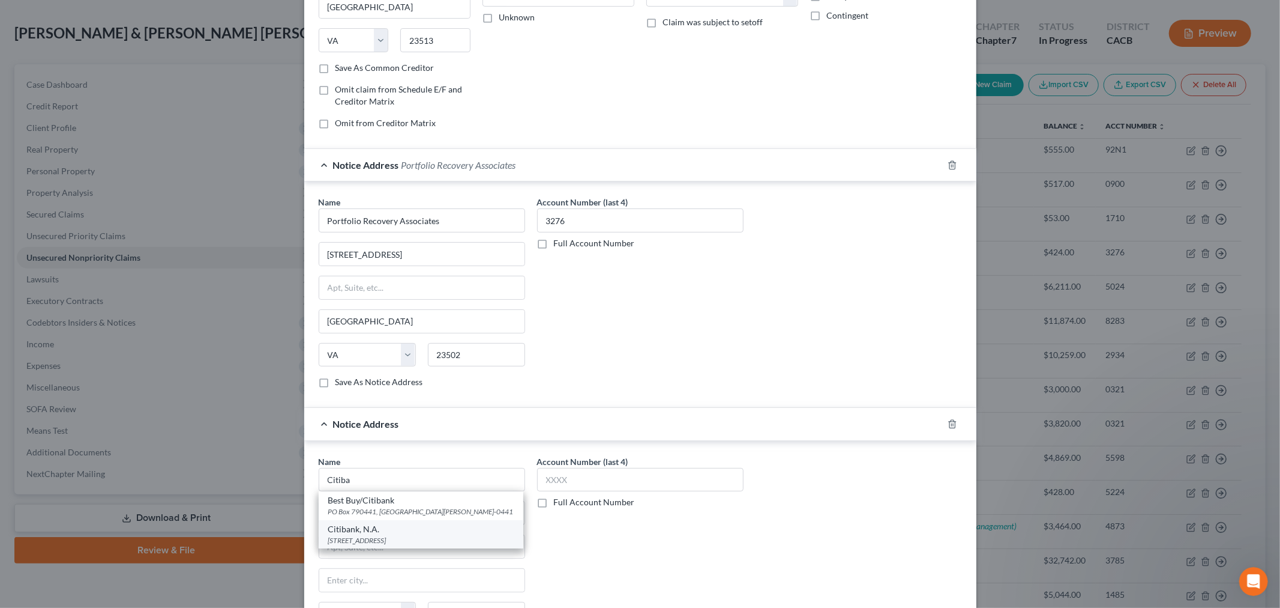
type input "78245-0937"
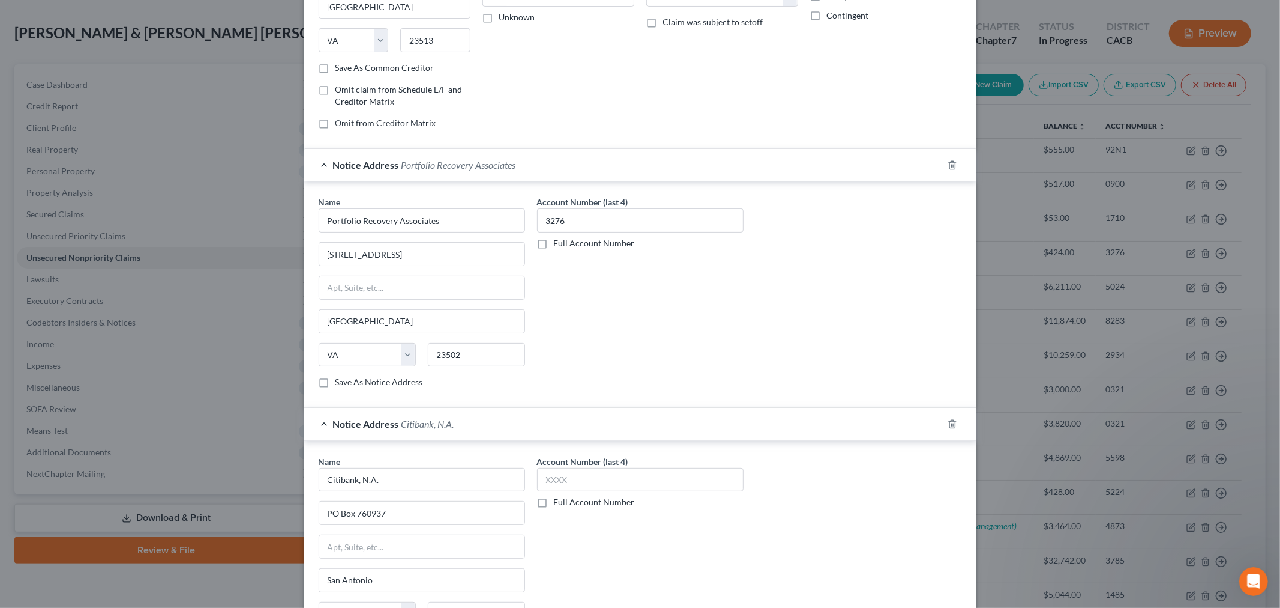
click at [559, 540] on div "Account Number (last 4) Full Account Number" at bounding box center [640, 556] width 219 height 202
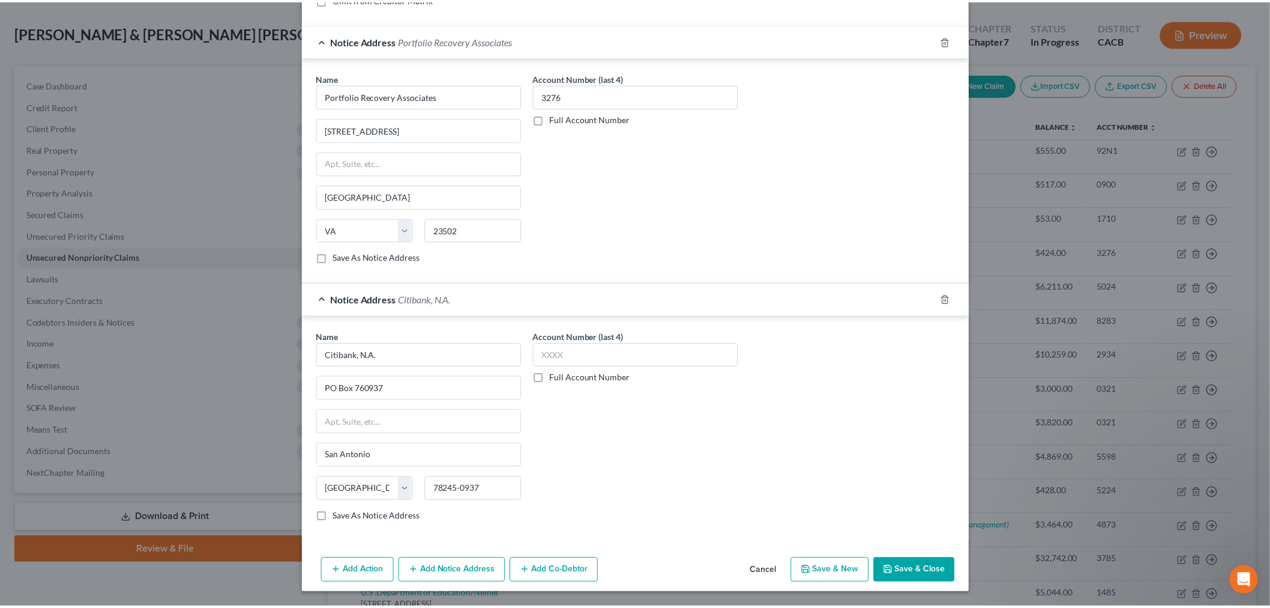
scroll to position [320, 0]
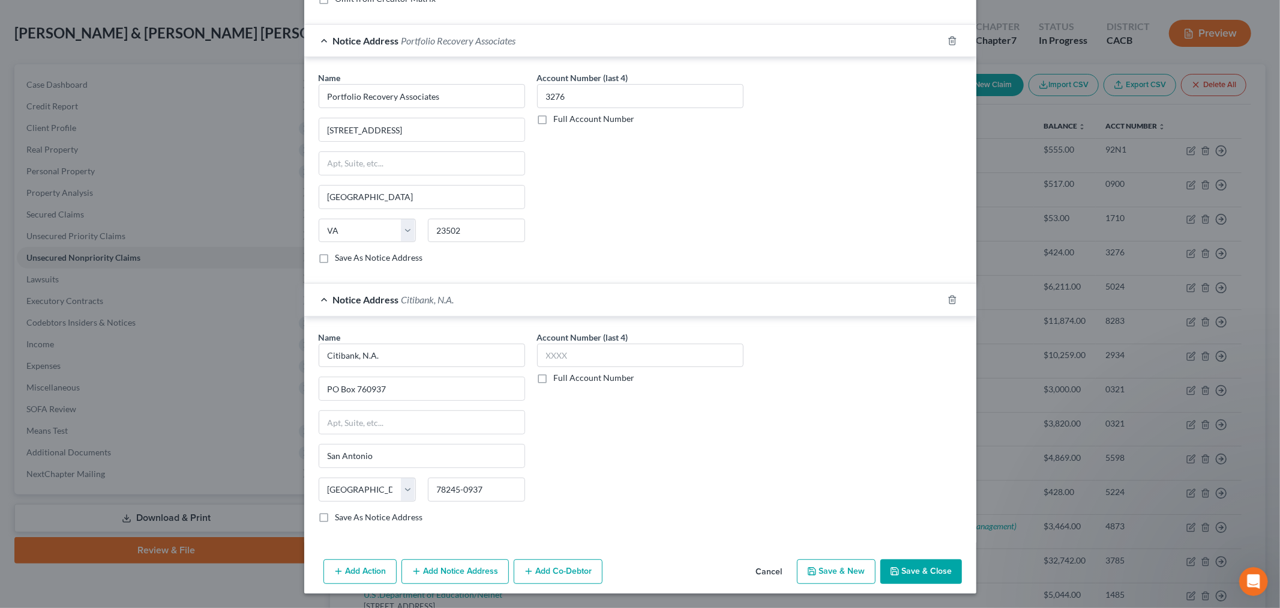
click at [899, 569] on button "Save & Close" at bounding box center [922, 571] width 82 height 25
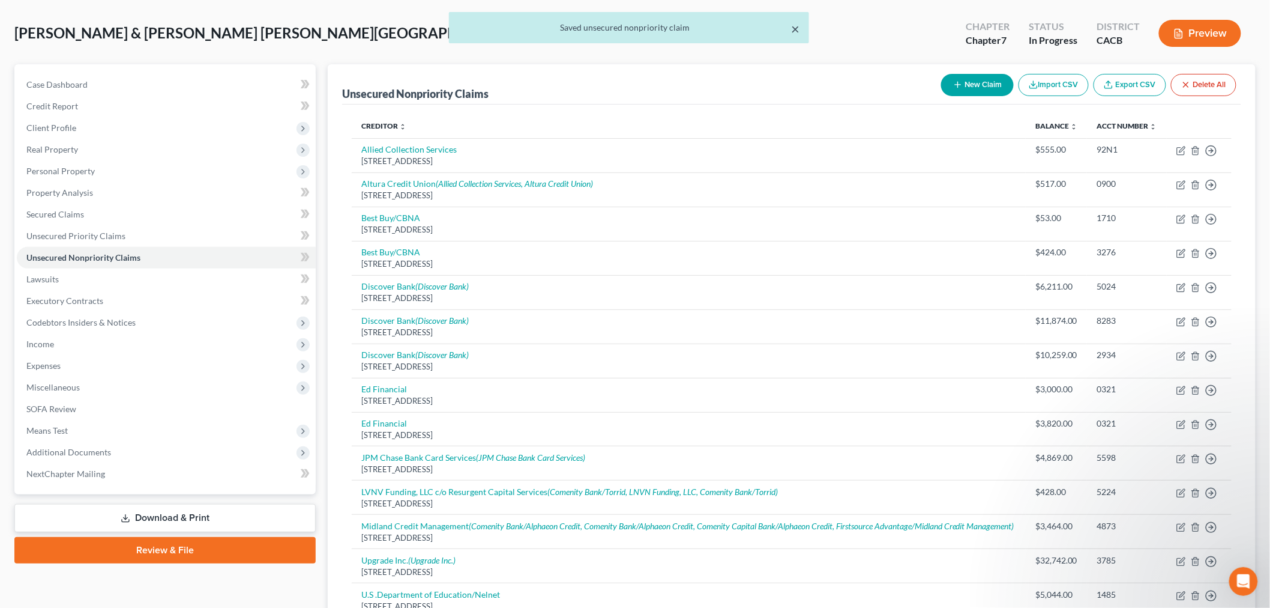
click at [793, 26] on button "×" at bounding box center [795, 29] width 8 height 14
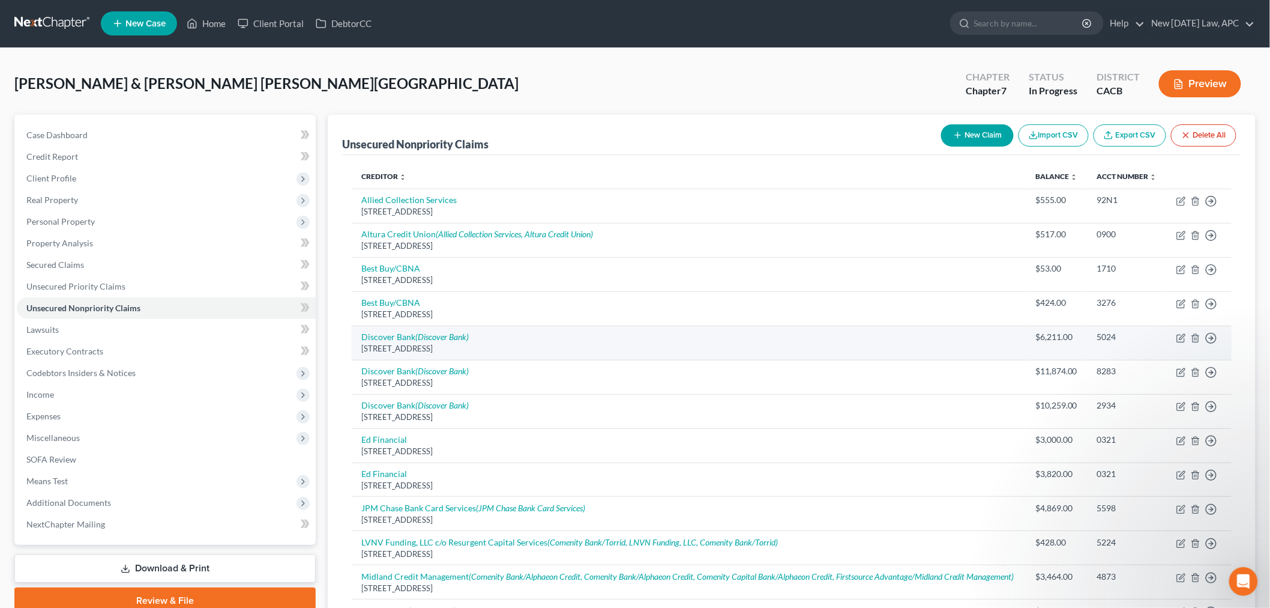
scroll to position [0, 0]
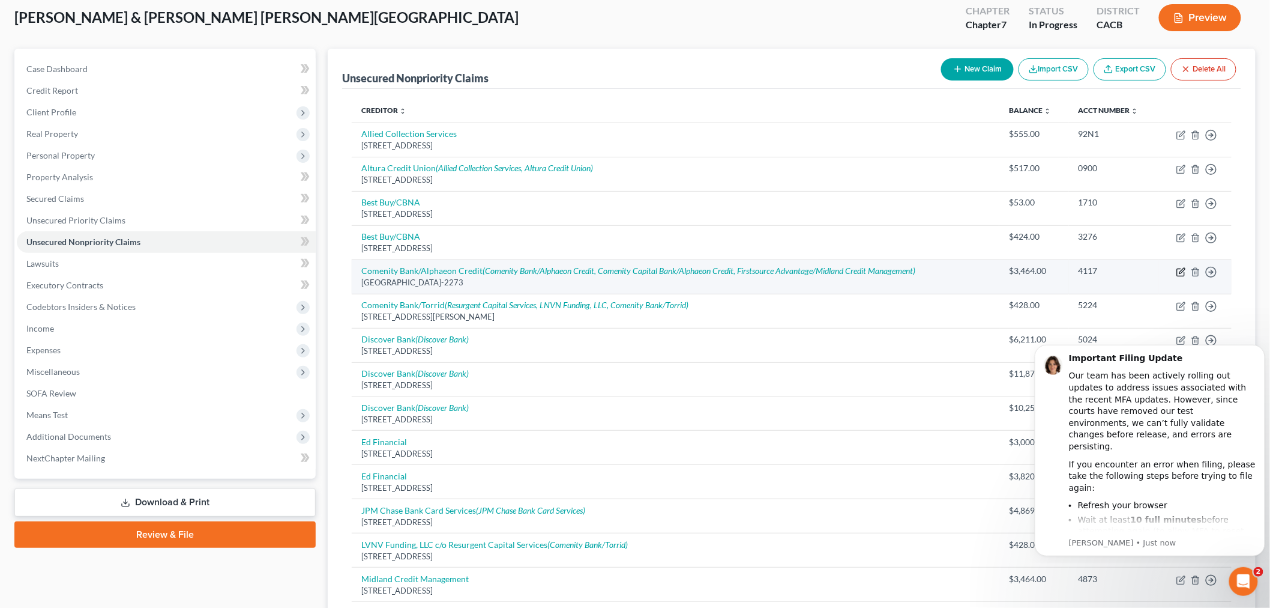
click at [1181, 271] on icon "button" at bounding box center [1182, 272] width 10 height 10
select select "36"
select select "2"
select select "4"
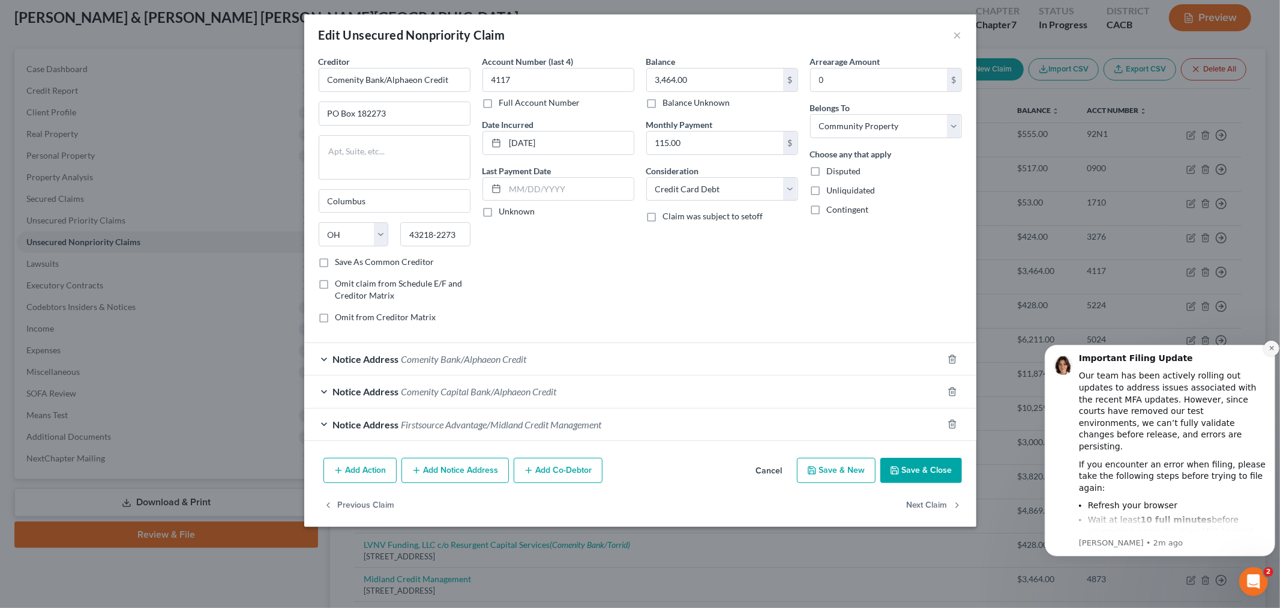
click at [1269, 351] on icon "Dismiss notification" at bounding box center [1271, 347] width 7 height 7
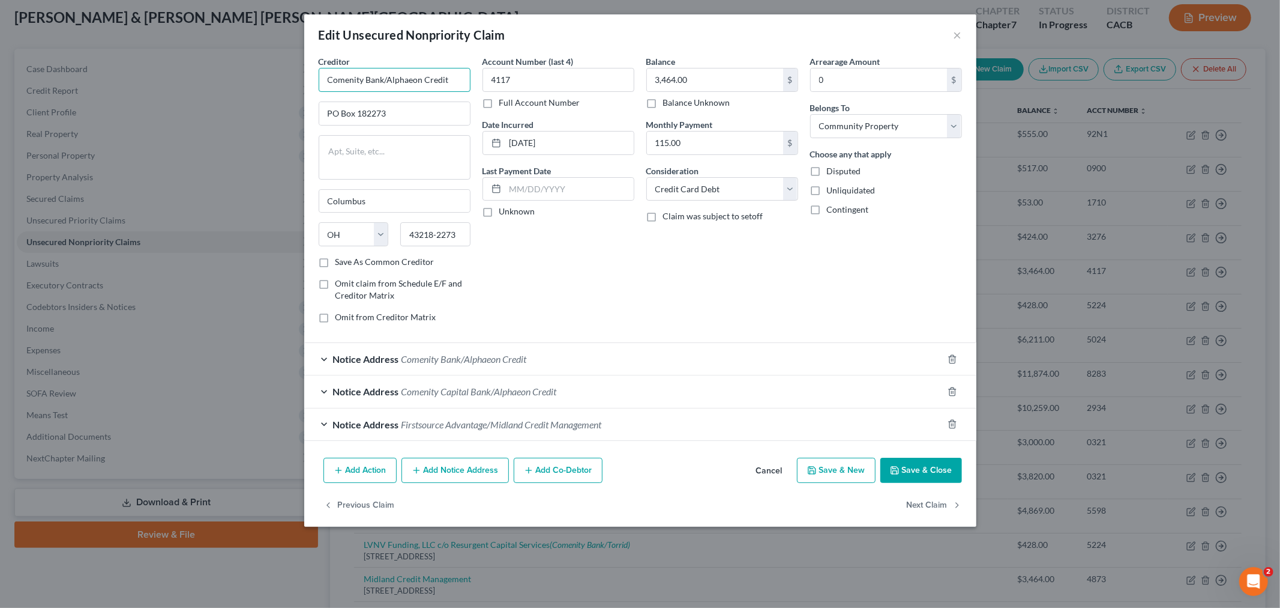
drag, startPoint x: 453, startPoint y: 79, endPoint x: 326, endPoint y: 70, distance: 127.0
click at [326, 70] on input "Comenity Bank/Alphaeon Credit" at bounding box center [395, 80] width 152 height 24
click at [404, 119] on input "PO Box 182273" at bounding box center [394, 113] width 151 height 23
drag, startPoint x: 400, startPoint y: 116, endPoint x: 310, endPoint y: 106, distance: 91.2
click at [310, 106] on div "Creditor * Comenity Bank/Alphaeon Credit PO Box 182273 Columbus State AL AK AR …" at bounding box center [640, 253] width 672 height 397
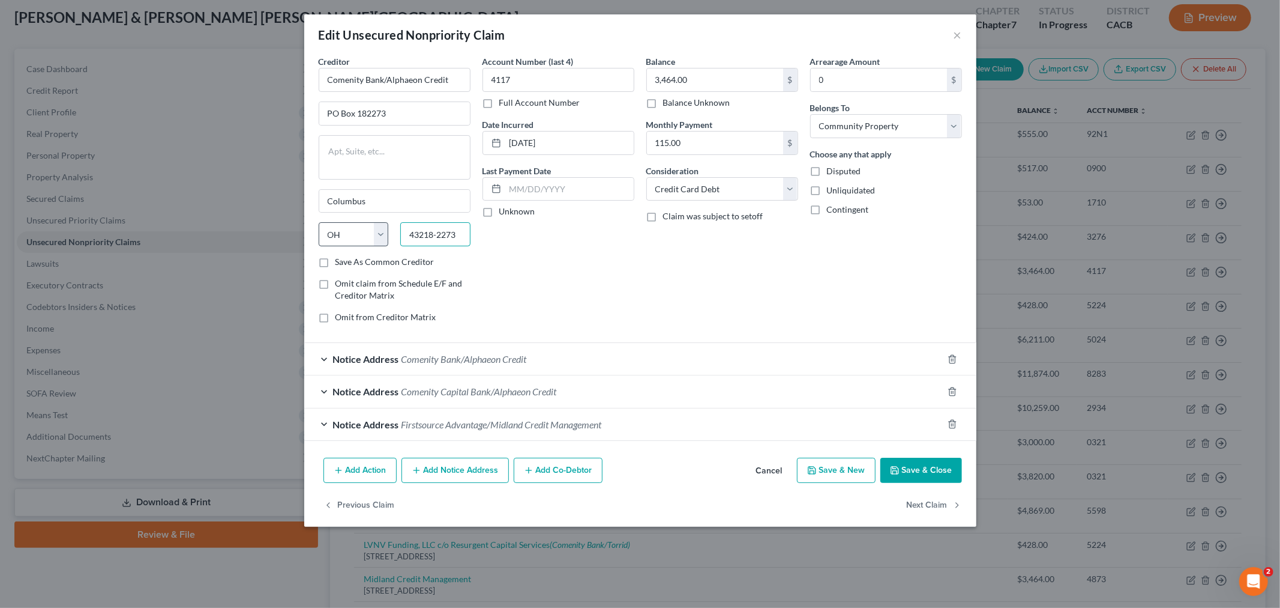
drag, startPoint x: 433, startPoint y: 232, endPoint x: 381, endPoint y: 236, distance: 52.3
click at [381, 236] on div "State AL AK AR AZ CA CO CT DE DC FL GA GU HI ID IL IN IA KS KY LA ME MD MA MI M…" at bounding box center [395, 239] width 164 height 34
click at [460, 238] on input "43218-2273" at bounding box center [435, 234] width 70 height 24
drag, startPoint x: 461, startPoint y: 234, endPoint x: 434, endPoint y: 230, distance: 27.3
click at [434, 230] on input "43218-2273" at bounding box center [435, 234] width 70 height 24
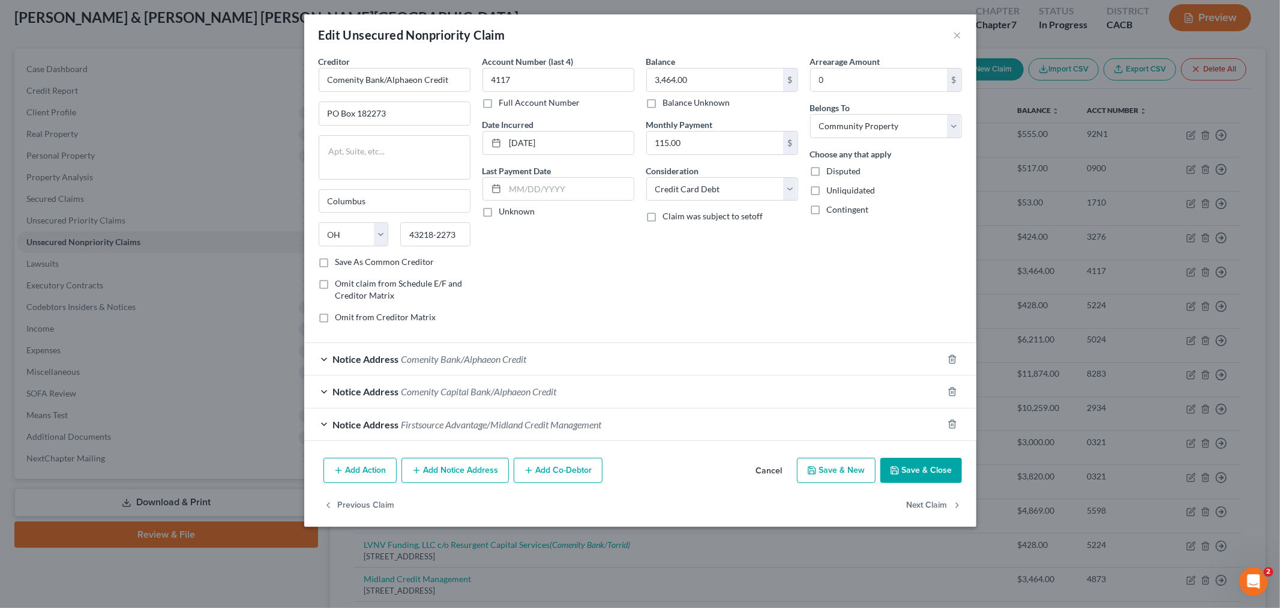
click at [532, 313] on div "Account Number (last 4) 4117 Full Account Number Date Incurred 11/03/2022 Last …" at bounding box center [559, 193] width 164 height 277
click at [328, 363] on div "Notice Address Comenity Bank/Alphaeon Credit" at bounding box center [623, 359] width 639 height 32
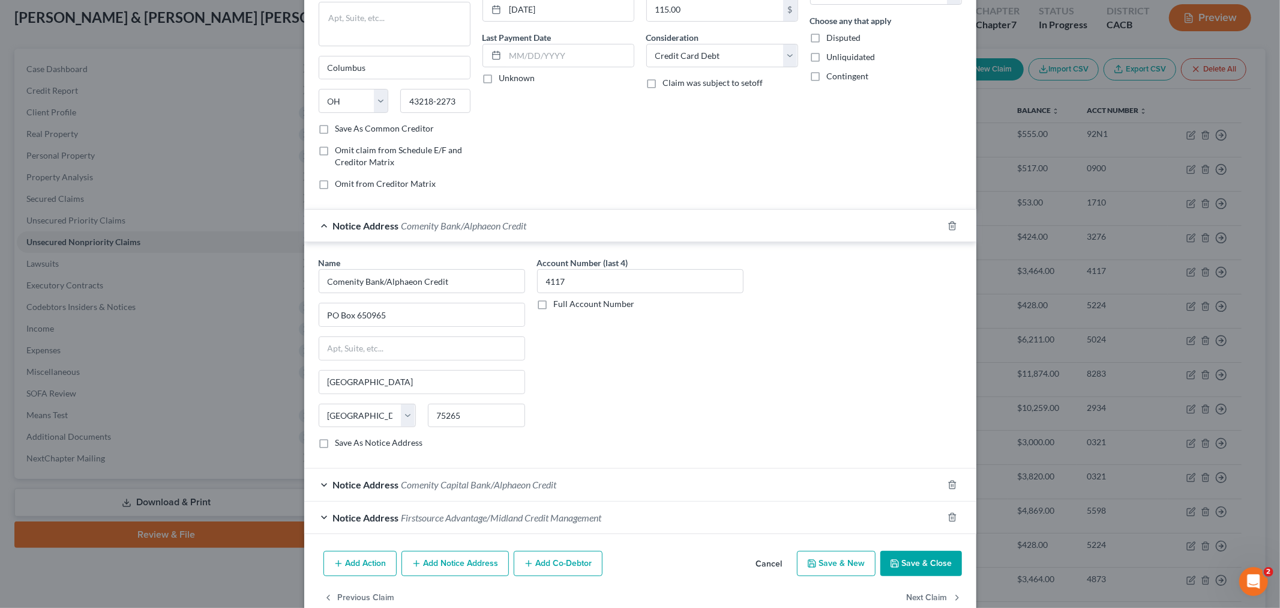
scroll to position [161, 0]
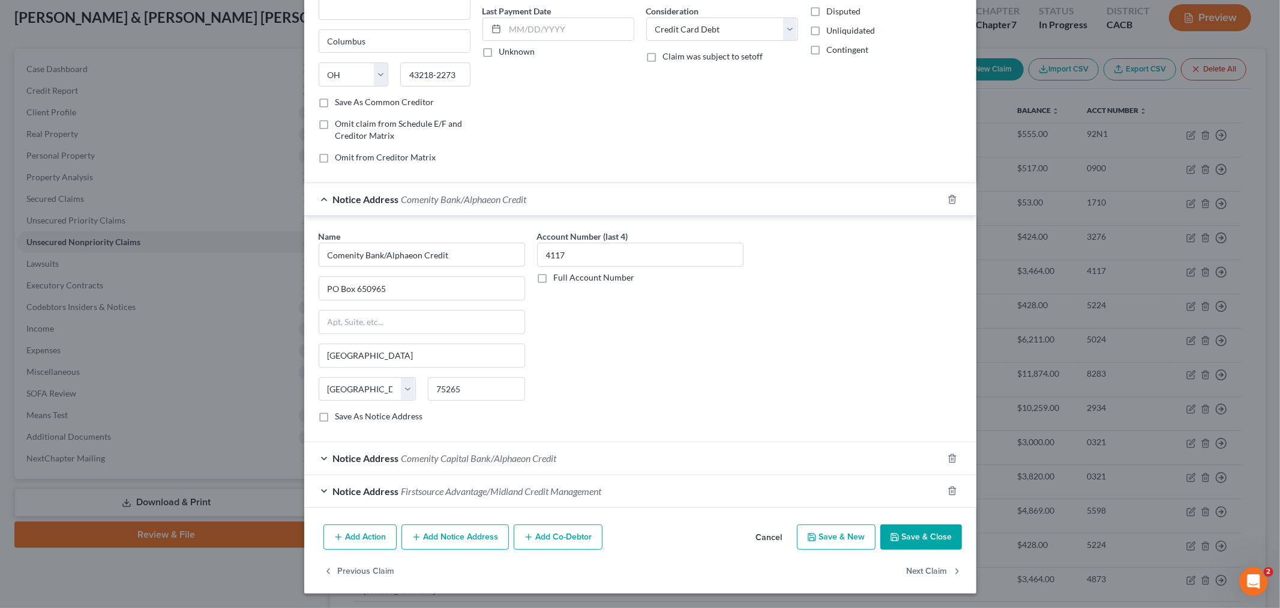
click at [327, 468] on div "Notice Address Comenity Capital Bank/Alphaeon Credit" at bounding box center [623, 458] width 639 height 32
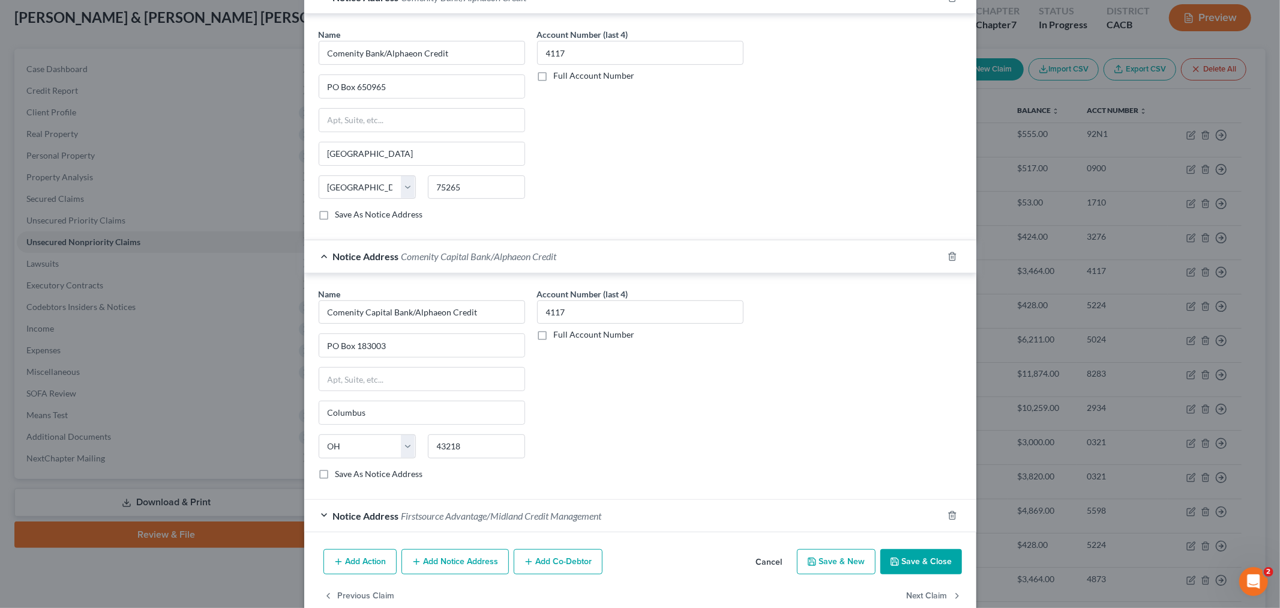
scroll to position [388, 0]
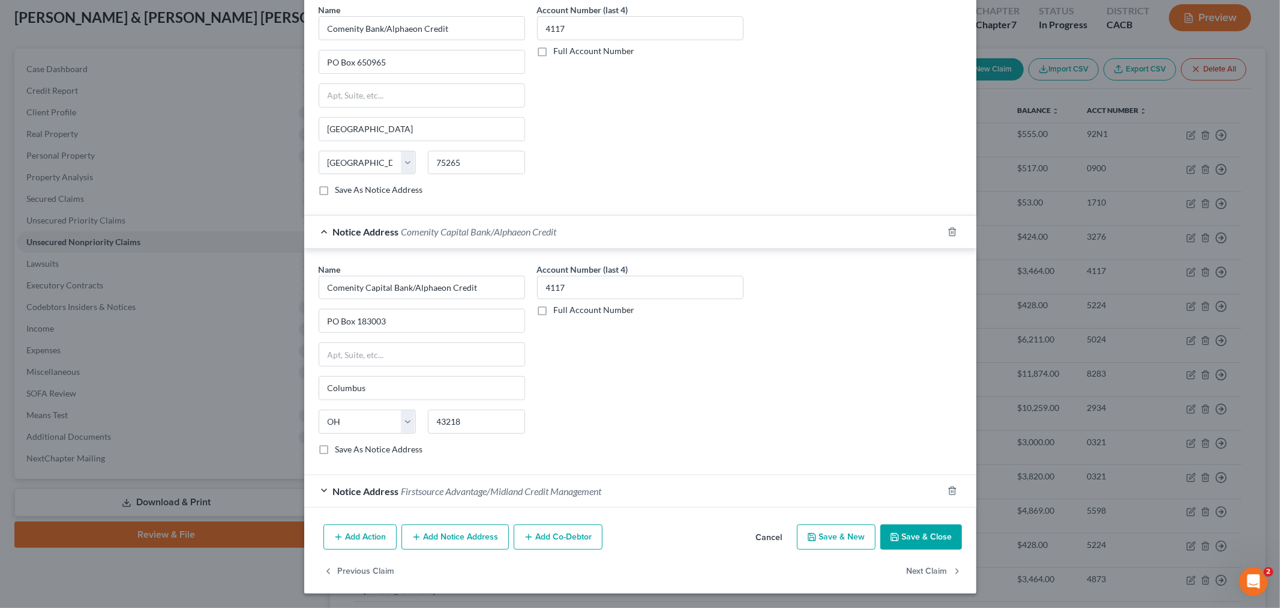
click at [321, 489] on div "Notice Address Firstsource Advantage/Midland Credit Management" at bounding box center [623, 491] width 639 height 32
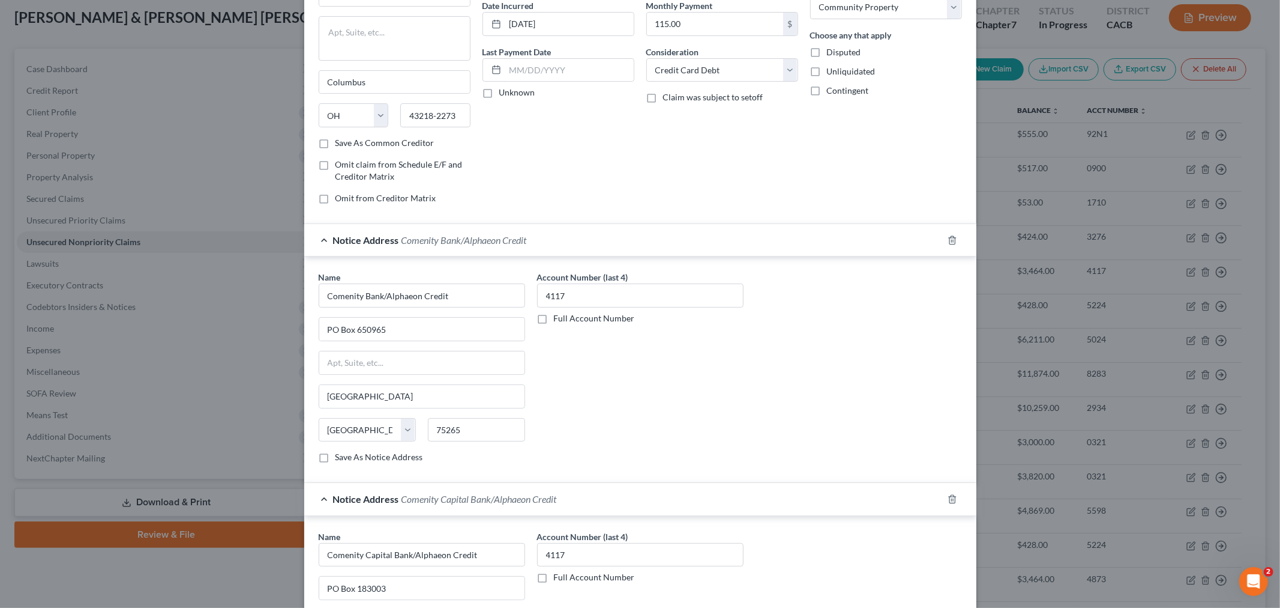
scroll to position [133, 0]
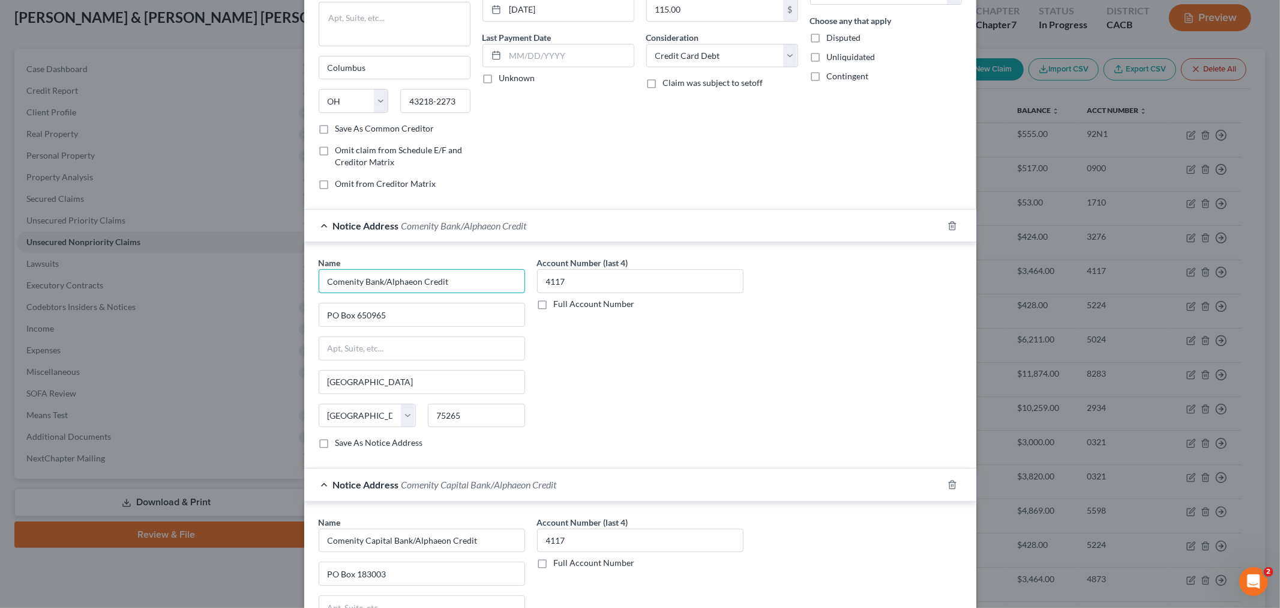
drag, startPoint x: 459, startPoint y: 284, endPoint x: 307, endPoint y: 277, distance: 151.4
click at [313, 277] on div "Name * Comenity Bank/Alphaeon Credit PO Box 650965 Dallas State AL AK AR AZ CA …" at bounding box center [422, 357] width 219 height 202
drag, startPoint x: 388, startPoint y: 319, endPoint x: 278, endPoint y: 308, distance: 110.4
click at [278, 308] on div "Edit Unsecured Nonpriority Claim × Creditor * Comenity Bank/Alphaeon Credit PO …" at bounding box center [640, 304] width 1280 height 608
drag, startPoint x: 471, startPoint y: 427, endPoint x: 424, endPoint y: 423, distance: 47.6
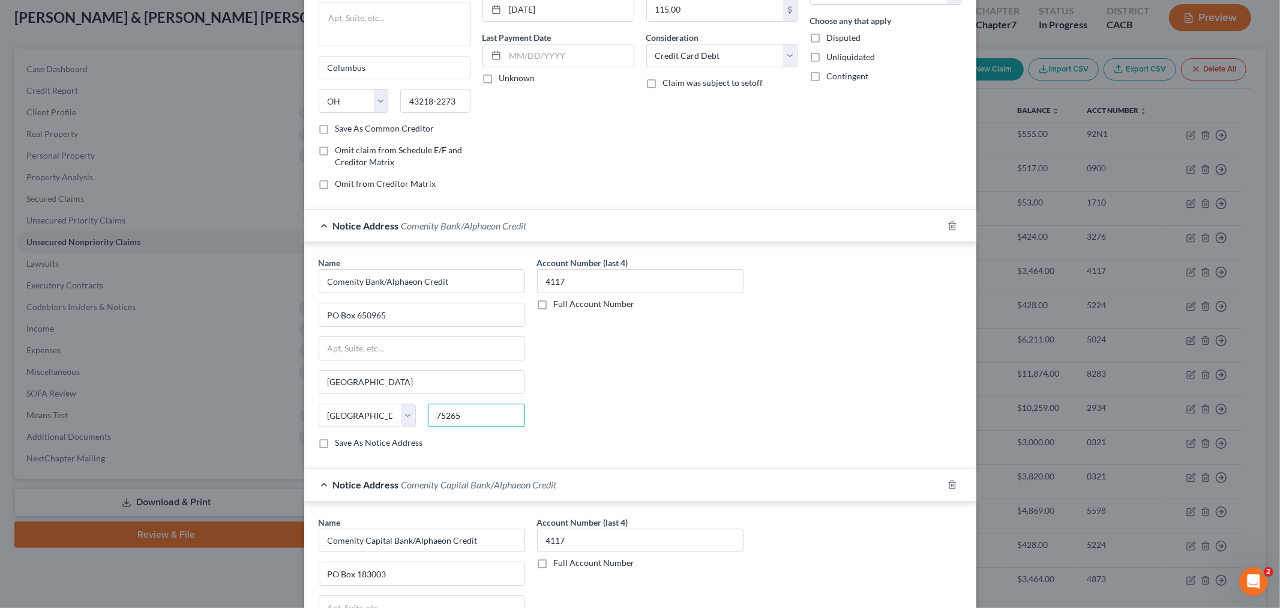
click at [428, 423] on input "75265" at bounding box center [476, 415] width 97 height 24
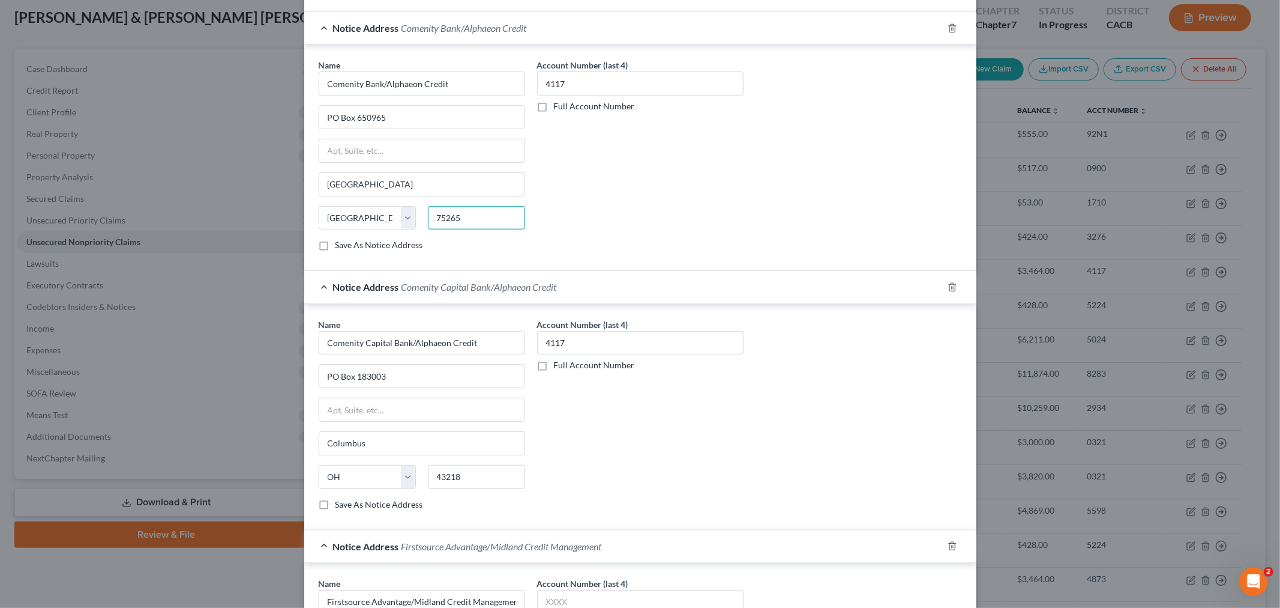
scroll to position [400, 0]
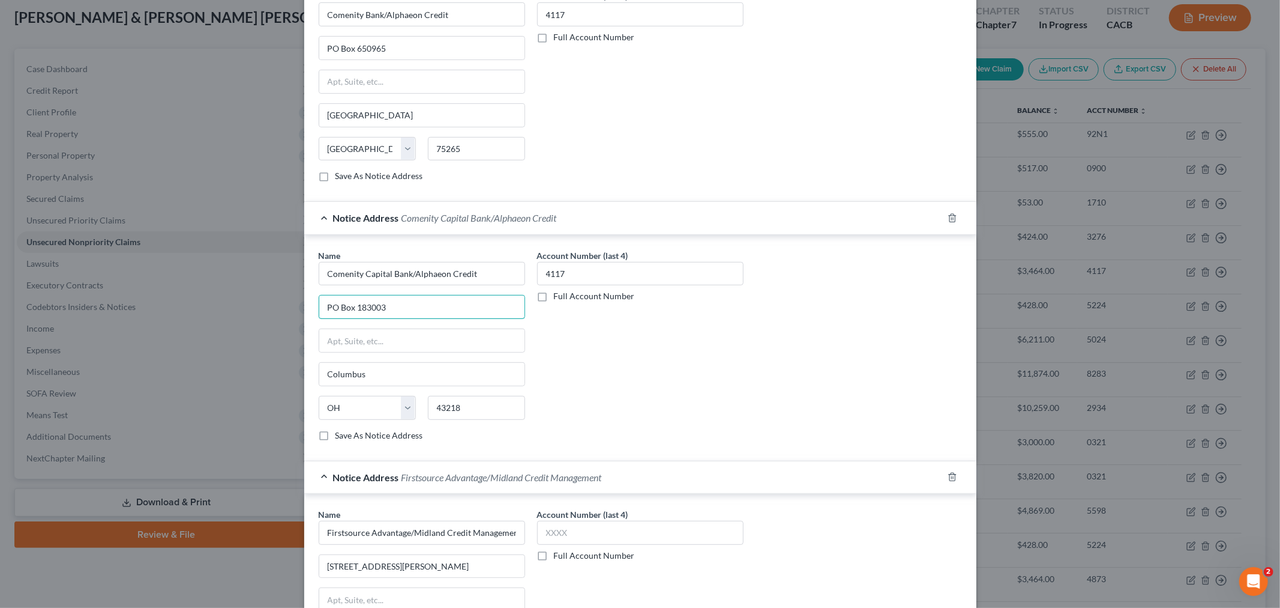
drag, startPoint x: 413, startPoint y: 311, endPoint x: 309, endPoint y: 310, distance: 104.5
click at [313, 310] on div "Name * Comenity Capital Bank/Alphaeon Credit PO Box 183003 Columbus State AL AK…" at bounding box center [422, 350] width 219 height 202
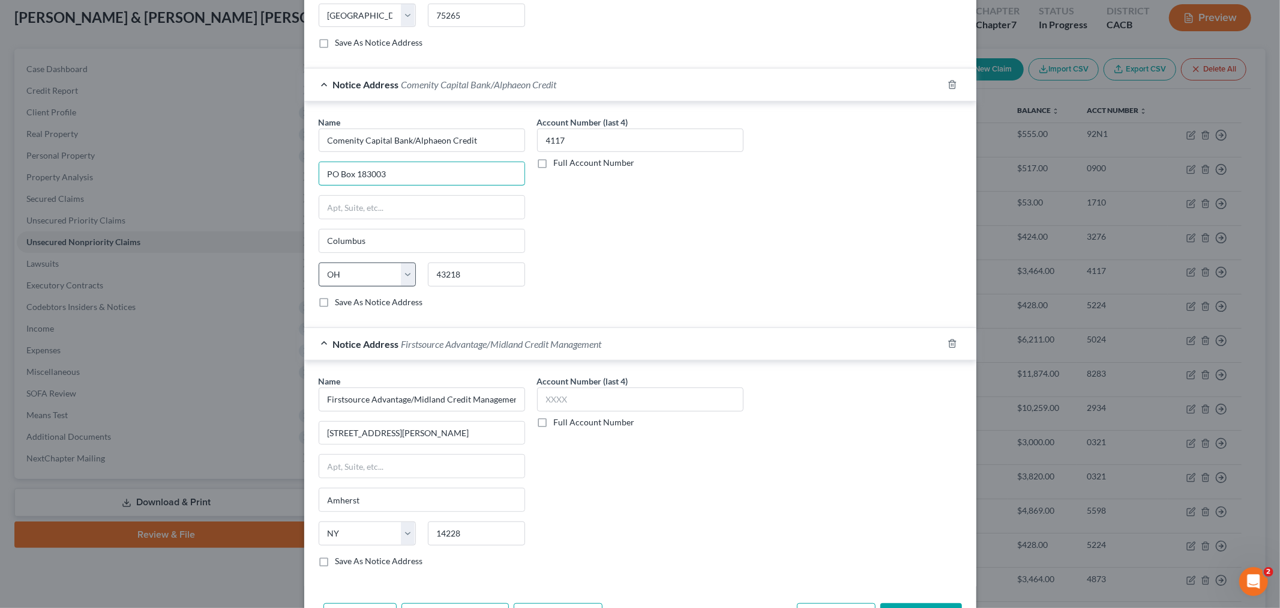
scroll to position [466, 0]
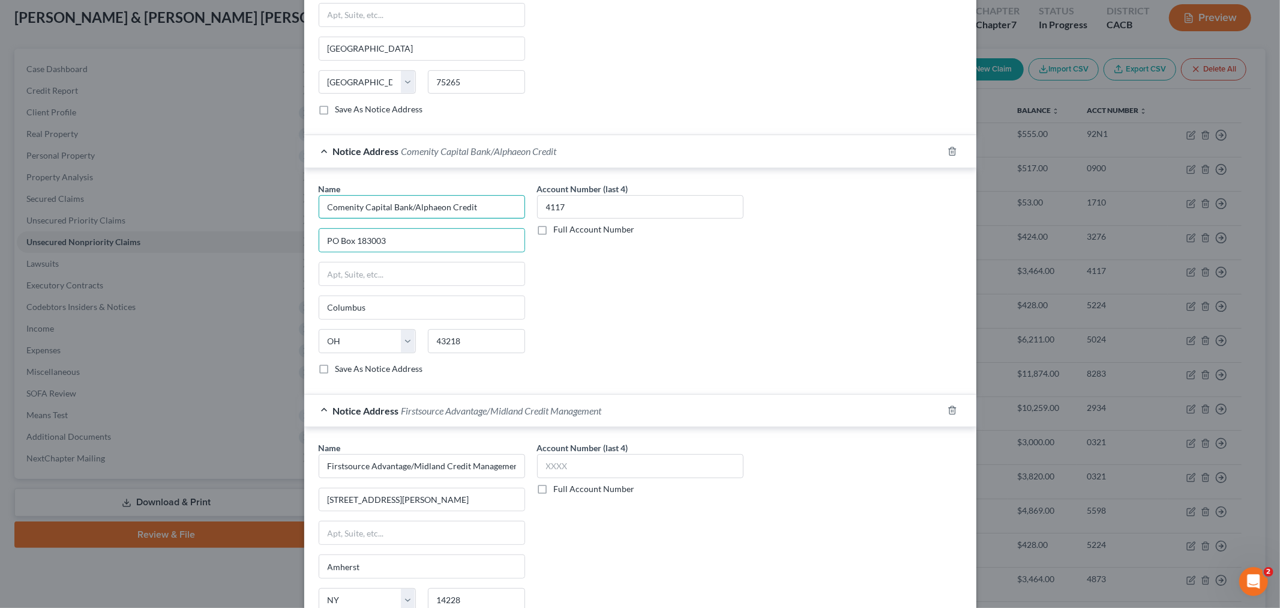
click at [479, 207] on input "Comenity Capital Bank/Alphaeon Credit" at bounding box center [422, 207] width 207 height 24
drag, startPoint x: 478, startPoint y: 207, endPoint x: 299, endPoint y: 198, distance: 179.7
click at [304, 198] on div "Name * Comenity Capital Bank/Alphaeon Credit PO Box 183003 Columbus State AL AK…" at bounding box center [640, 281] width 672 height 226
drag, startPoint x: 469, startPoint y: 344, endPoint x: 418, endPoint y: 340, distance: 51.2
click at [422, 340] on div "43218" at bounding box center [476, 341] width 109 height 24
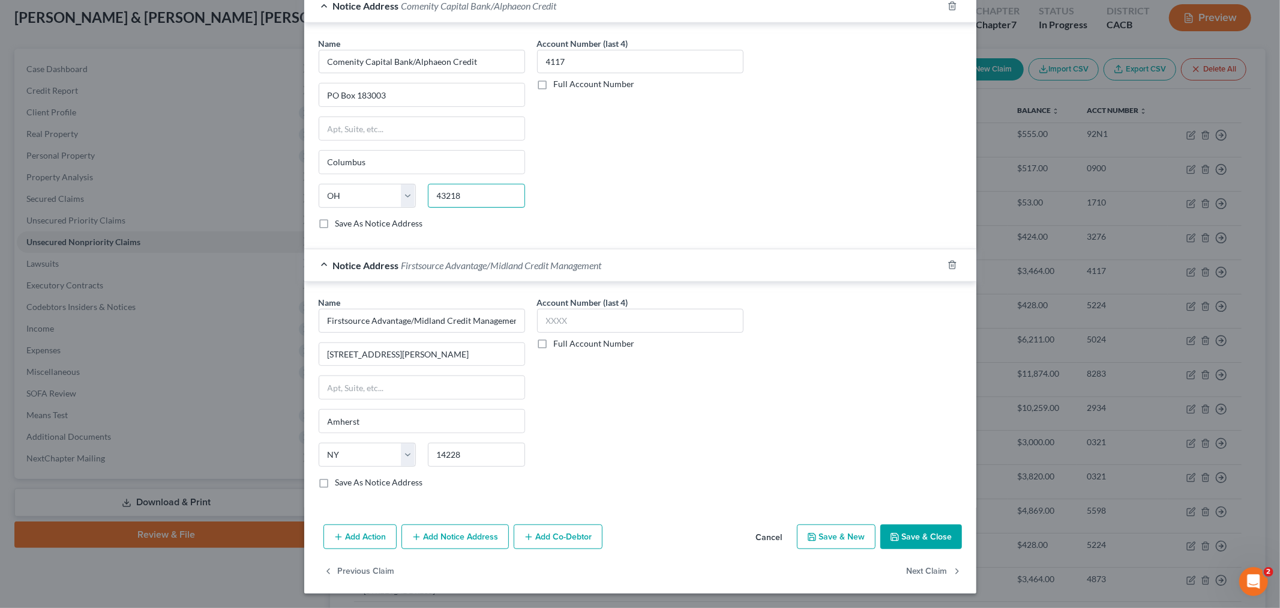
scroll to position [614, 0]
click at [381, 317] on input "Firstsource Advantage/Midland Credit Management" at bounding box center [422, 321] width 207 height 24
drag, startPoint x: 322, startPoint y: 316, endPoint x: 525, endPoint y: 318, distance: 202.9
click at [525, 318] on div "Name * Firstsource Advantage/Midland Credit Management 205 Bryan Woods South Am…" at bounding box center [641, 397] width 656 height 202
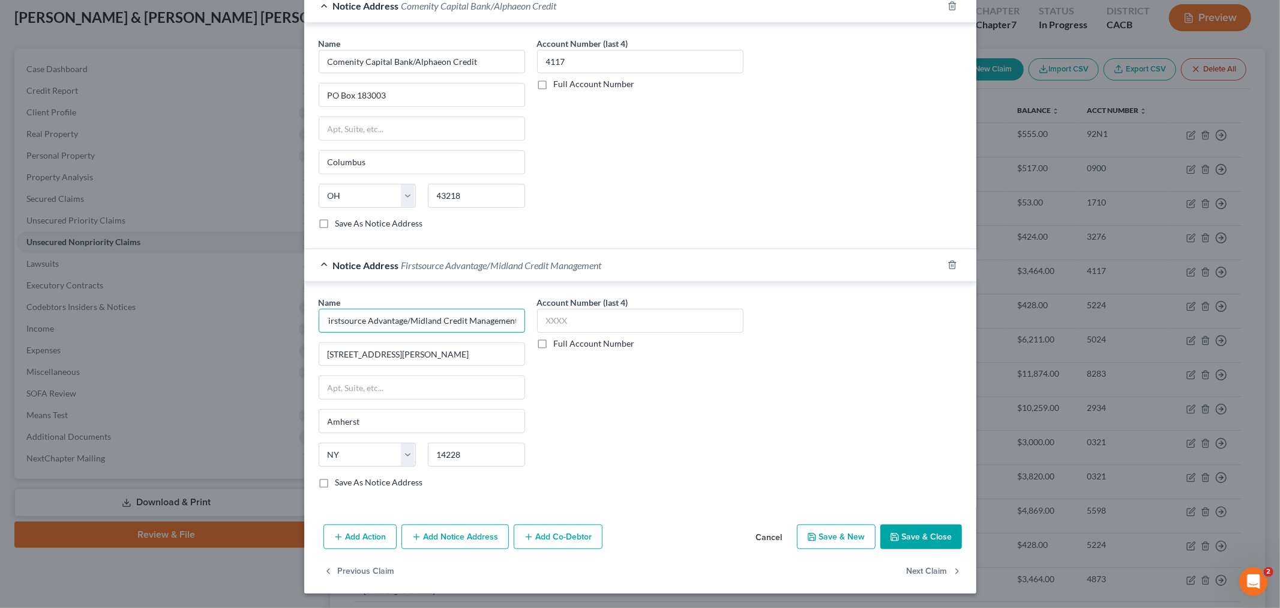
scroll to position [0, 0]
drag, startPoint x: 474, startPoint y: 451, endPoint x: 426, endPoint y: 453, distance: 48.1
click at [428, 453] on input "14228" at bounding box center [476, 454] width 97 height 24
drag, startPoint x: 355, startPoint y: 417, endPoint x: 290, endPoint y: 417, distance: 65.4
click at [290, 417] on div "Edit Unsecured Nonpriority Claim × Creditor * Comenity Bank/Alphaeon Credit PO …" at bounding box center [640, 304] width 1280 height 608
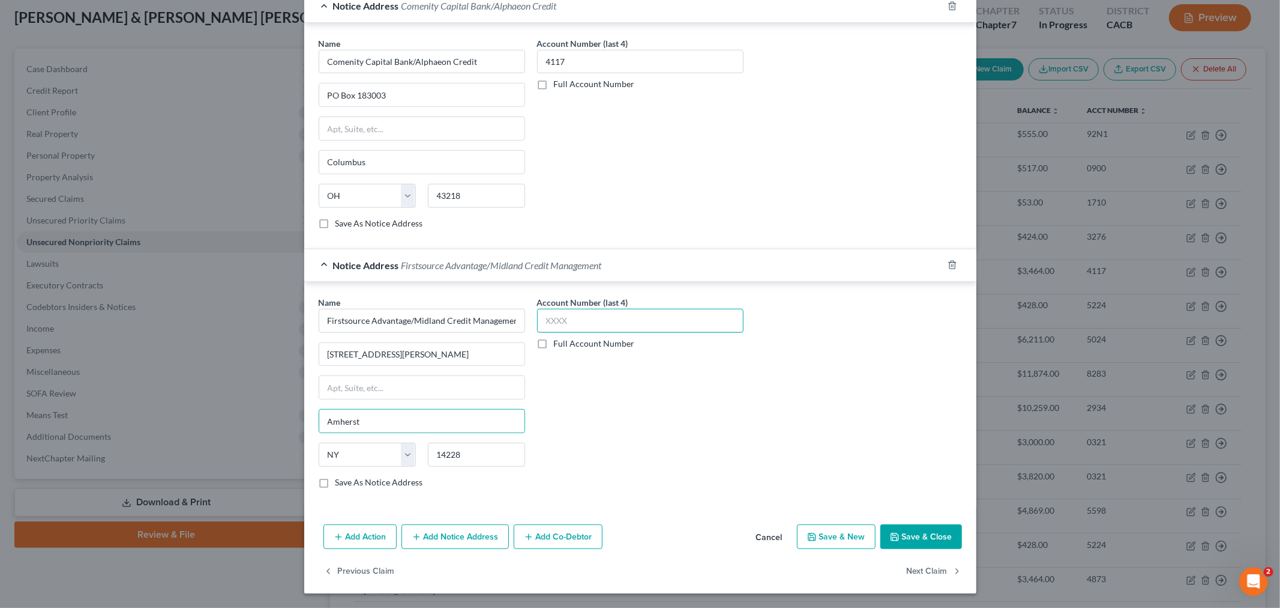
click at [588, 313] on input "text" at bounding box center [640, 321] width 207 height 24
click at [580, 421] on div "Account Number (last 4) Full Account Number" at bounding box center [640, 397] width 219 height 202
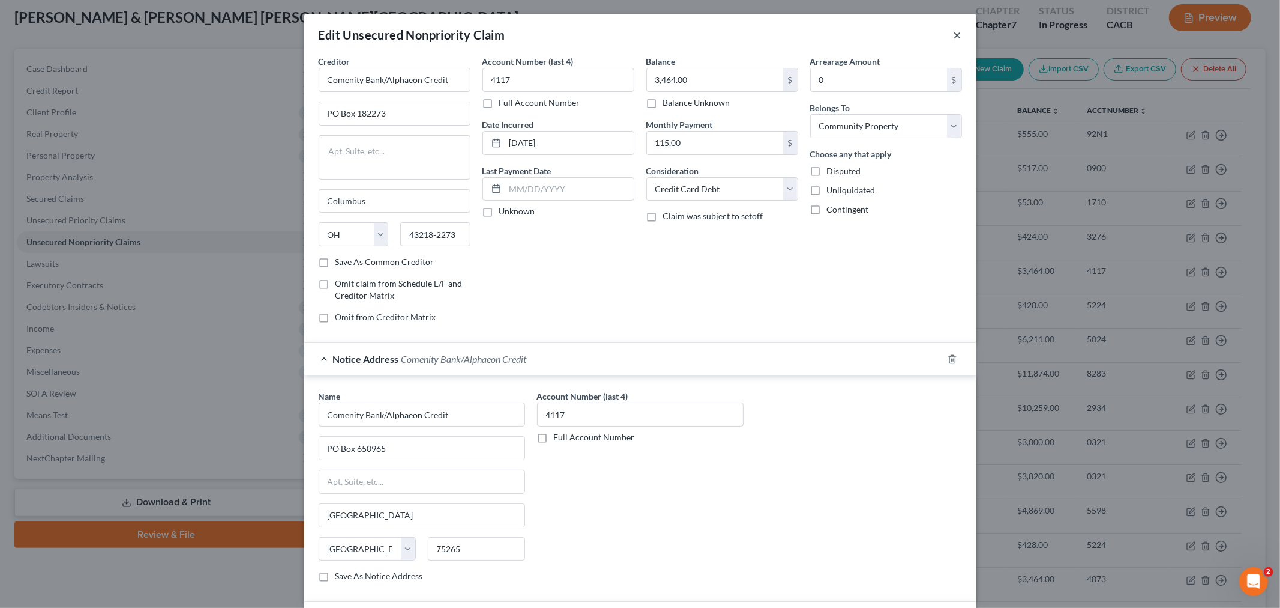
click at [956, 39] on button "×" at bounding box center [958, 35] width 8 height 14
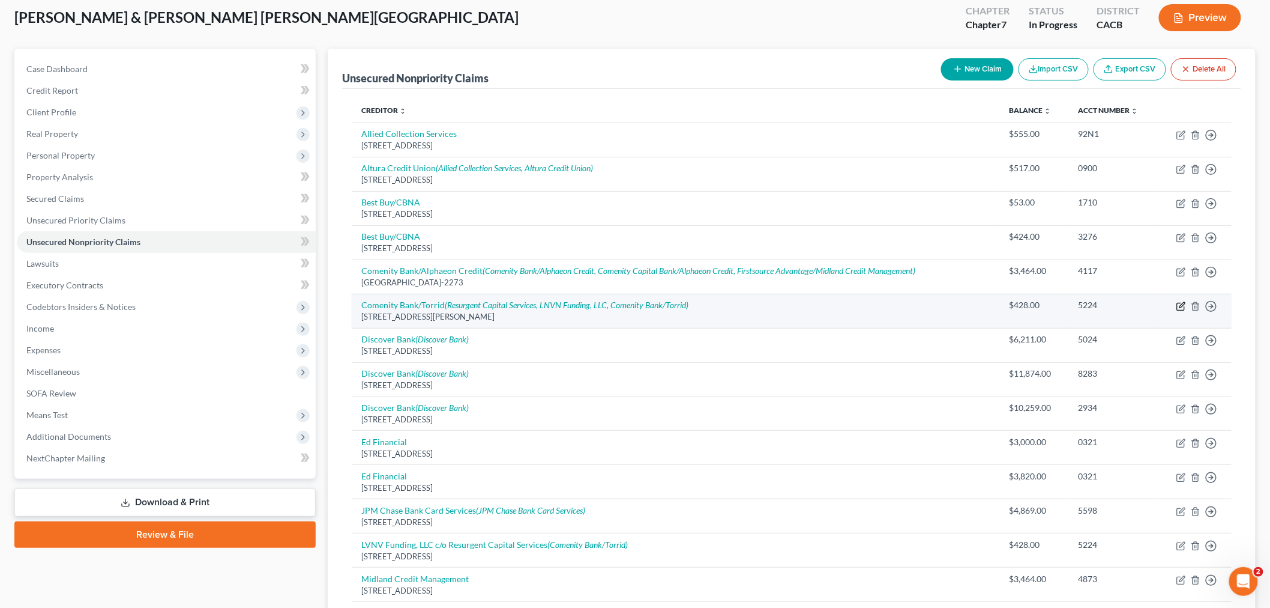
click at [1184, 306] on icon "button" at bounding box center [1182, 306] width 10 height 10
select select "36"
select select "2"
select select "1"
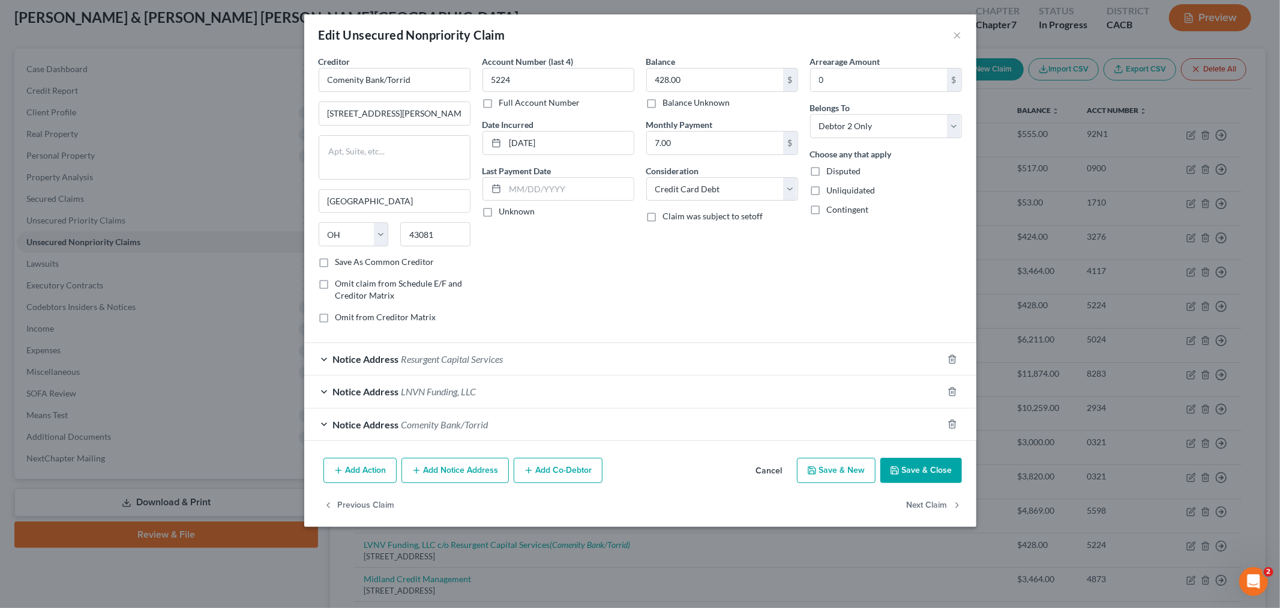
click at [415, 65] on div "Creditor * Comenity Bank/Torrid" at bounding box center [395, 73] width 152 height 37
drag, startPoint x: 429, startPoint y: 80, endPoint x: 301, endPoint y: 78, distance: 127.3
click at [301, 78] on div "Edit Unsecured Nonpriority Claim × Creditor * Comenity Bank/Torrid 220 W. Schro…" at bounding box center [640, 304] width 1280 height 608
drag, startPoint x: 417, startPoint y: 112, endPoint x: 293, endPoint y: 101, distance: 124.7
click at [293, 102] on div "Edit Unsecured Nonpriority Claim × Creditor * Comenity Bank/Torrid 220 W. Schro…" at bounding box center [640, 304] width 1280 height 608
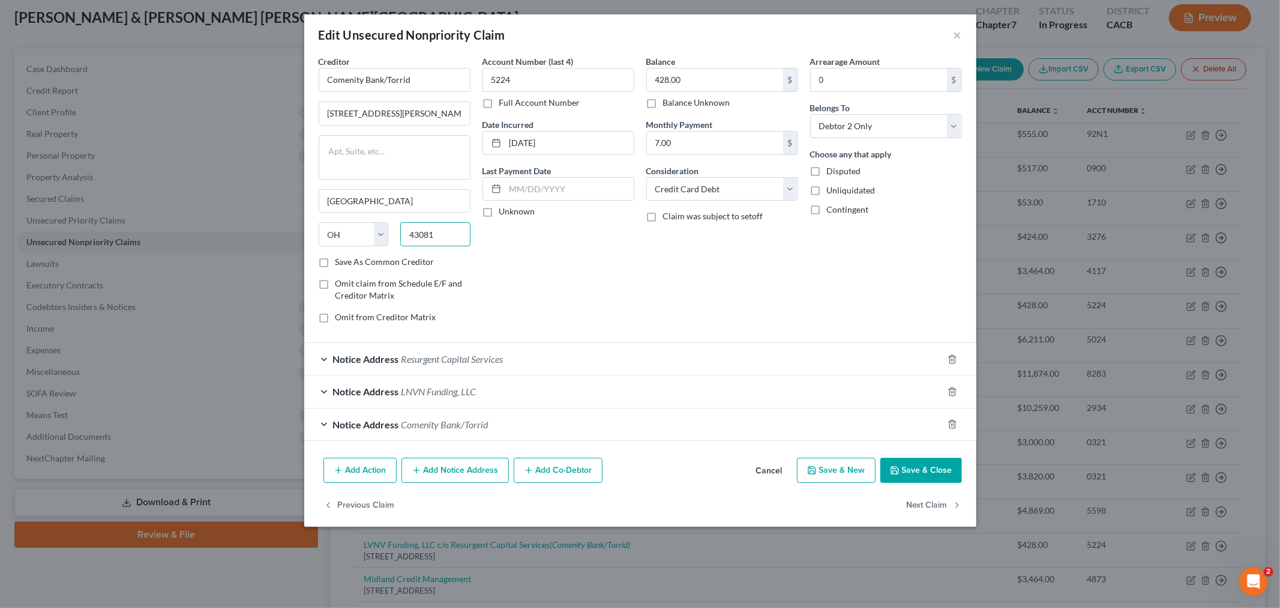
drag, startPoint x: 442, startPoint y: 236, endPoint x: 391, endPoint y: 229, distance: 50.9
click at [394, 235] on div "43081" at bounding box center [435, 234] width 82 height 24
drag, startPoint x: 518, startPoint y: 79, endPoint x: 476, endPoint y: 79, distance: 42.0
click at [477, 79] on div "Account Number (last 4) 5224 Full Account Number Date Incurred 08/12/2016 Last …" at bounding box center [559, 193] width 164 height 277
click at [507, 291] on div "Account Number (last 4) 5224 Full Account Number Date Incurred 08/12/2016 Last …" at bounding box center [559, 193] width 164 height 277
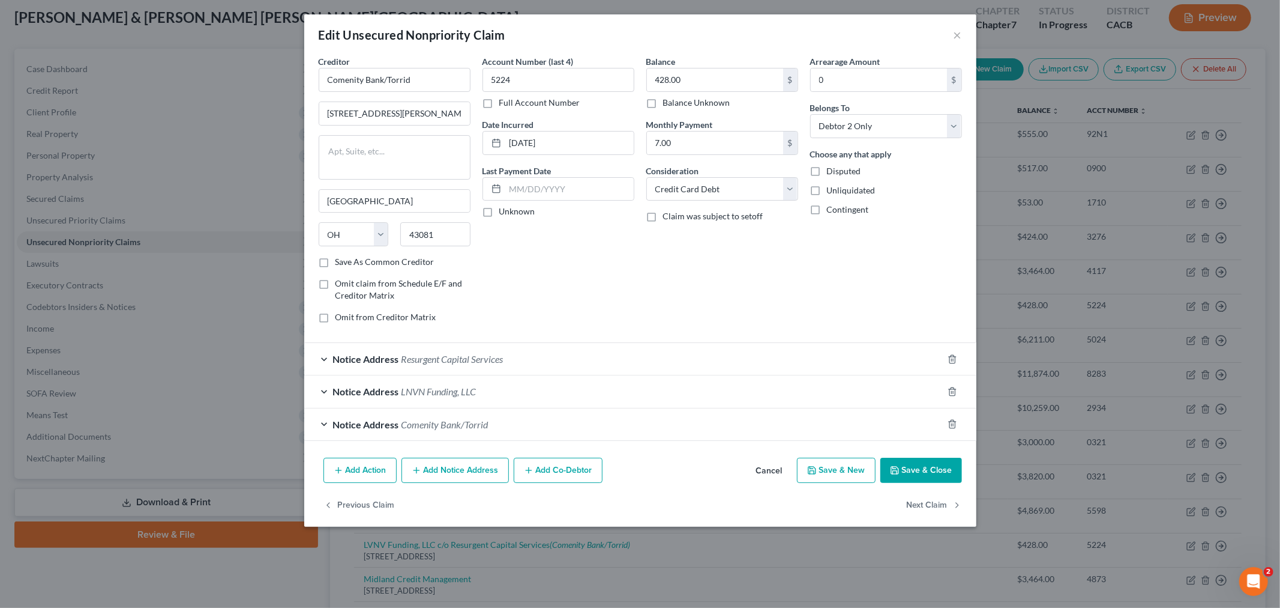
click at [331, 362] on div "Notice Address Resurgent Capital Services" at bounding box center [623, 359] width 639 height 32
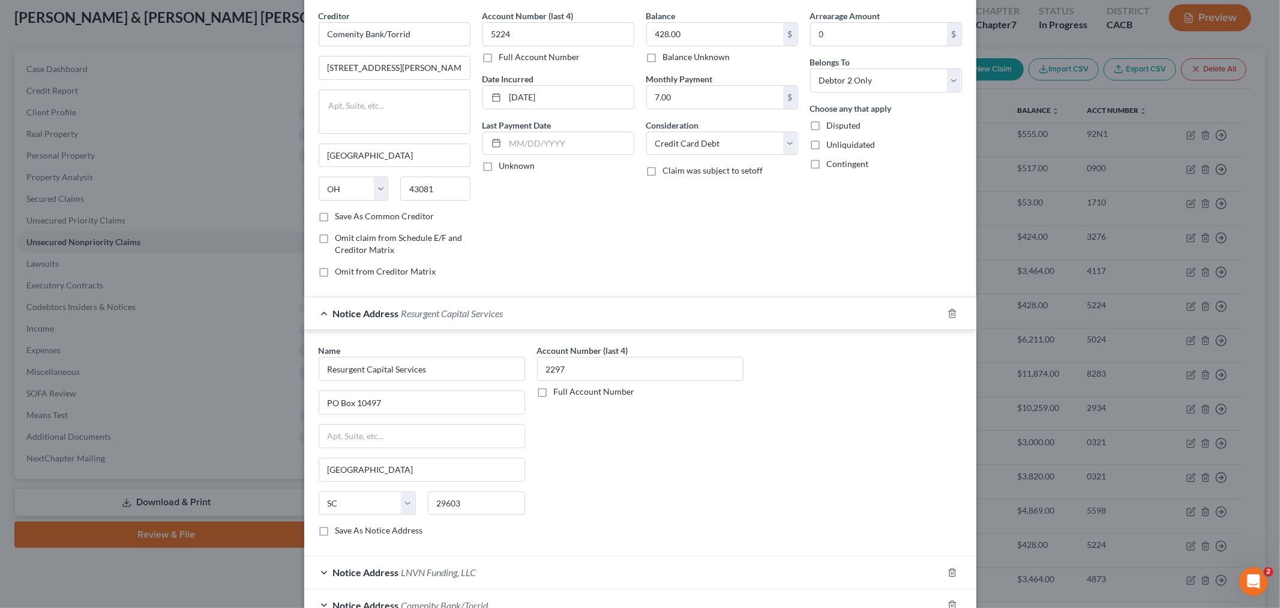
scroll to position [67, 0]
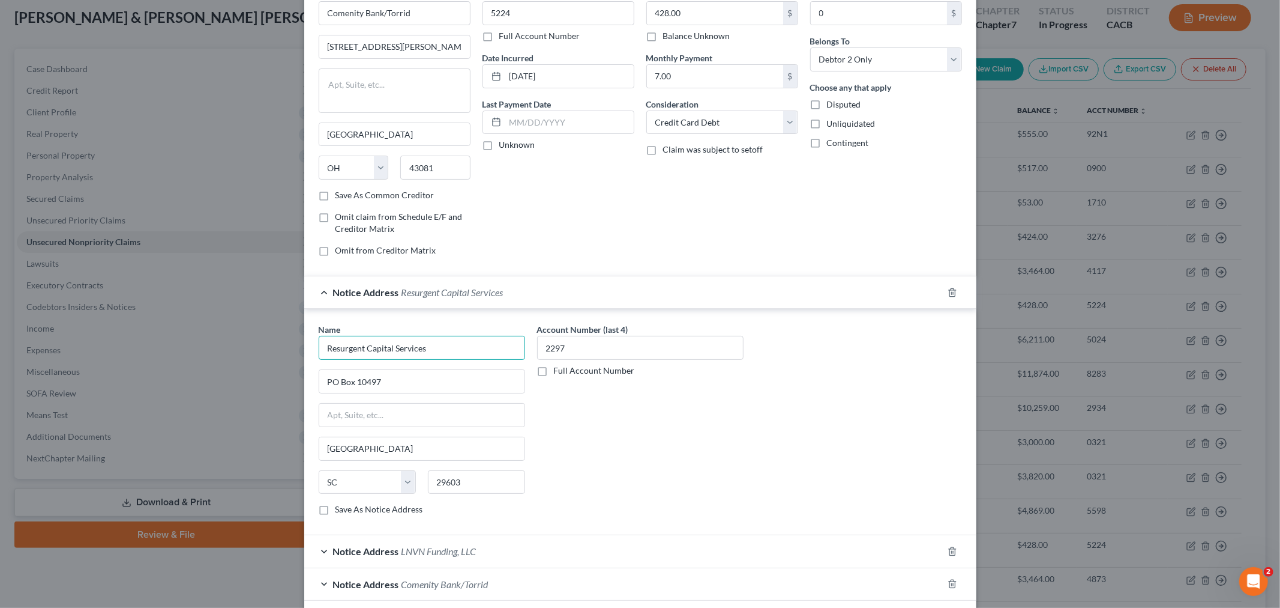
drag, startPoint x: 445, startPoint y: 353, endPoint x: 256, endPoint y: 331, distance: 189.7
click at [257, 331] on div "Edit Unsecured Nonpriority Claim × Creditor * Comenity Bank/Torrid 220 W. Schro…" at bounding box center [640, 304] width 1280 height 608
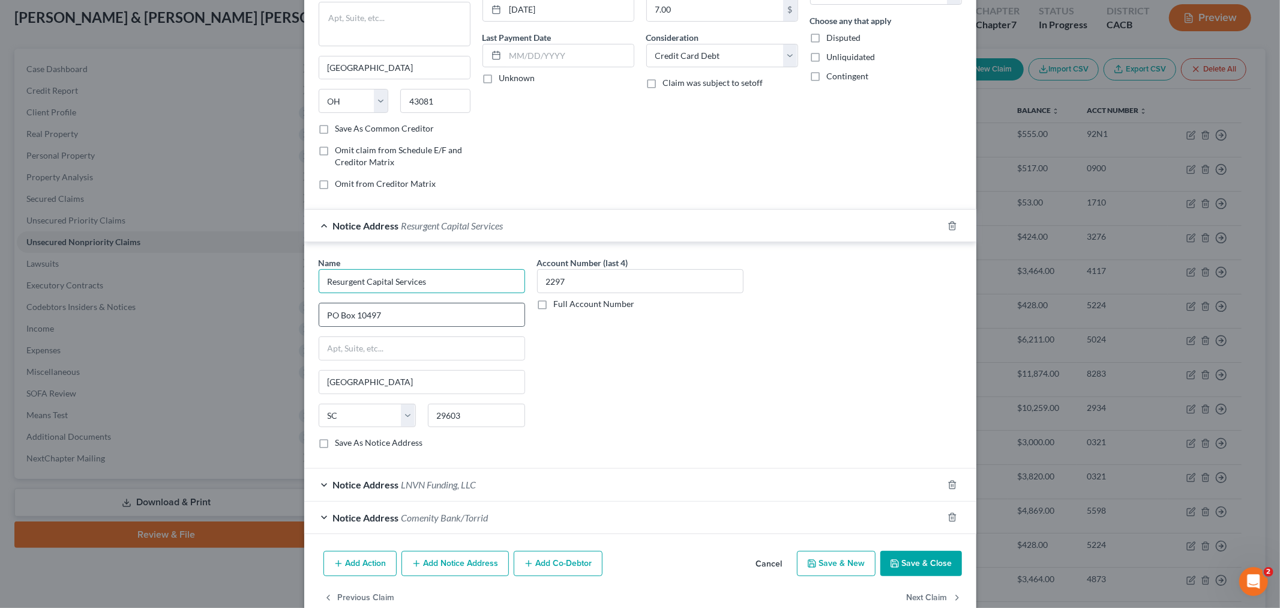
scroll to position [161, 0]
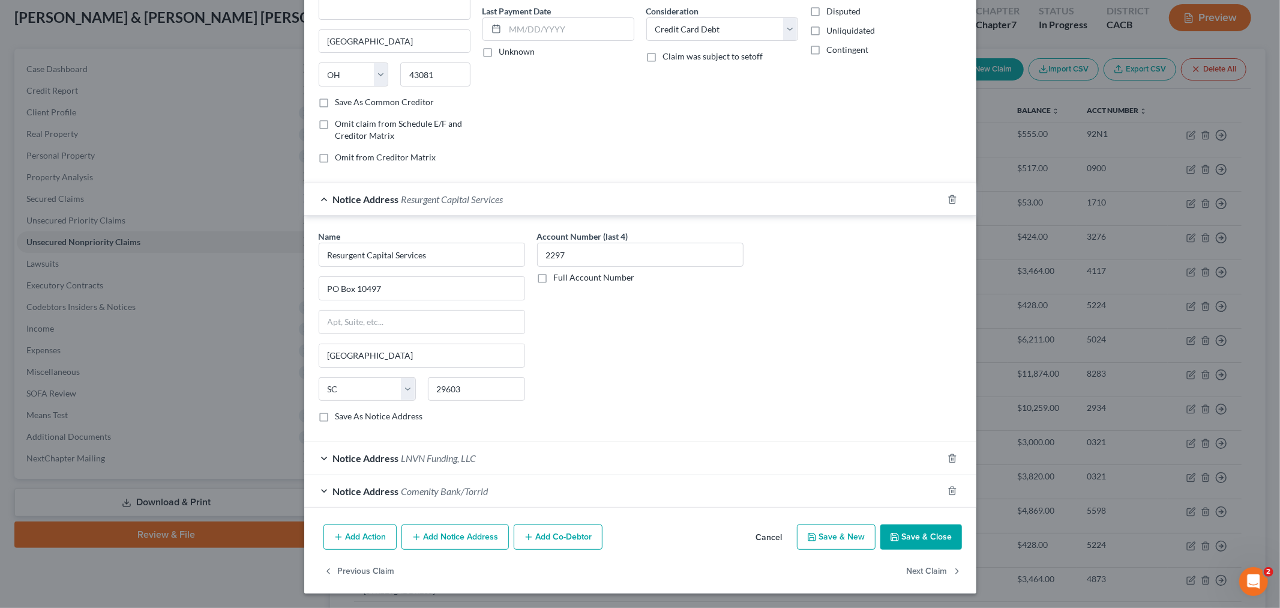
click at [318, 464] on div "Notice Address LNVN Funding, LLC" at bounding box center [623, 458] width 639 height 32
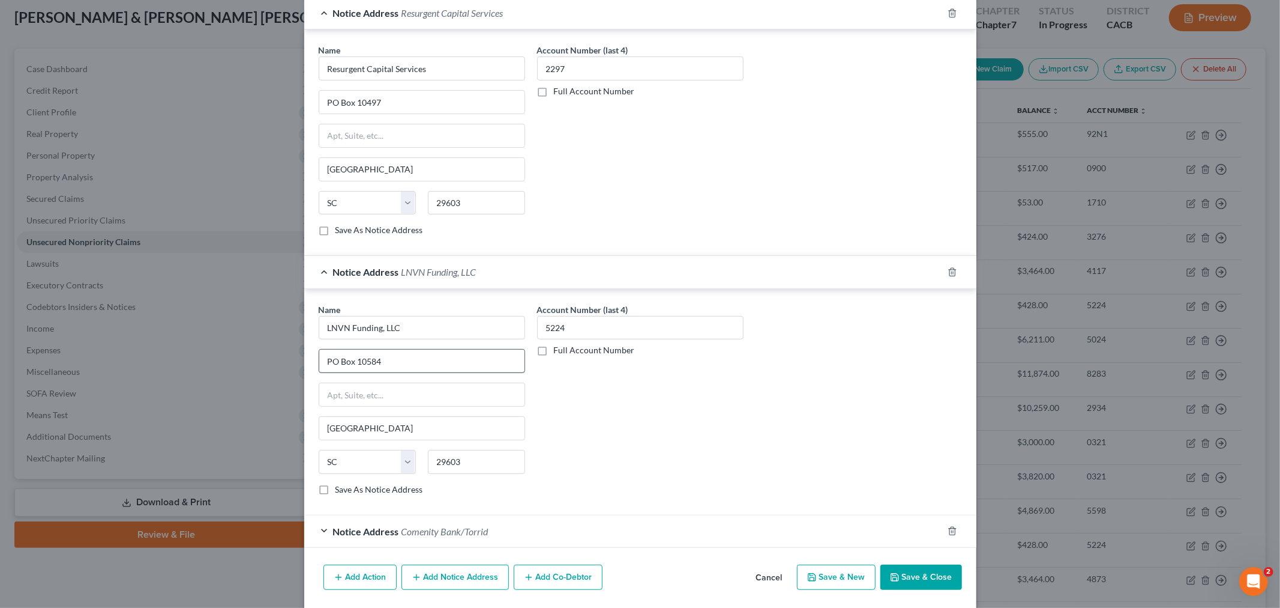
scroll to position [388, 0]
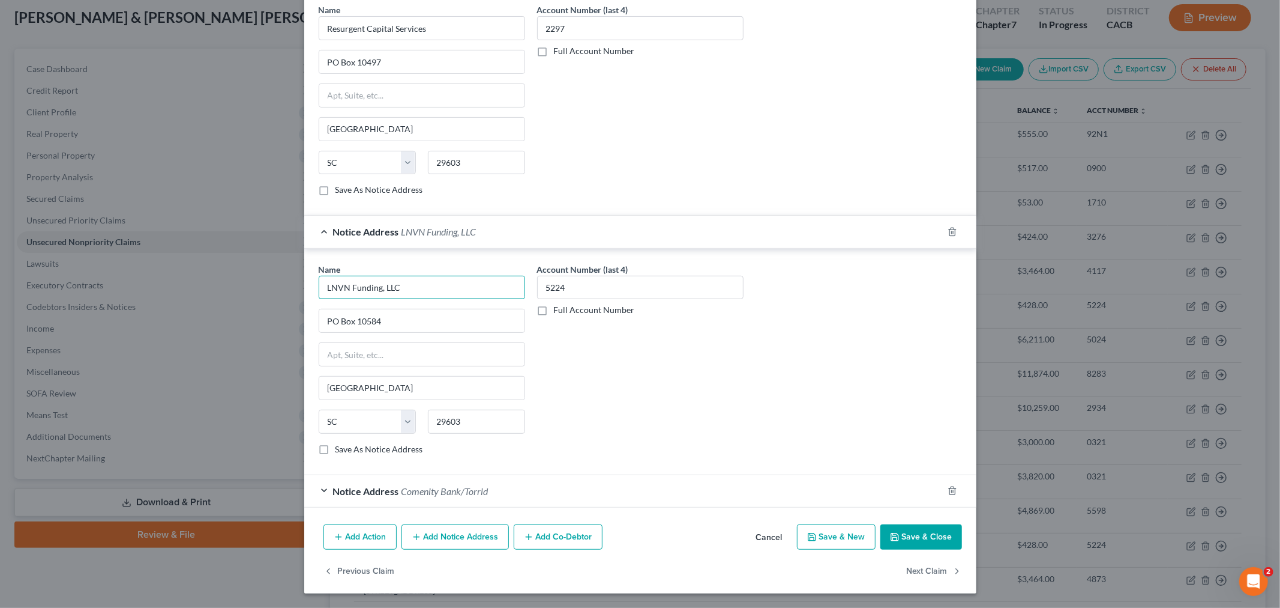
drag, startPoint x: 403, startPoint y: 286, endPoint x: 281, endPoint y: 275, distance: 122.9
click at [281, 275] on div "Edit Unsecured Nonpriority Claim × Creditor * Comenity Bank/Torrid 220 W. Schro…" at bounding box center [640, 304] width 1280 height 608
drag, startPoint x: 394, startPoint y: 322, endPoint x: 278, endPoint y: 300, distance: 118.0
click at [284, 305] on div "Edit Unsecured Nonpriority Claim × Creditor * Comenity Bank/Torrid 220 W. Schro…" at bounding box center [640, 304] width 1280 height 608
drag, startPoint x: 467, startPoint y: 425, endPoint x: 412, endPoint y: 417, distance: 55.3
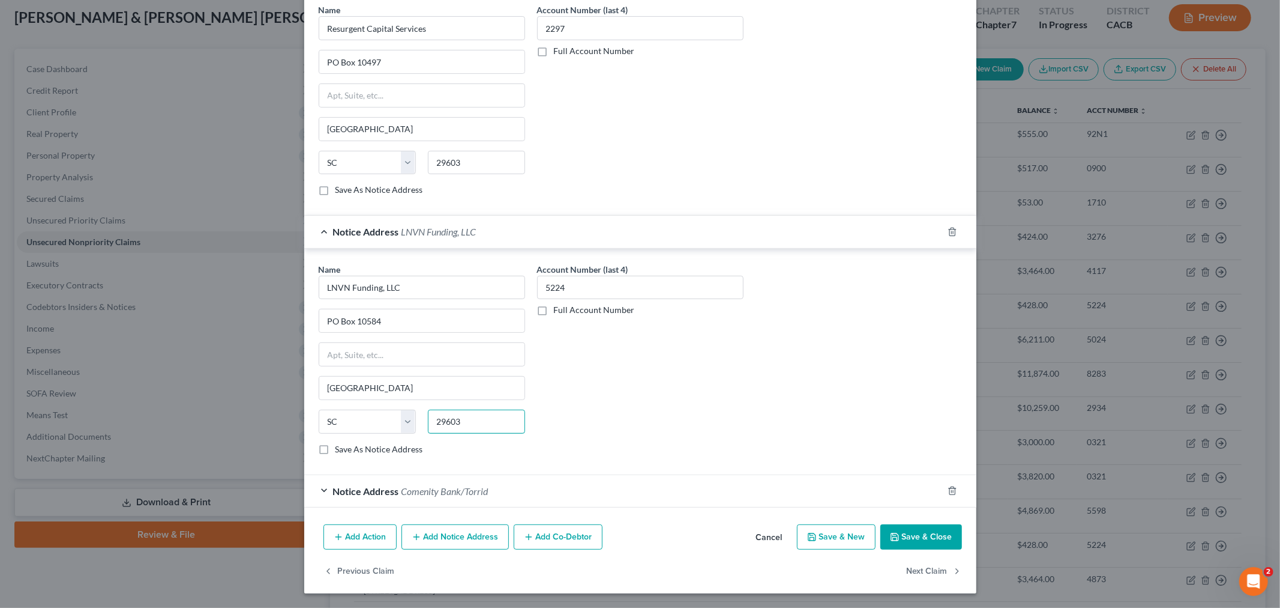
click at [412, 417] on div "State AL AK AR AZ CA CO CT DE DC FL GA GU HI ID IL IN IA KS KY LA ME MD MA MI M…" at bounding box center [422, 426] width 219 height 34
drag, startPoint x: 620, startPoint y: 292, endPoint x: 503, endPoint y: 293, distance: 116.5
click at [503, 293] on div "Name * LNVN Funding, LLC PO Box 10584 Greenville State AL AK AR AZ CA CO CT DE …" at bounding box center [641, 364] width 656 height 202
click at [326, 480] on div "Notice Address Comenity Bank/[GEOGRAPHIC_DATA]" at bounding box center [623, 491] width 639 height 32
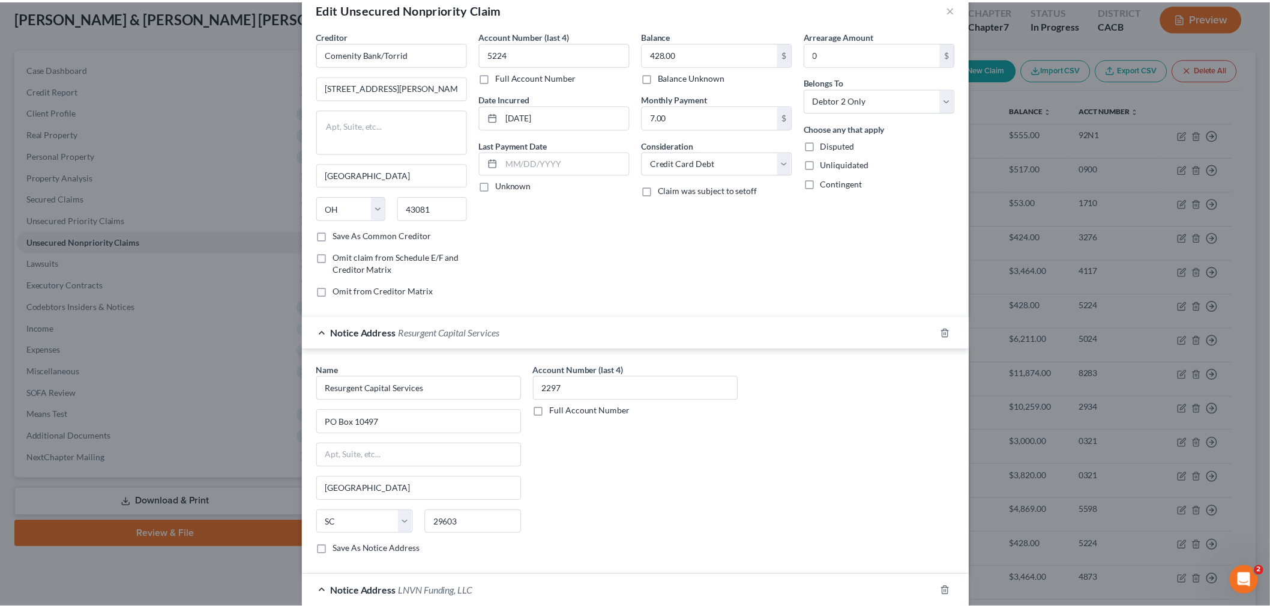
scroll to position [0, 0]
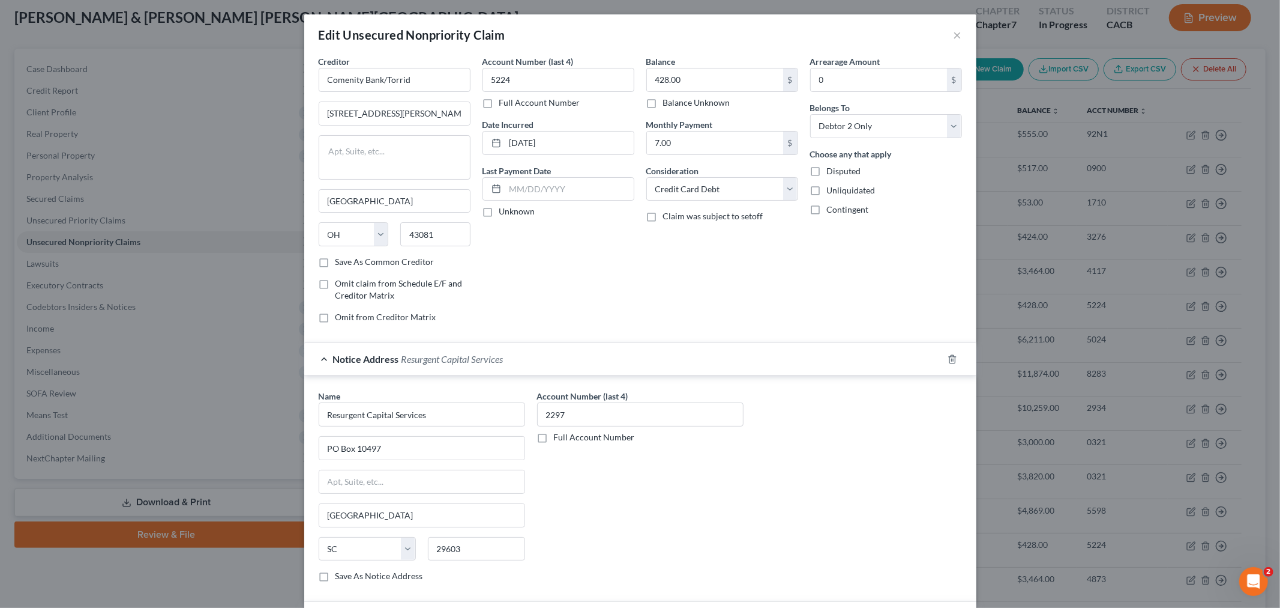
click at [956, 43] on div "Edit Unsecured Nonpriority Claim ×" at bounding box center [640, 34] width 672 height 41
click at [954, 34] on button "×" at bounding box center [958, 35] width 8 height 14
